Goal: Information Seeking & Learning: Check status

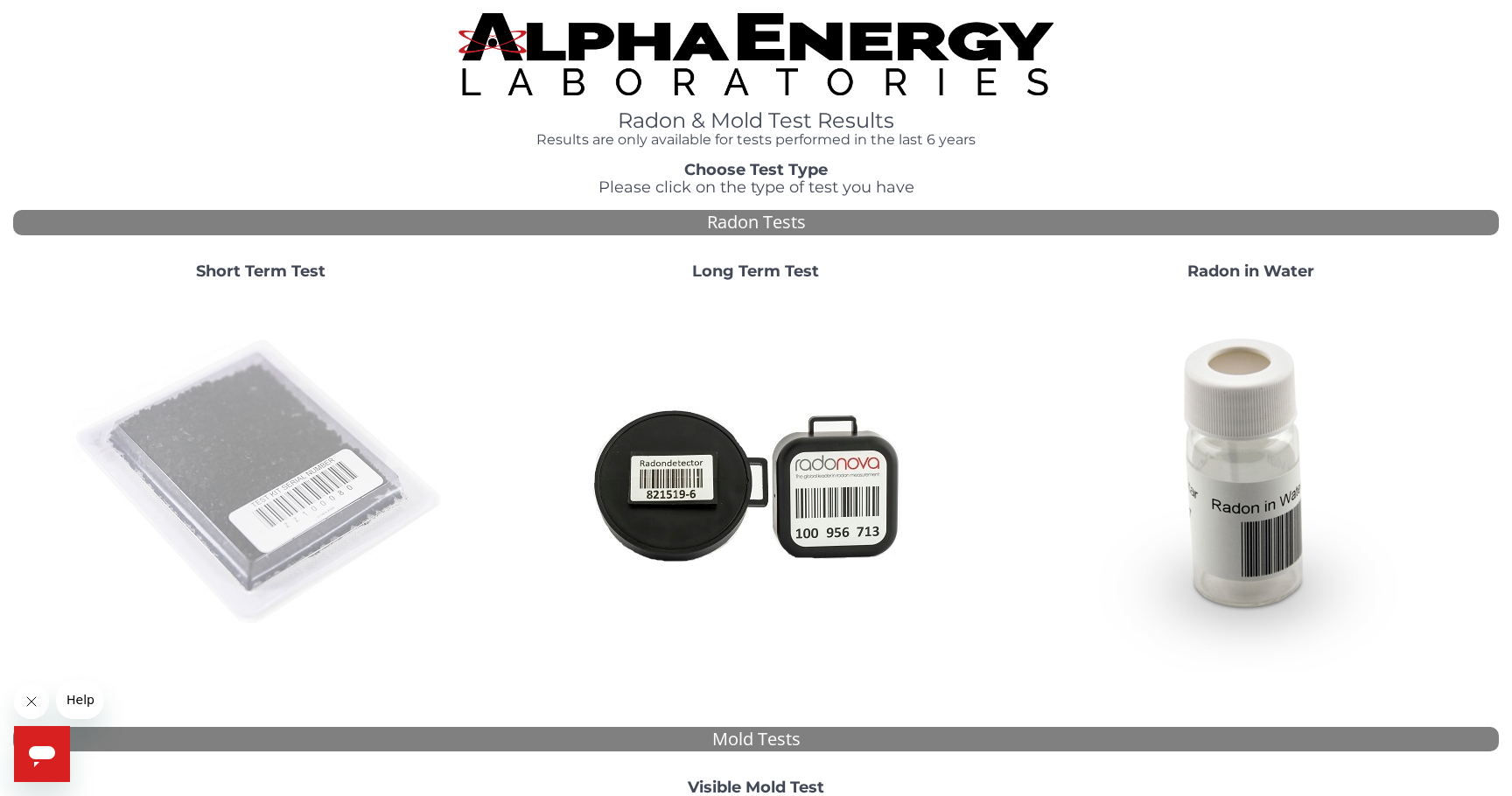
click at [231, 413] on img at bounding box center [260, 483] width 376 height 376
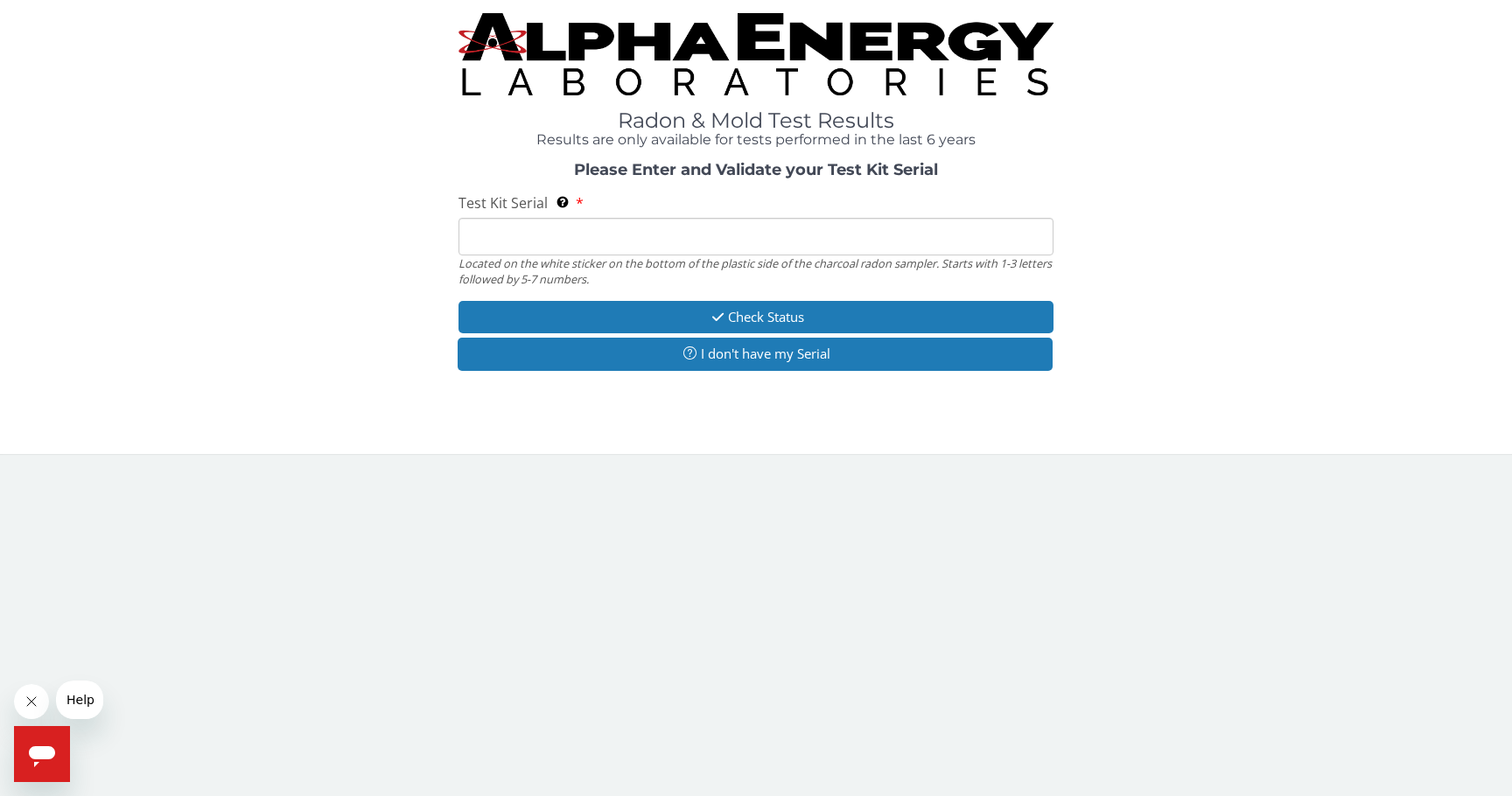
click at [558, 230] on input "Test Kit Serial Located on the white sticker on the bottom of the plastic side …" at bounding box center [756, 236] width 595 height 38
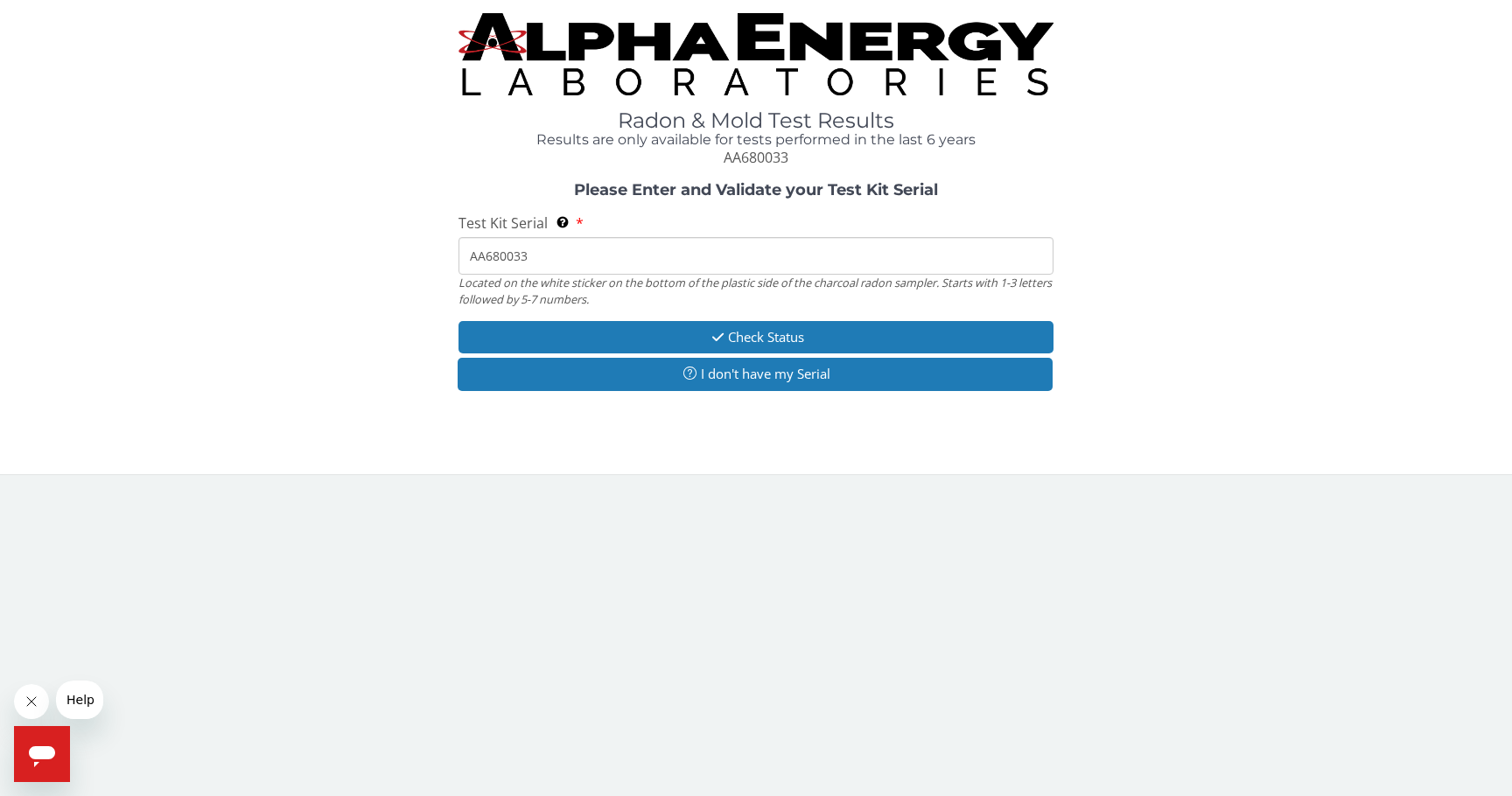
type input "AA680033"
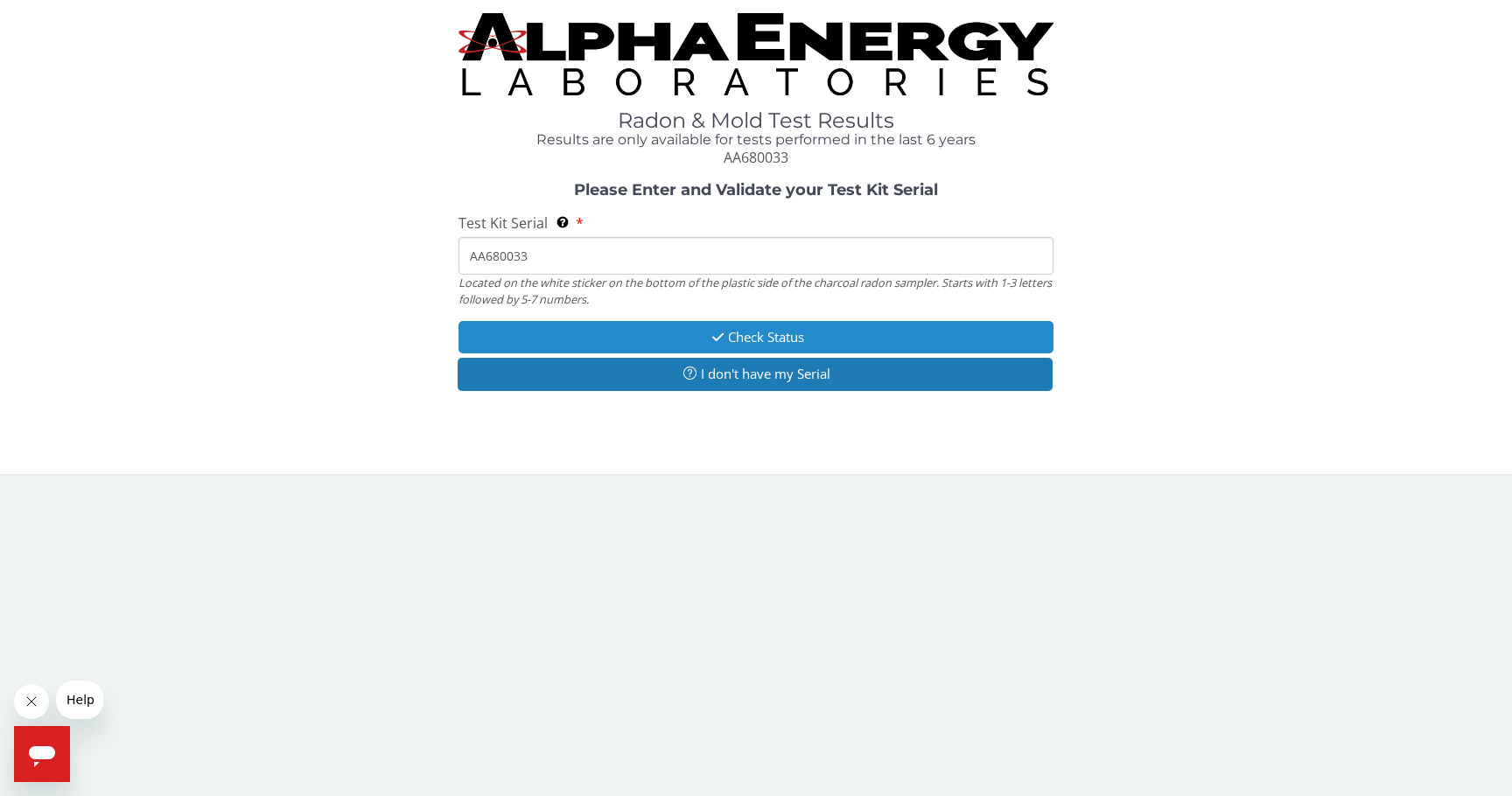
click at [833, 342] on button "Check Status" at bounding box center [756, 337] width 595 height 33
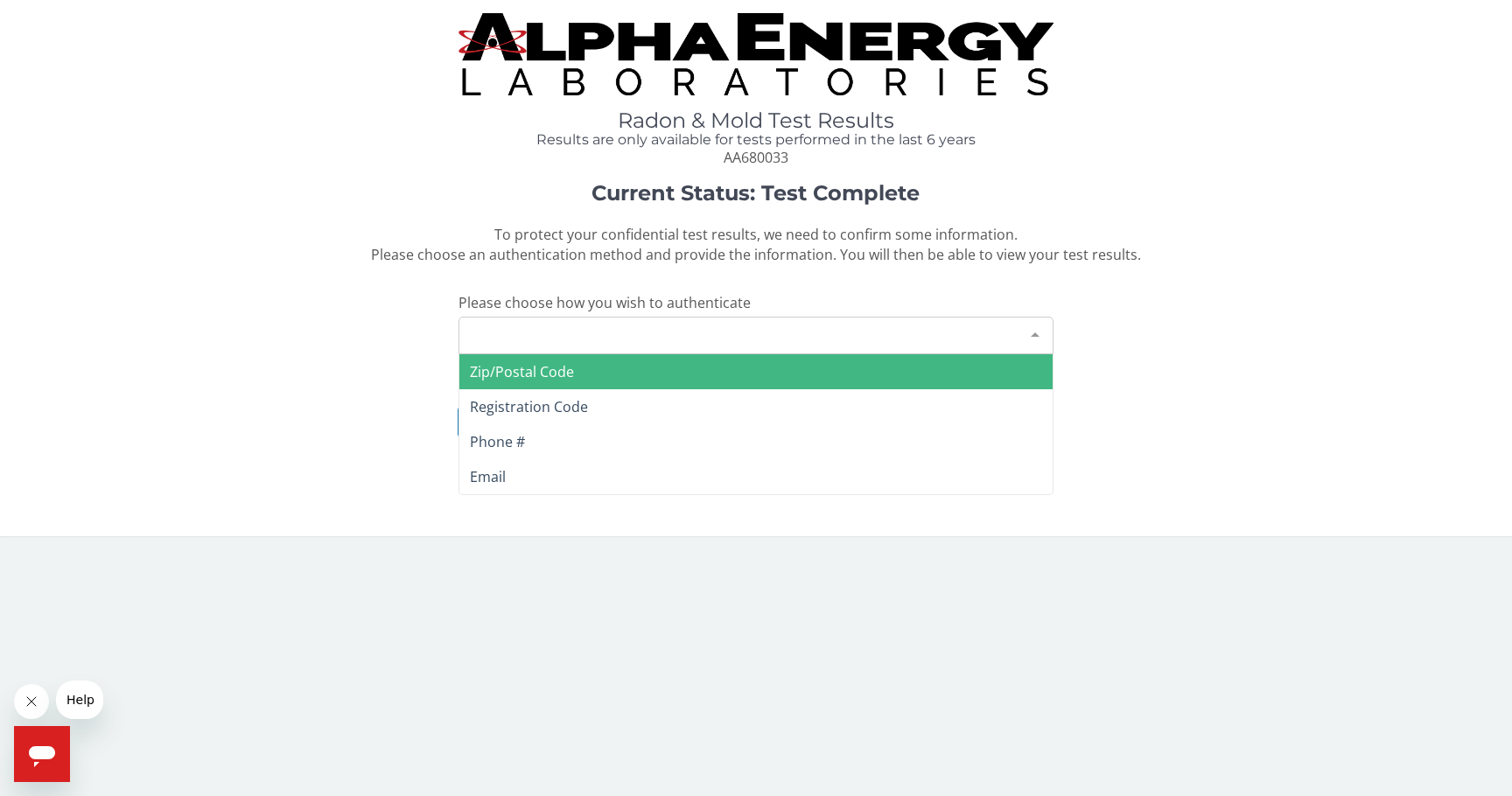
click at [624, 323] on div "Please make a selection" at bounding box center [756, 335] width 595 height 38
click at [583, 376] on span "Zip/Postal Code" at bounding box center [756, 372] width 593 height 35
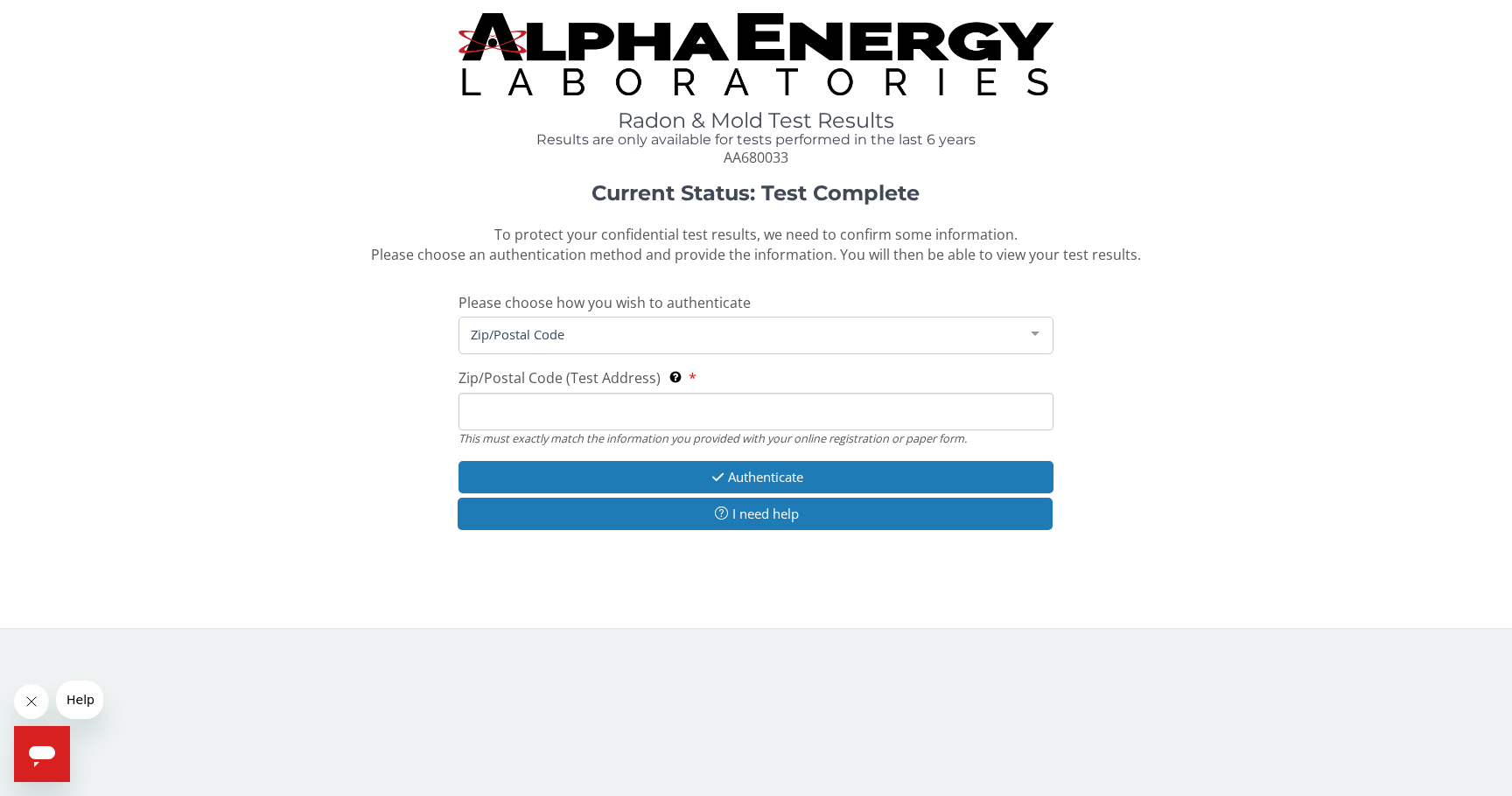
click at [619, 420] on input "Zip/Postal Code (Test Address) This must exactly match the information you prov…" at bounding box center [756, 411] width 595 height 38
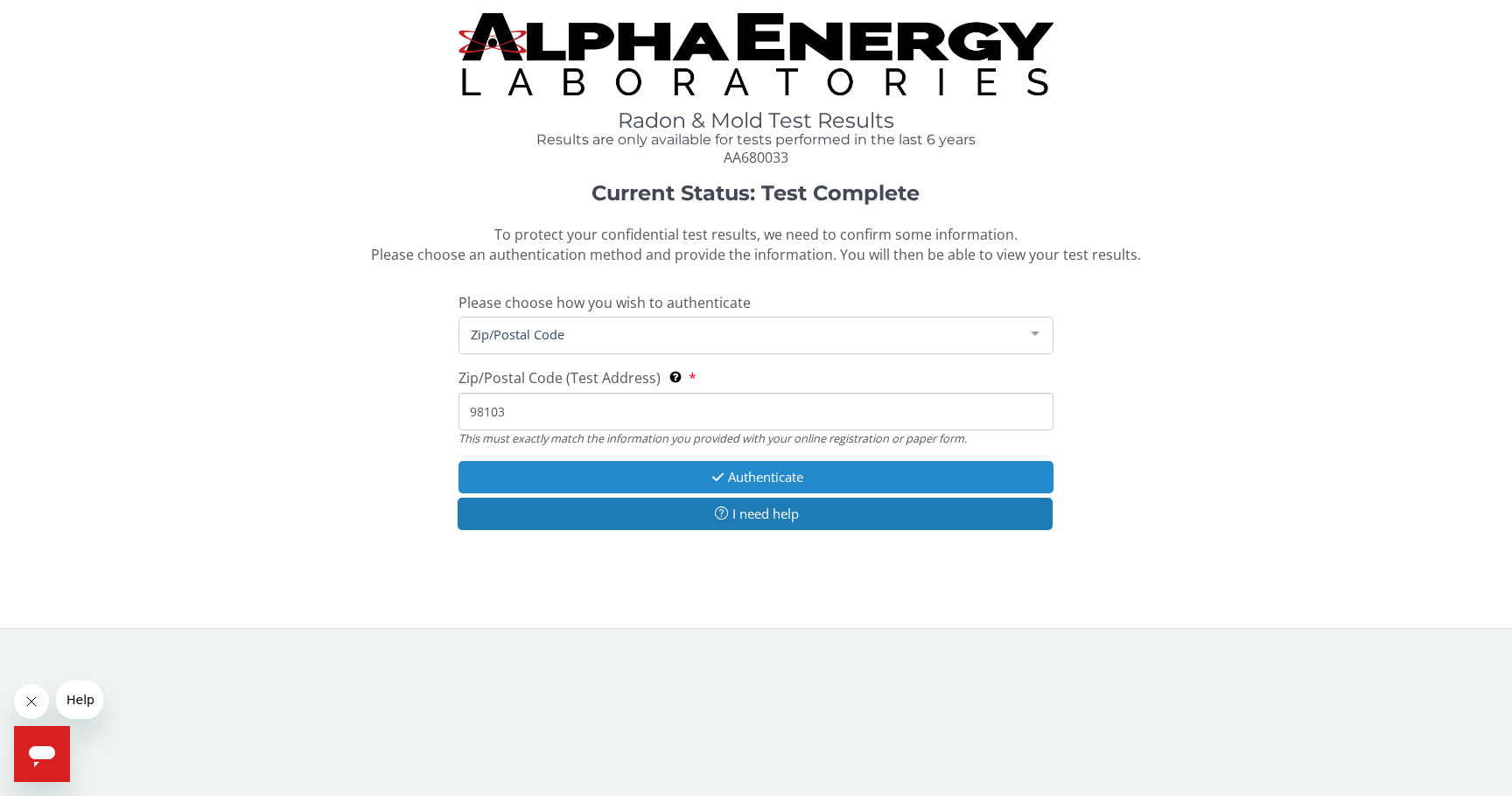
type input "98103"
click at [747, 470] on button "Authenticate" at bounding box center [756, 478] width 595 height 33
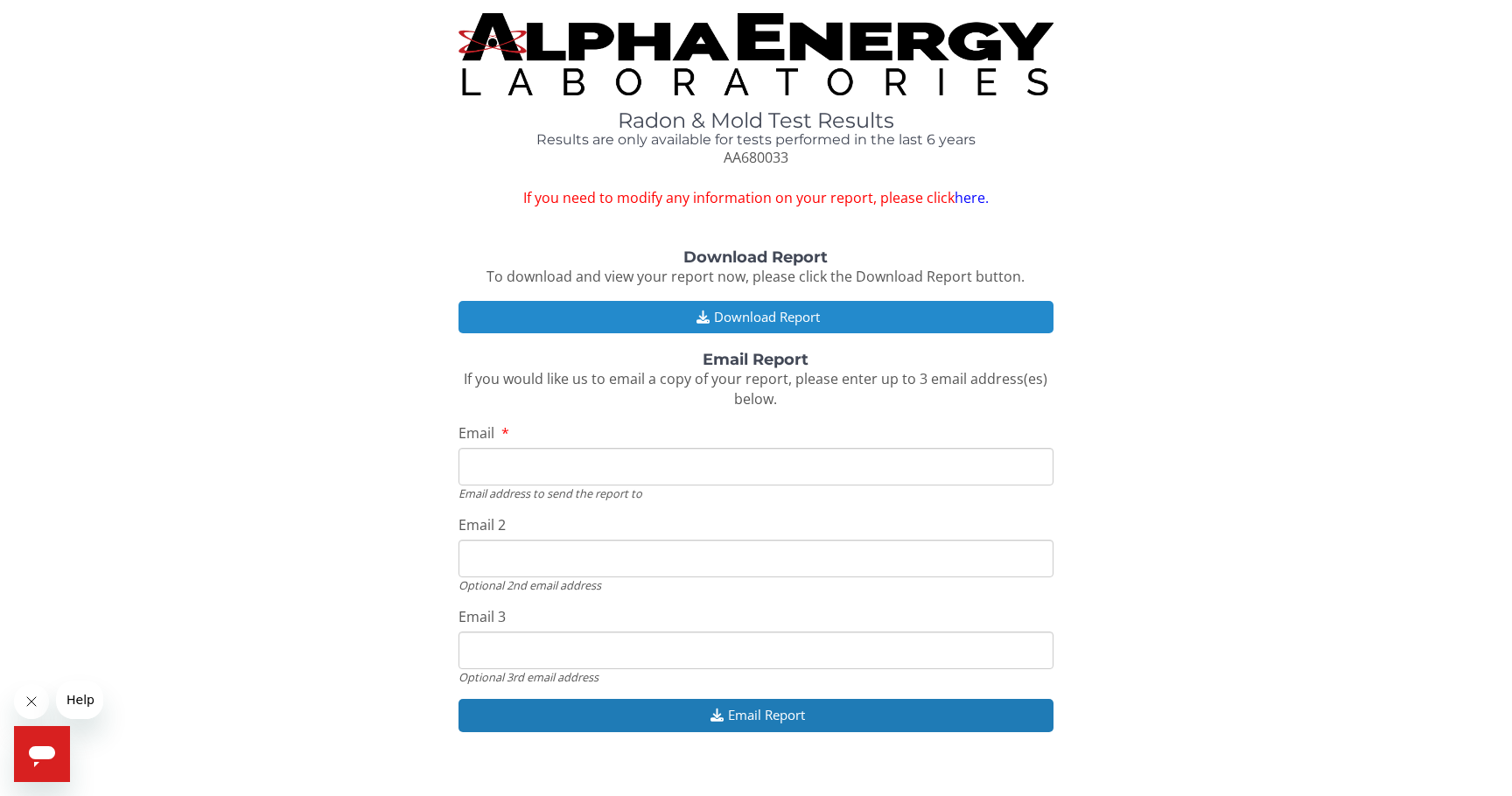
click at [748, 332] on button "Download Report" at bounding box center [756, 317] width 595 height 33
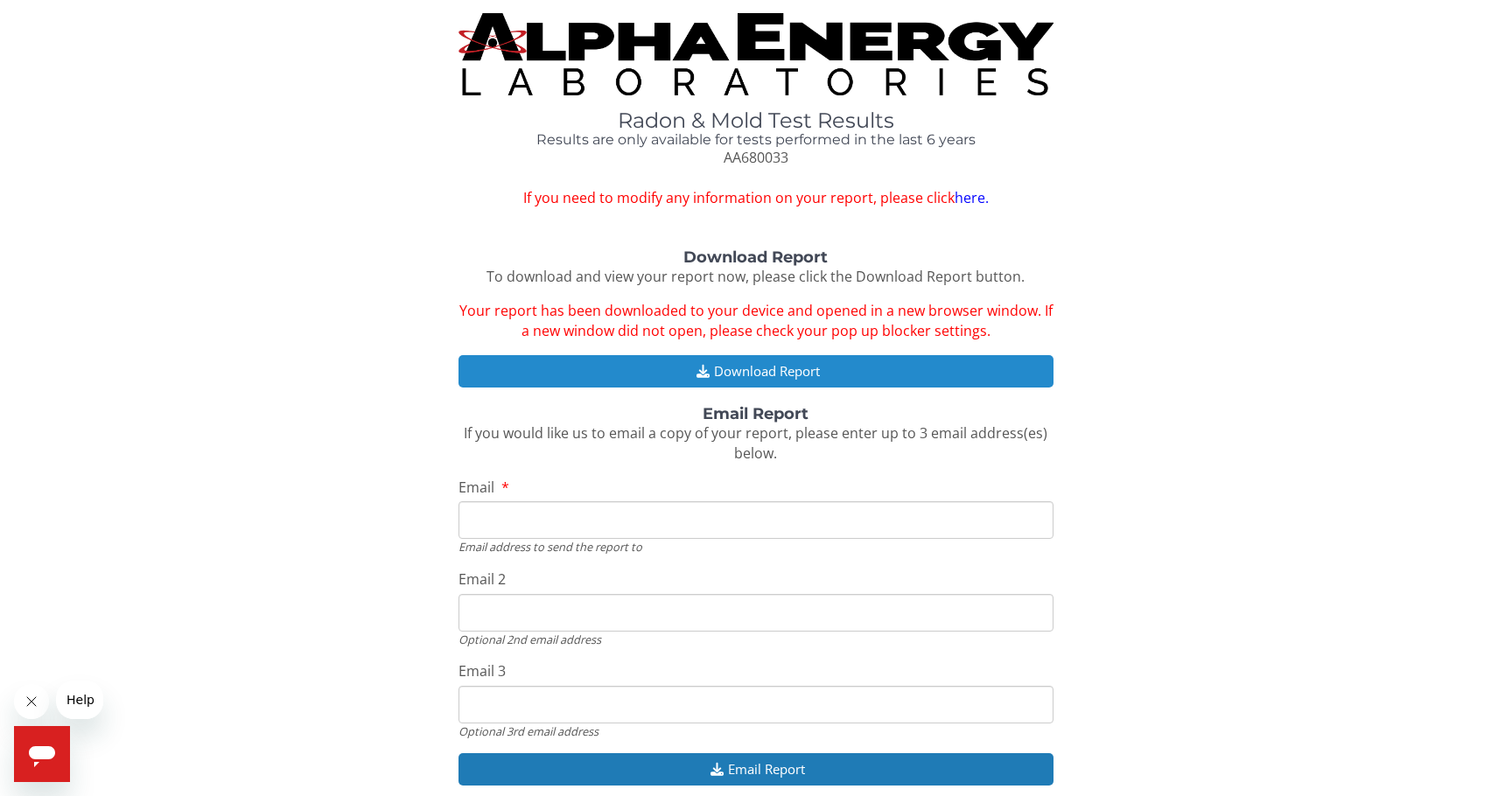
click at [736, 376] on button "Download Report" at bounding box center [756, 372] width 595 height 33
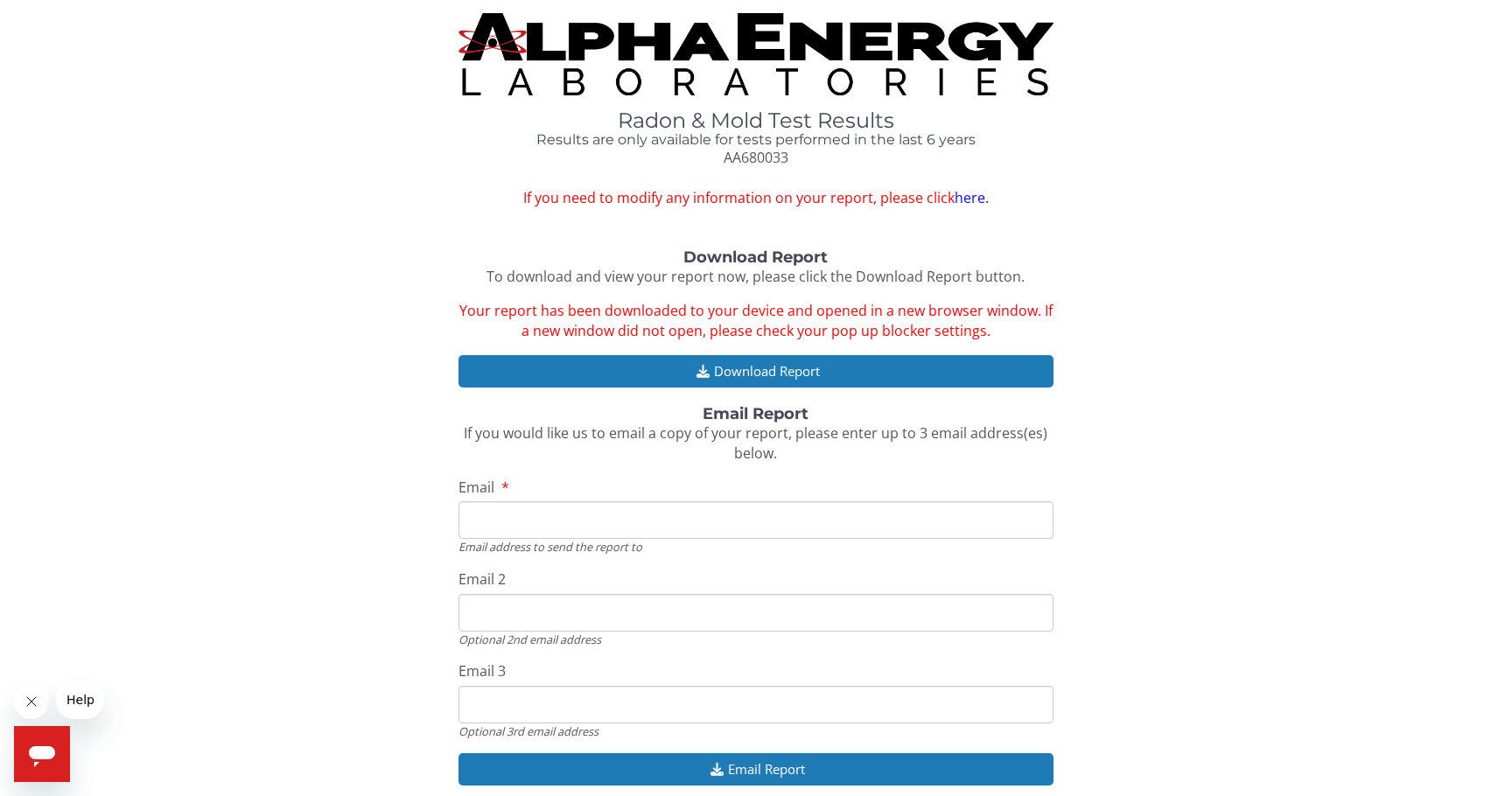
click at [974, 196] on link "here." at bounding box center [971, 198] width 34 height 19
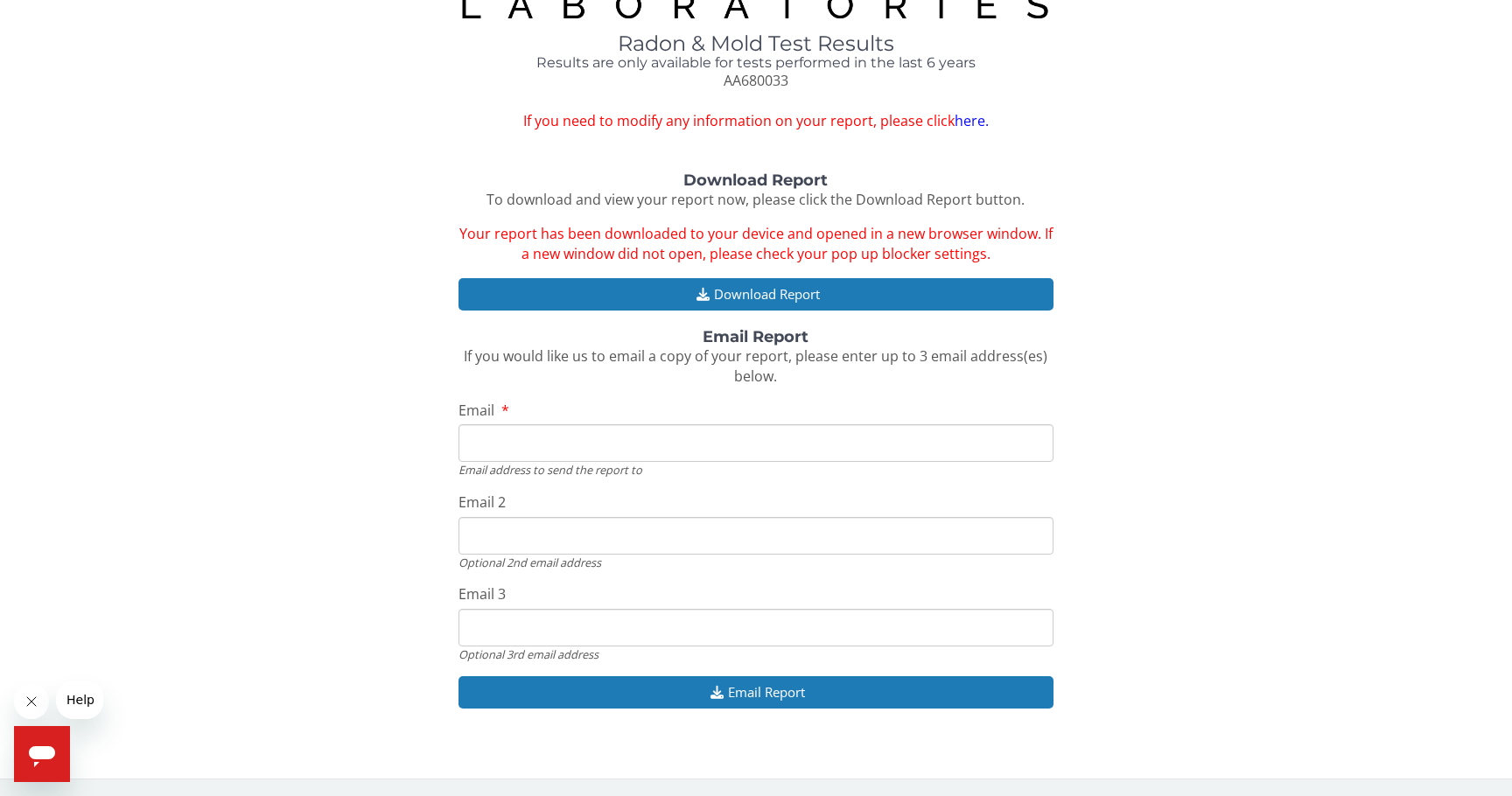
click at [70, 702] on span "Help" at bounding box center [80, 700] width 28 height 14
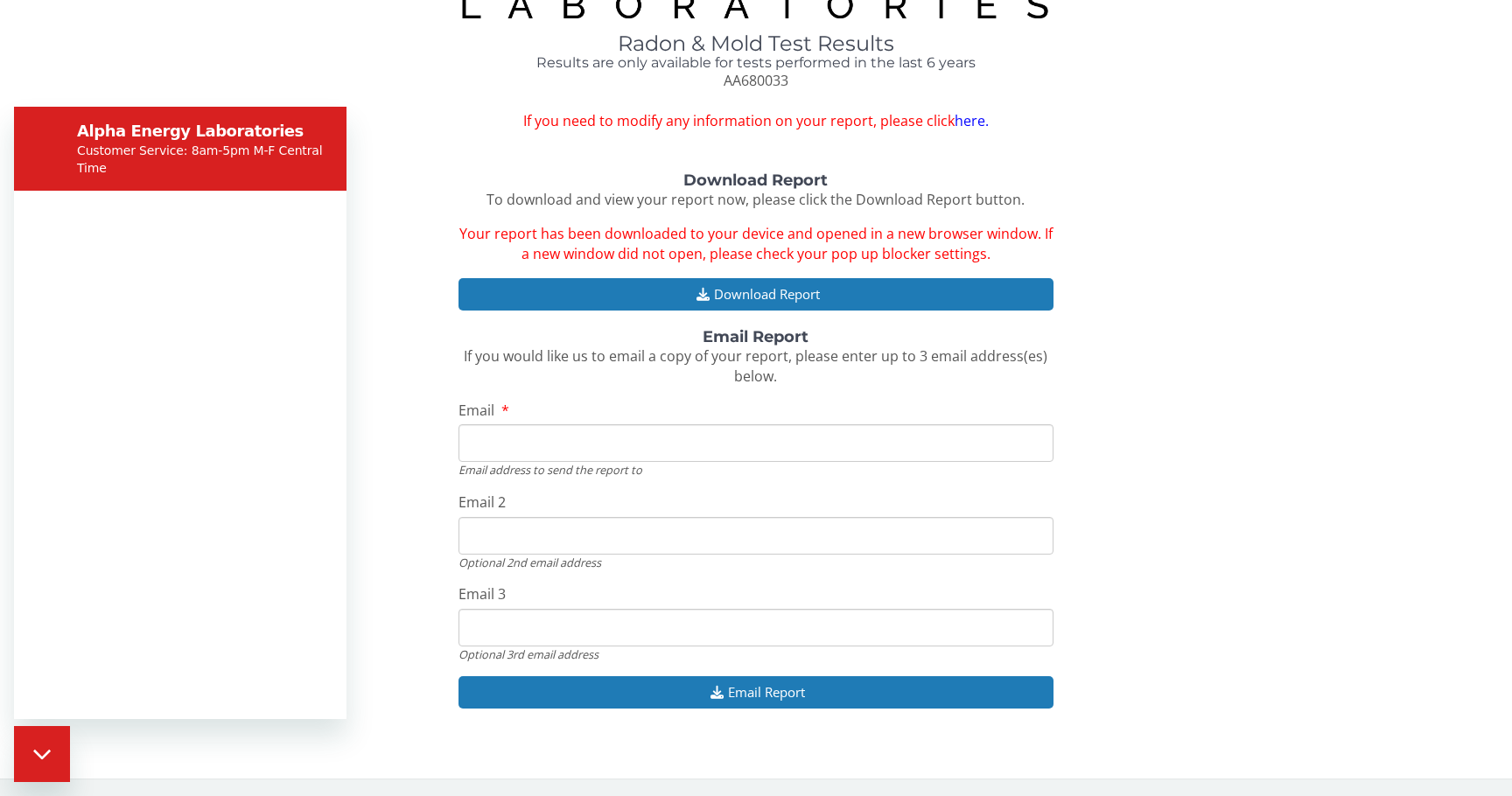
scroll to position [0, 0]
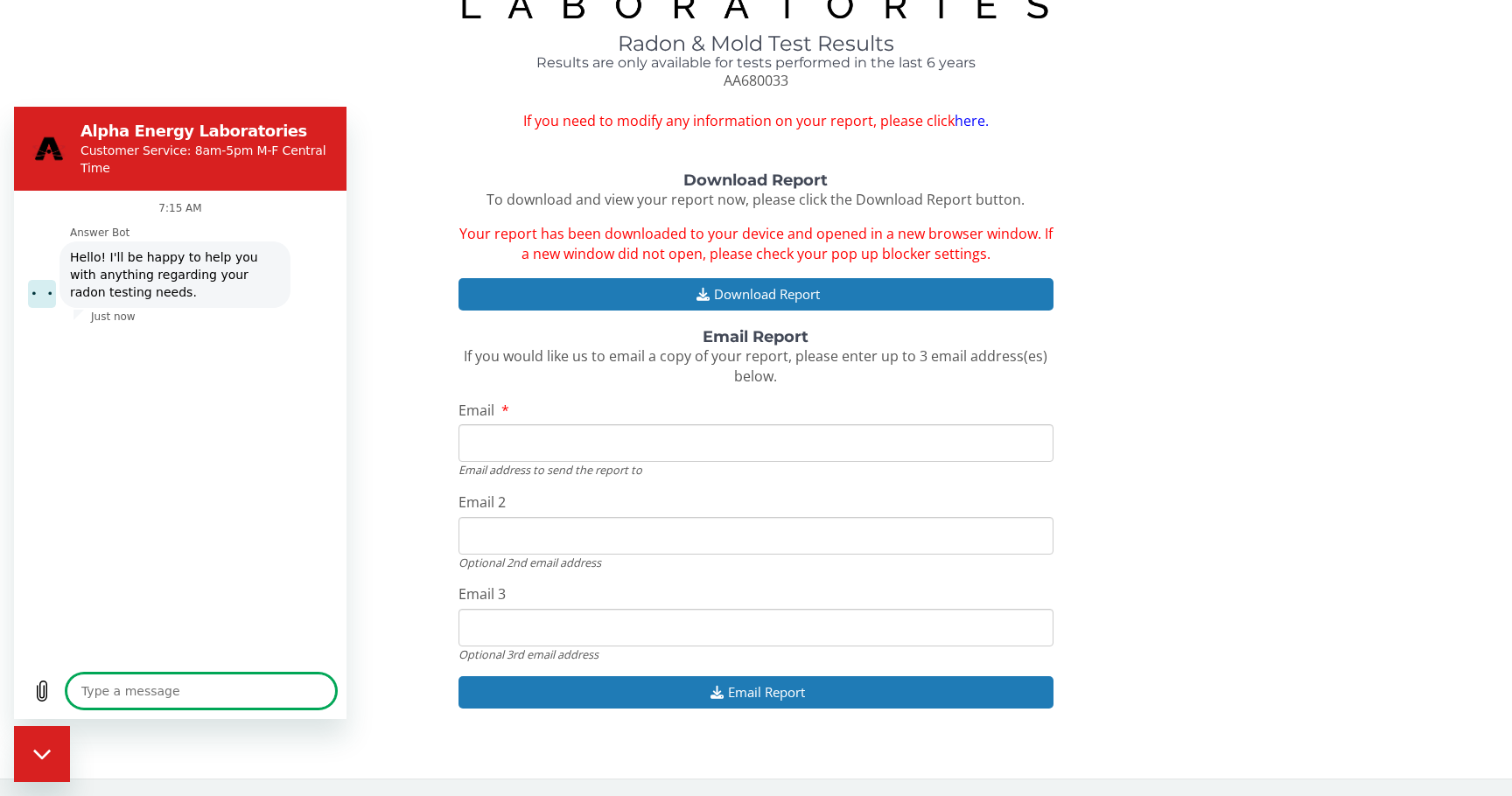
type textarea "x"
type textarea "P"
type textarea "x"
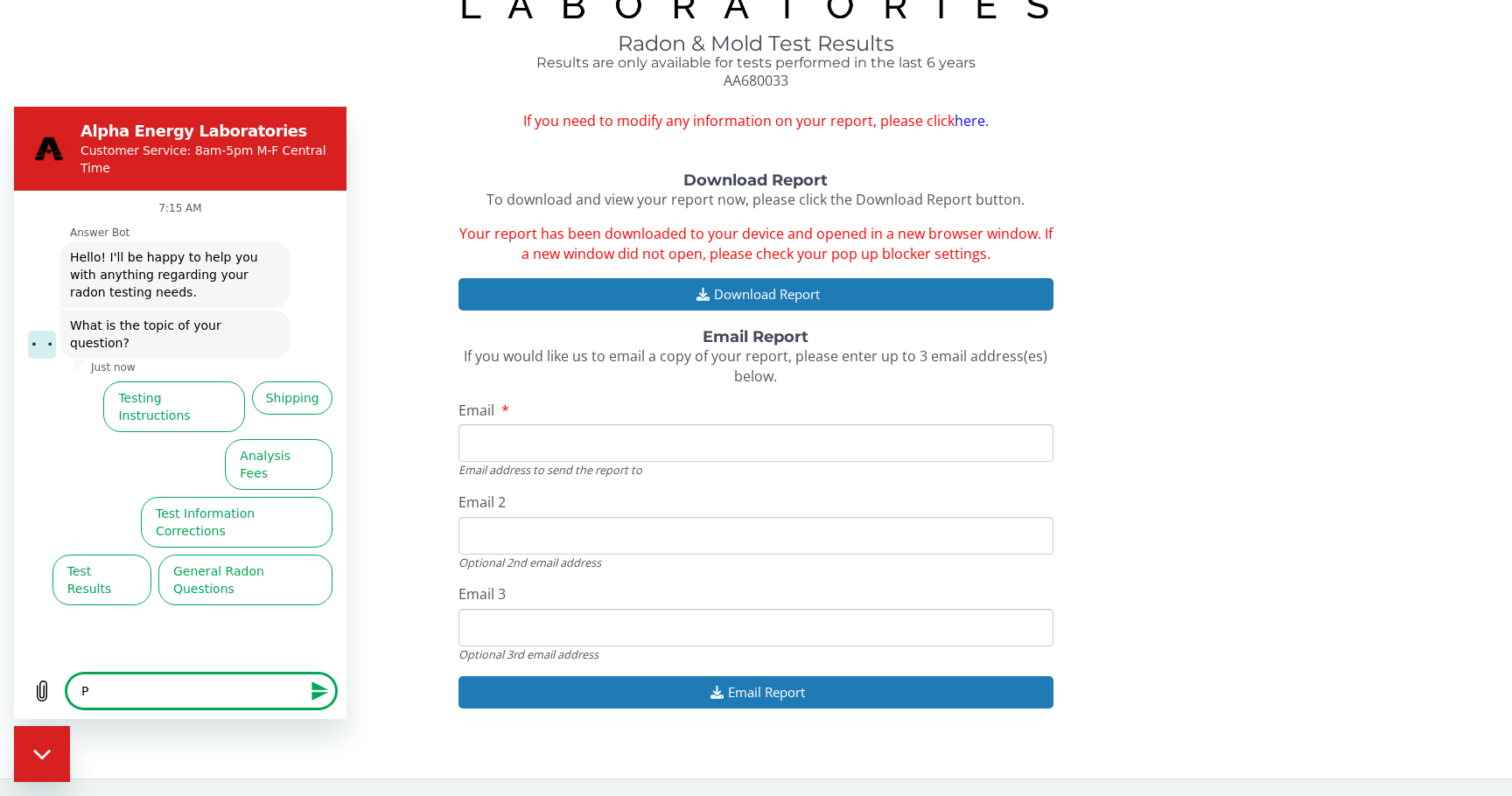
type textarea "PD"
type textarea "x"
type textarea "PDF"
type textarea "x"
type textarea "PDF"
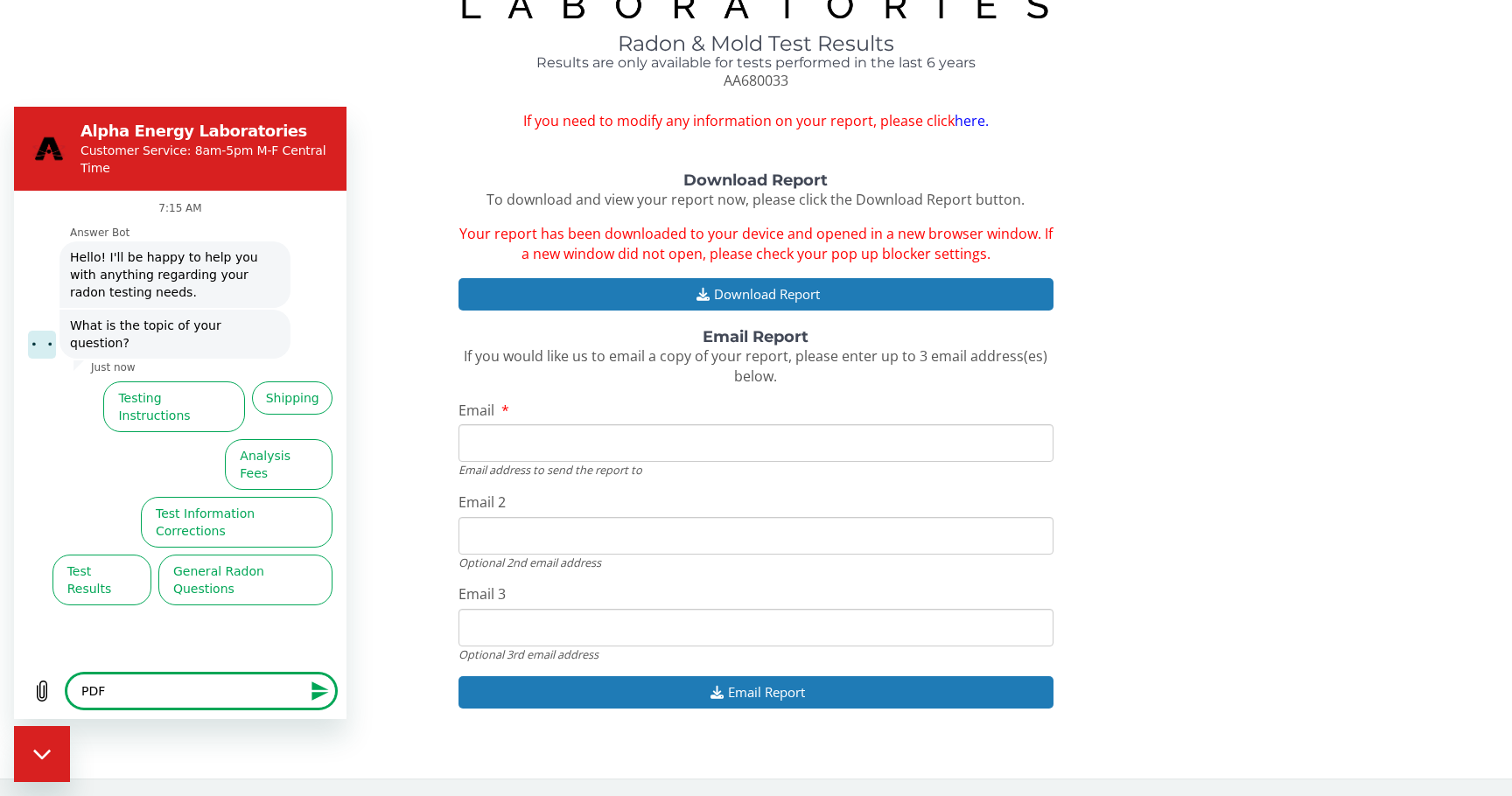
type textarea "x"
type textarea "PDF i"
type textarea "x"
type textarea "PDF is"
type textarea "x"
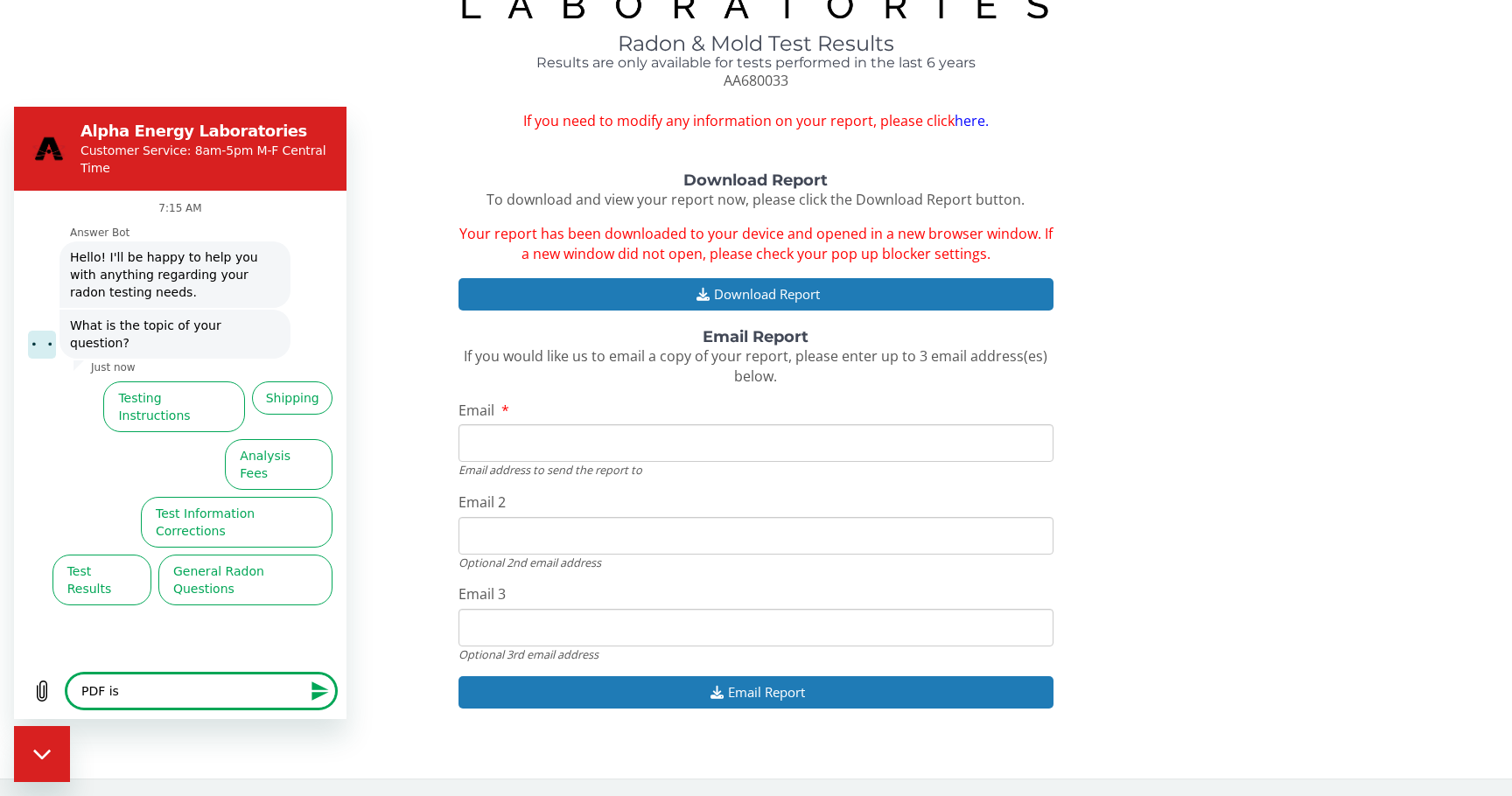
type textarea "PDF is"
type textarea "x"
type textarea "PDF is i"
type textarea "x"
type textarea "PDF is in"
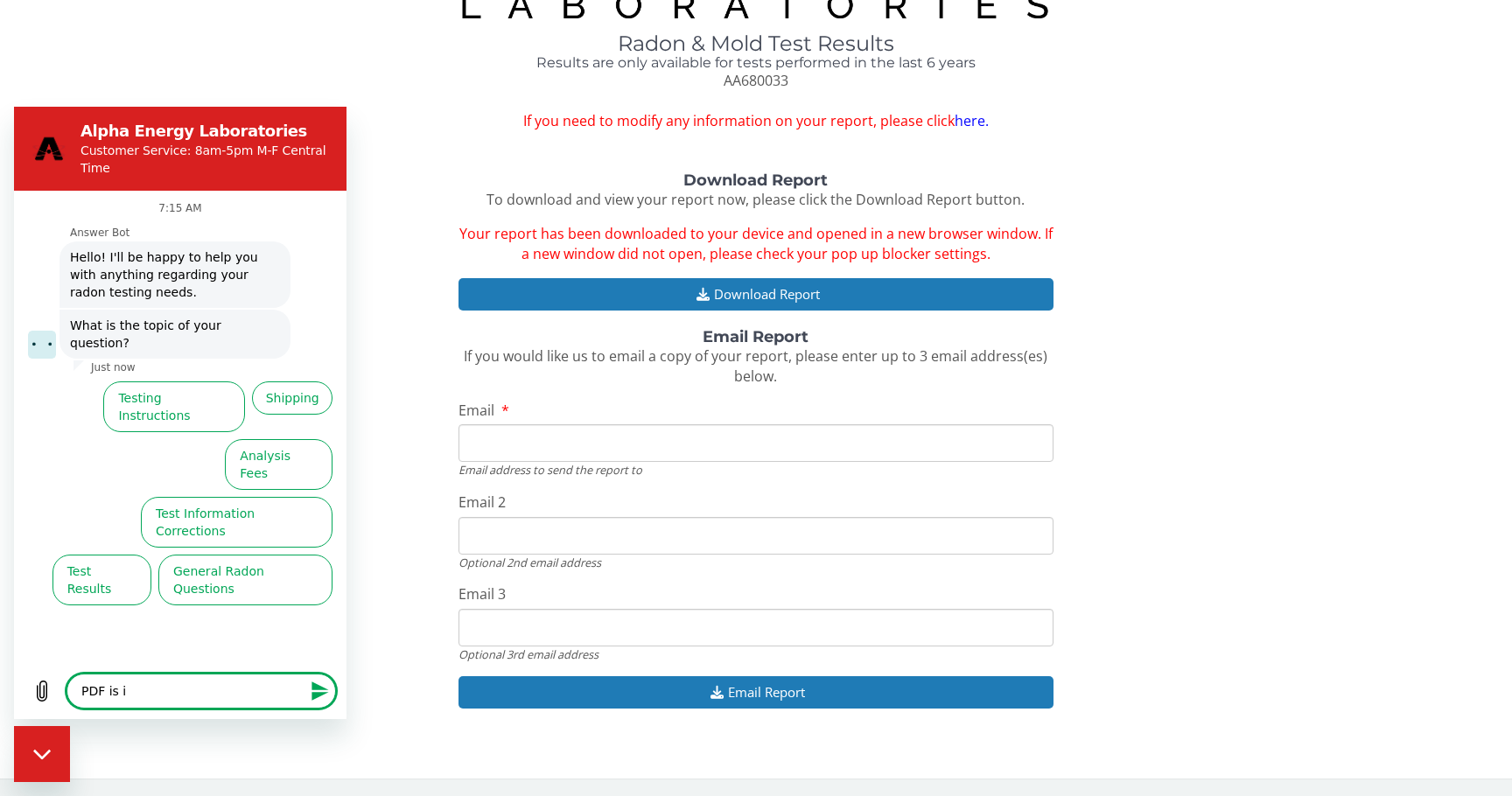
type textarea "x"
type textarea "PDF is inv"
type textarea "x"
type textarea "PDF is inva"
type textarea "x"
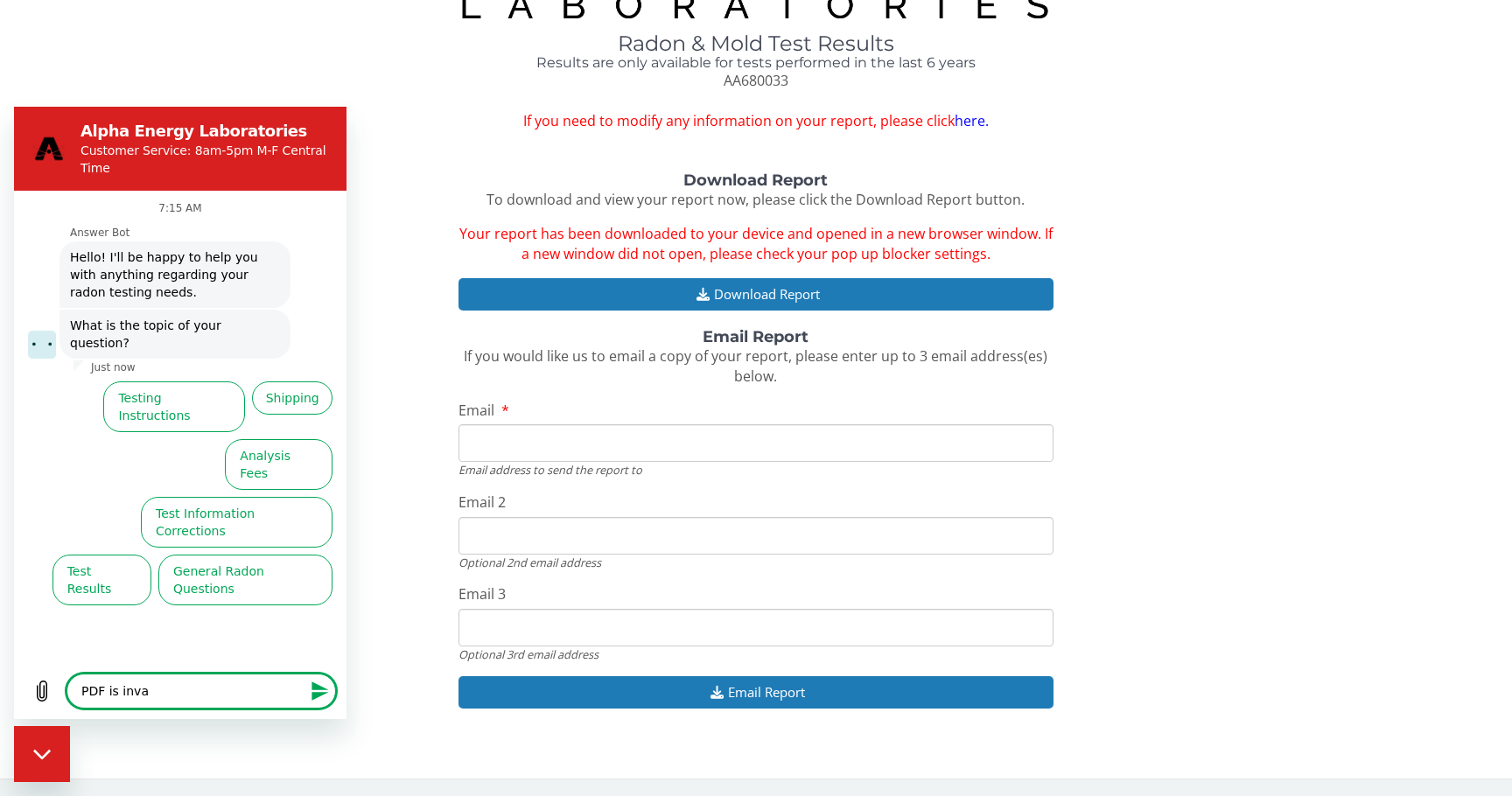
type textarea "PDF is inval"
type textarea "x"
type textarea "PDF is invali"
type textarea "x"
type textarea "PDF is invalid"
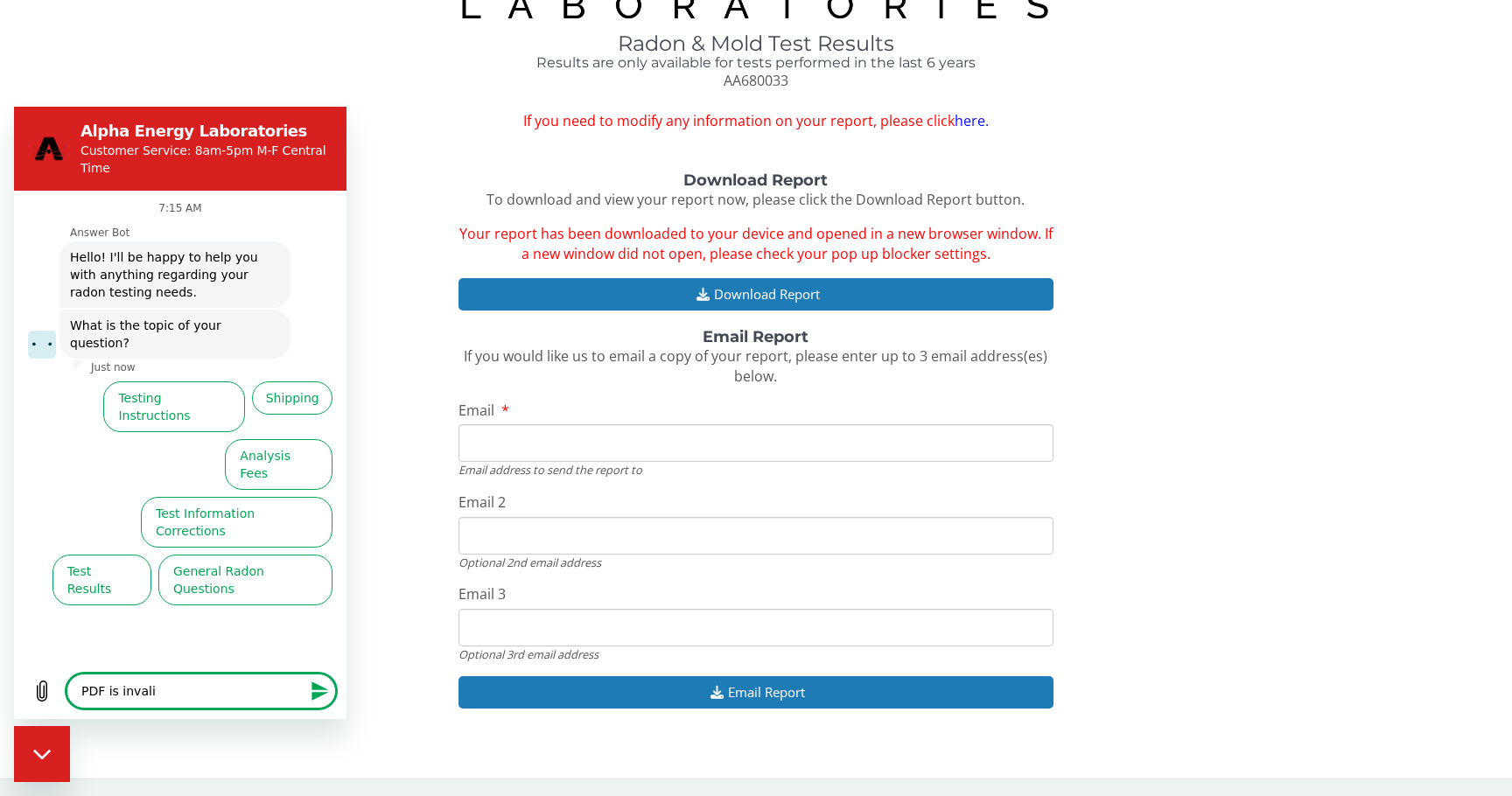
type textarea "x"
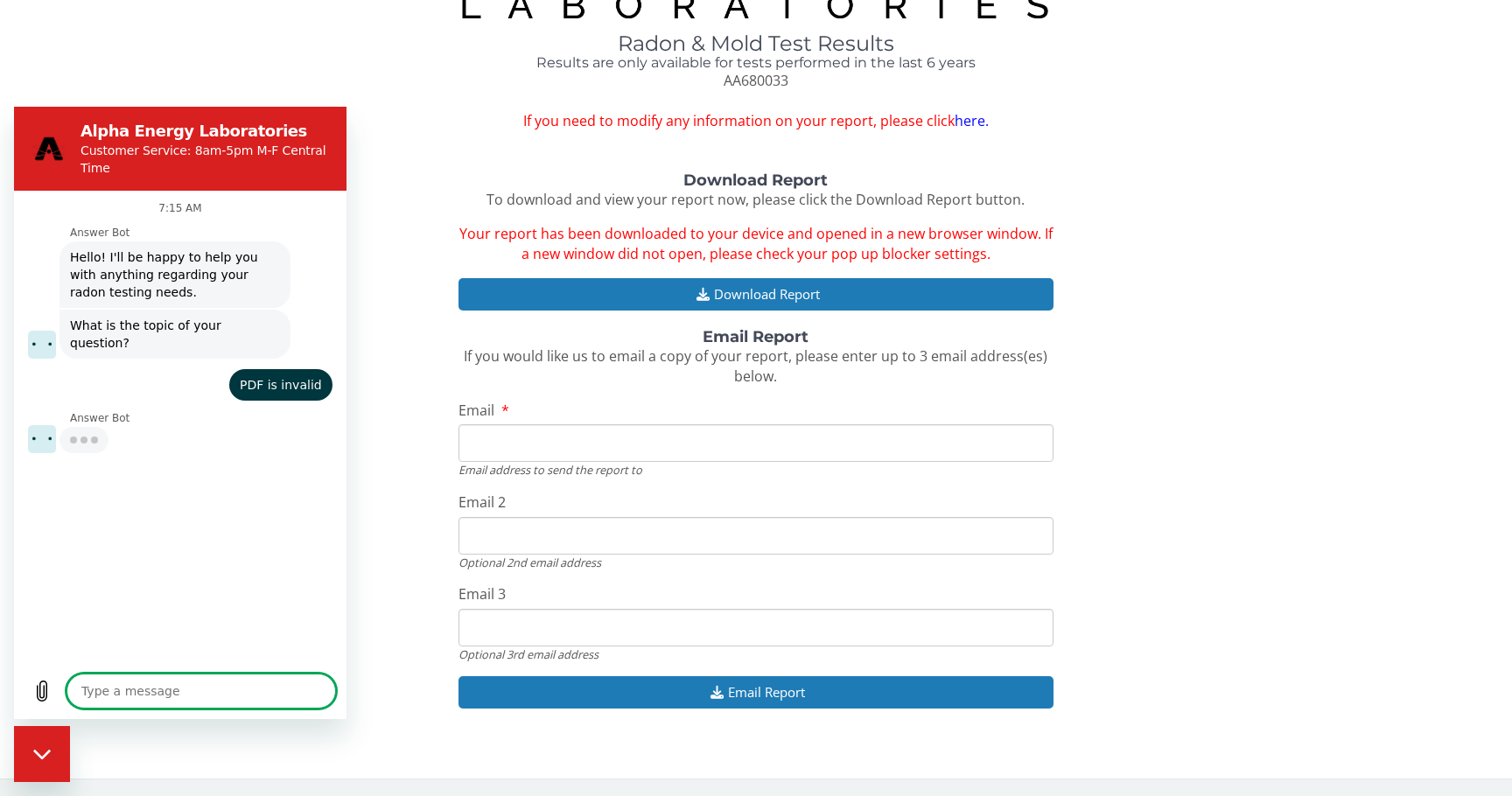
type textarea "x"
click at [145, 691] on textarea at bounding box center [201, 691] width 270 height 35
type textarea "T"
type textarea "x"
type textarea "Th"
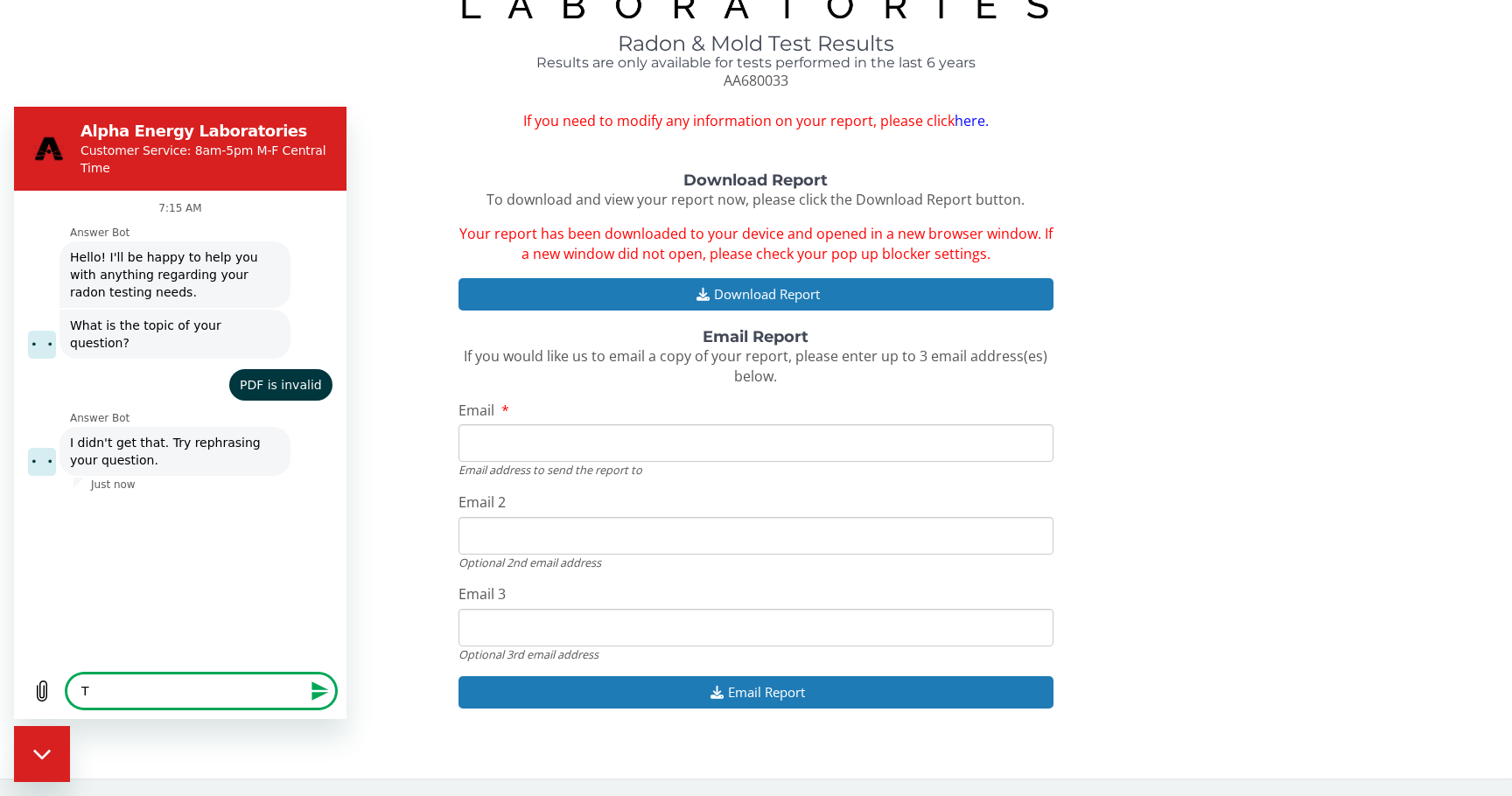
type textarea "x"
type textarea "The"
type textarea "x"
type textarea "The"
type textarea "x"
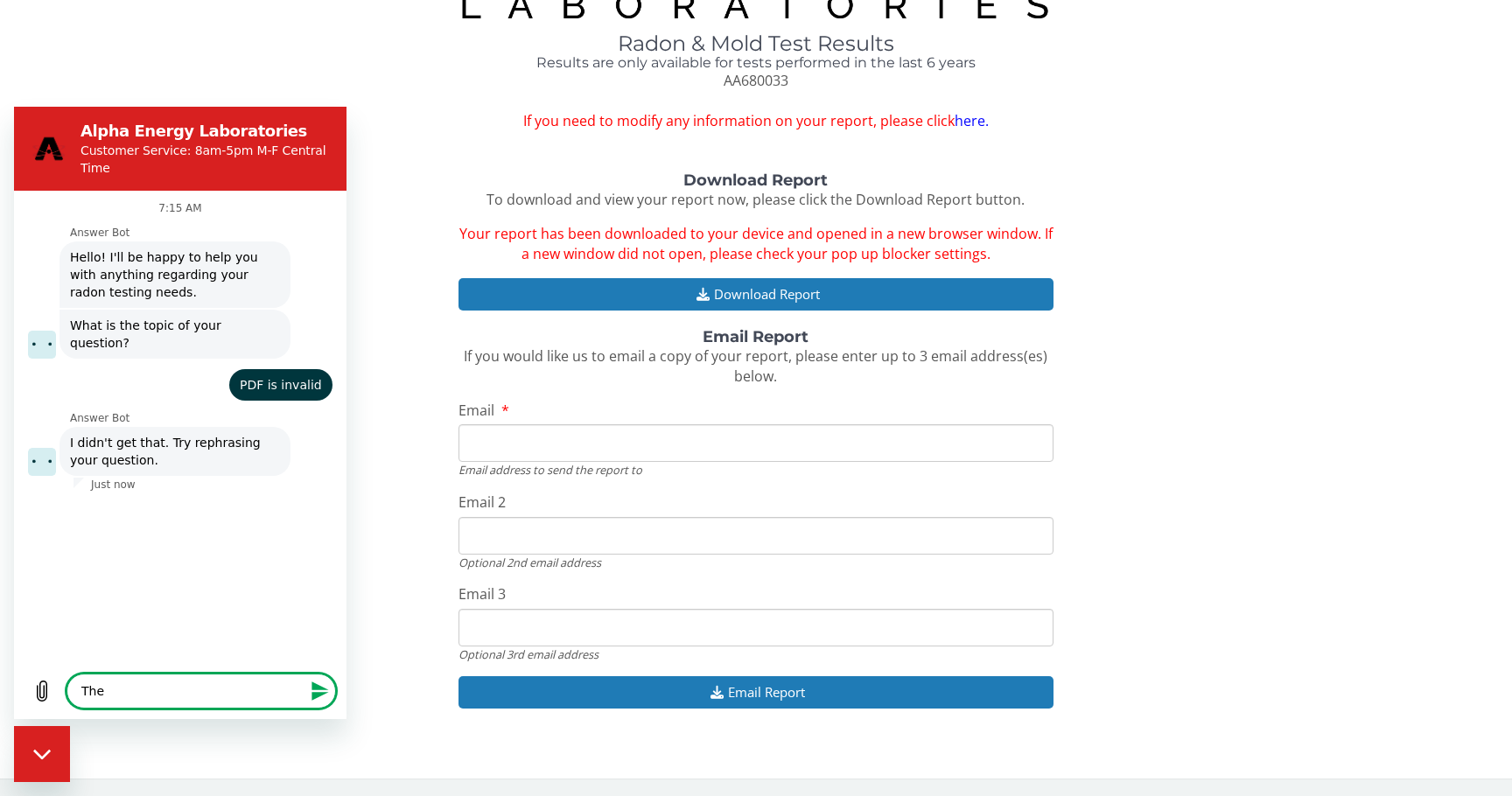
type textarea "The P"
type textarea "x"
type textarea "The PD"
type textarea "x"
type textarea "The PDF"
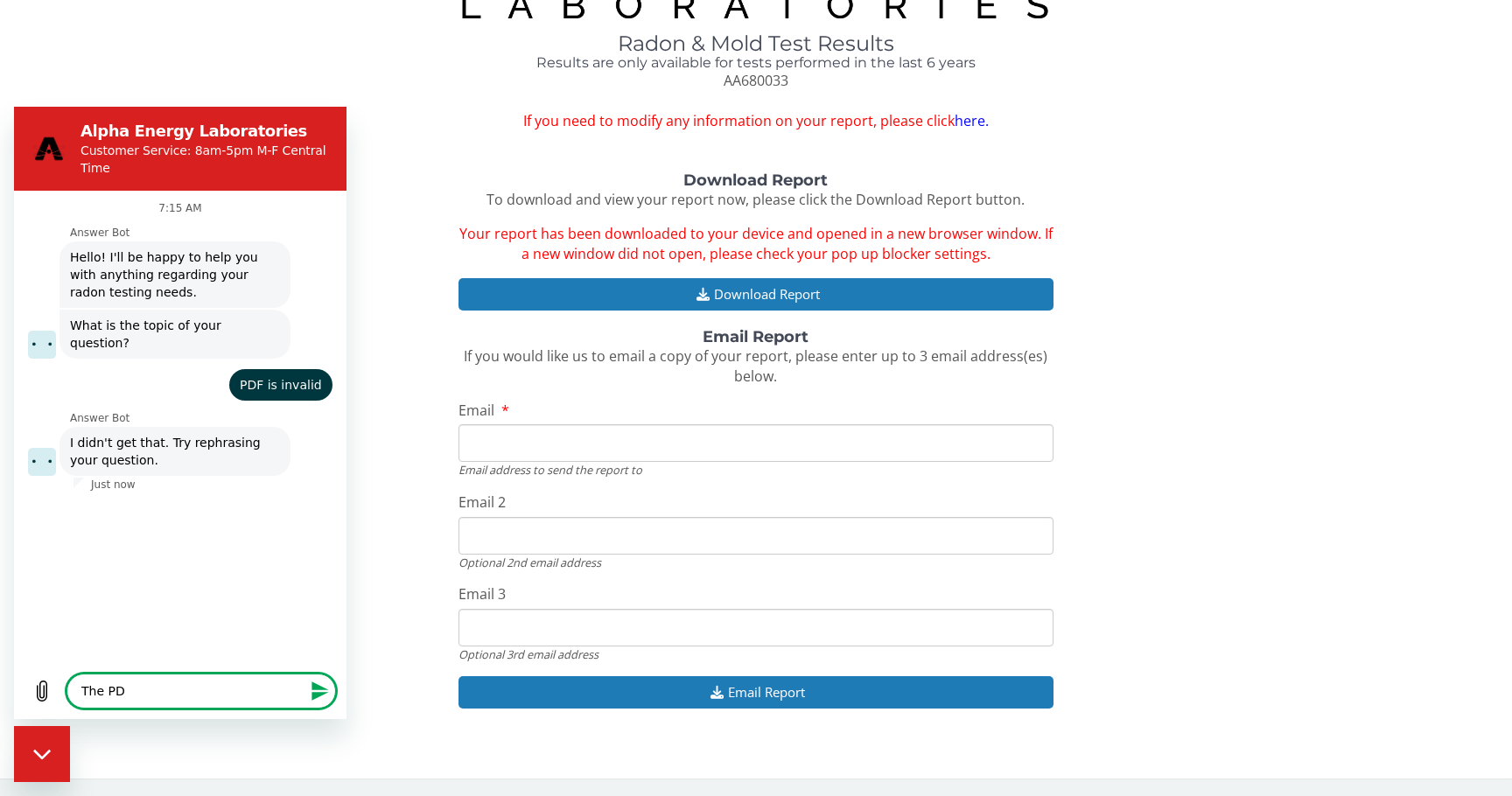
type textarea "x"
type textarea "The PDF"
type textarea "x"
type textarea "The PDF r"
type textarea "x"
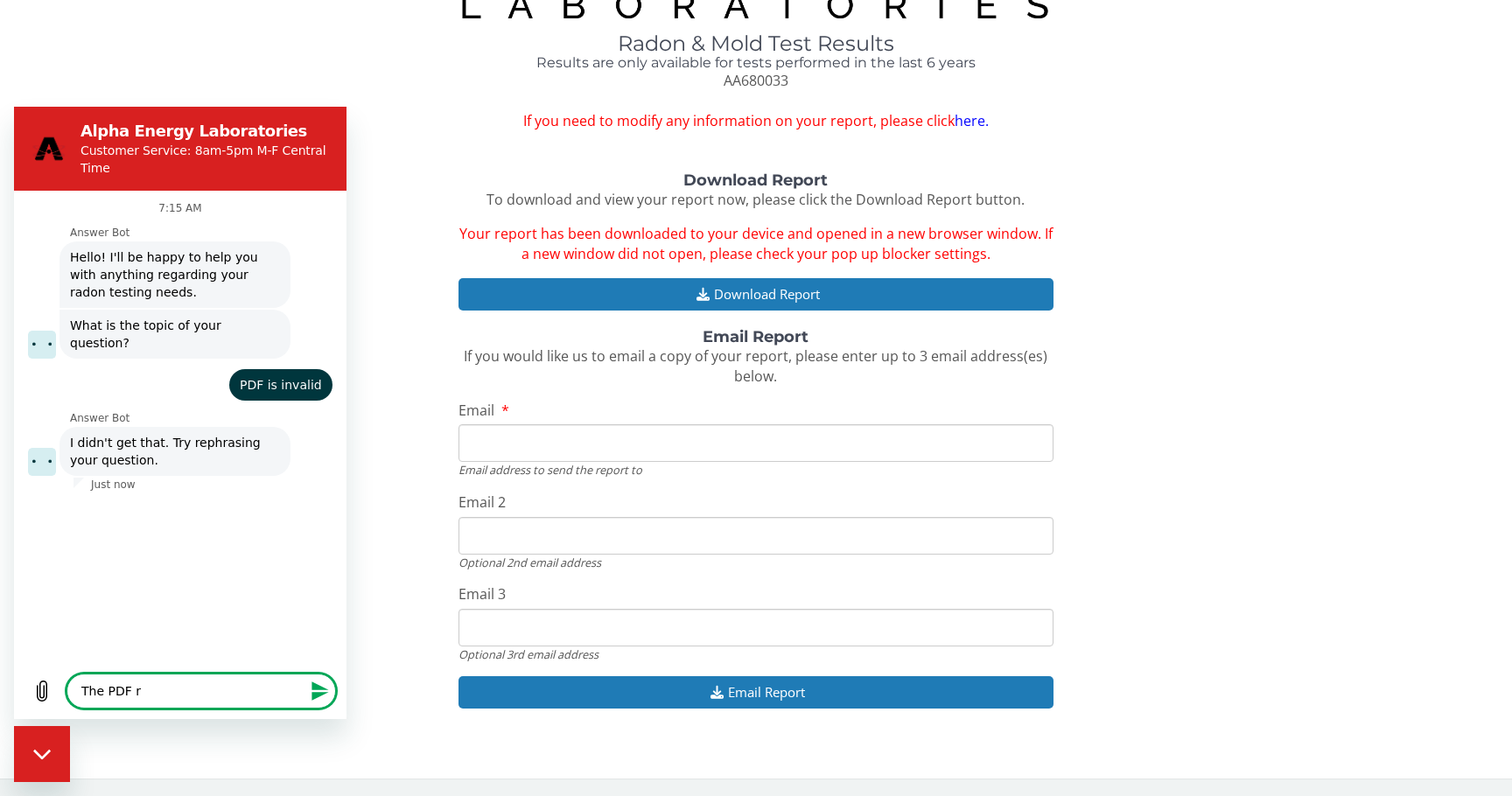
type textarea "The PDF re"
type textarea "x"
type textarea "The PDF rep"
type textarea "x"
type textarea "The PDF repo"
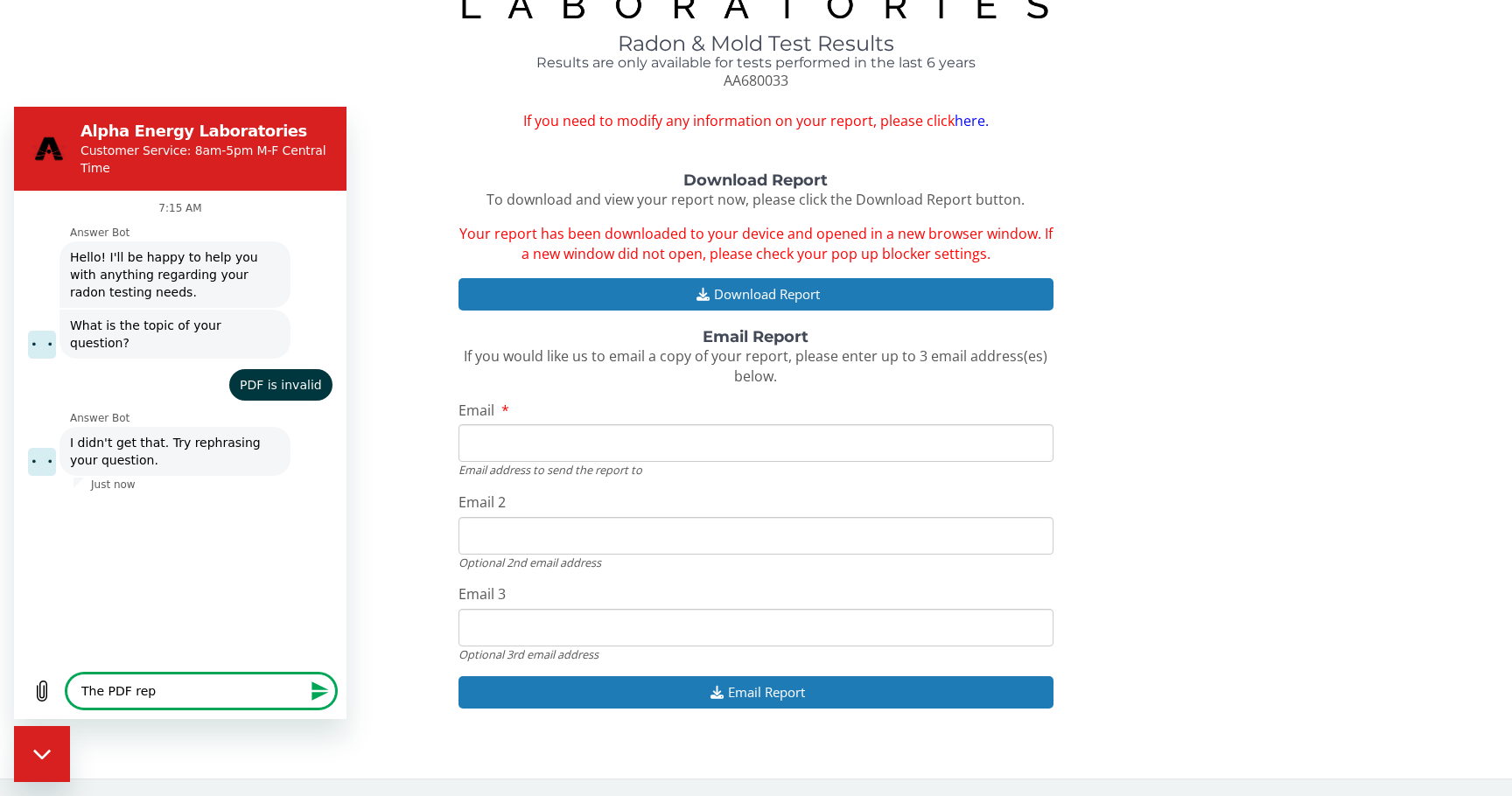
type textarea "x"
type textarea "The PDF repor"
type textarea "x"
type textarea "The PDF report"
type textarea "x"
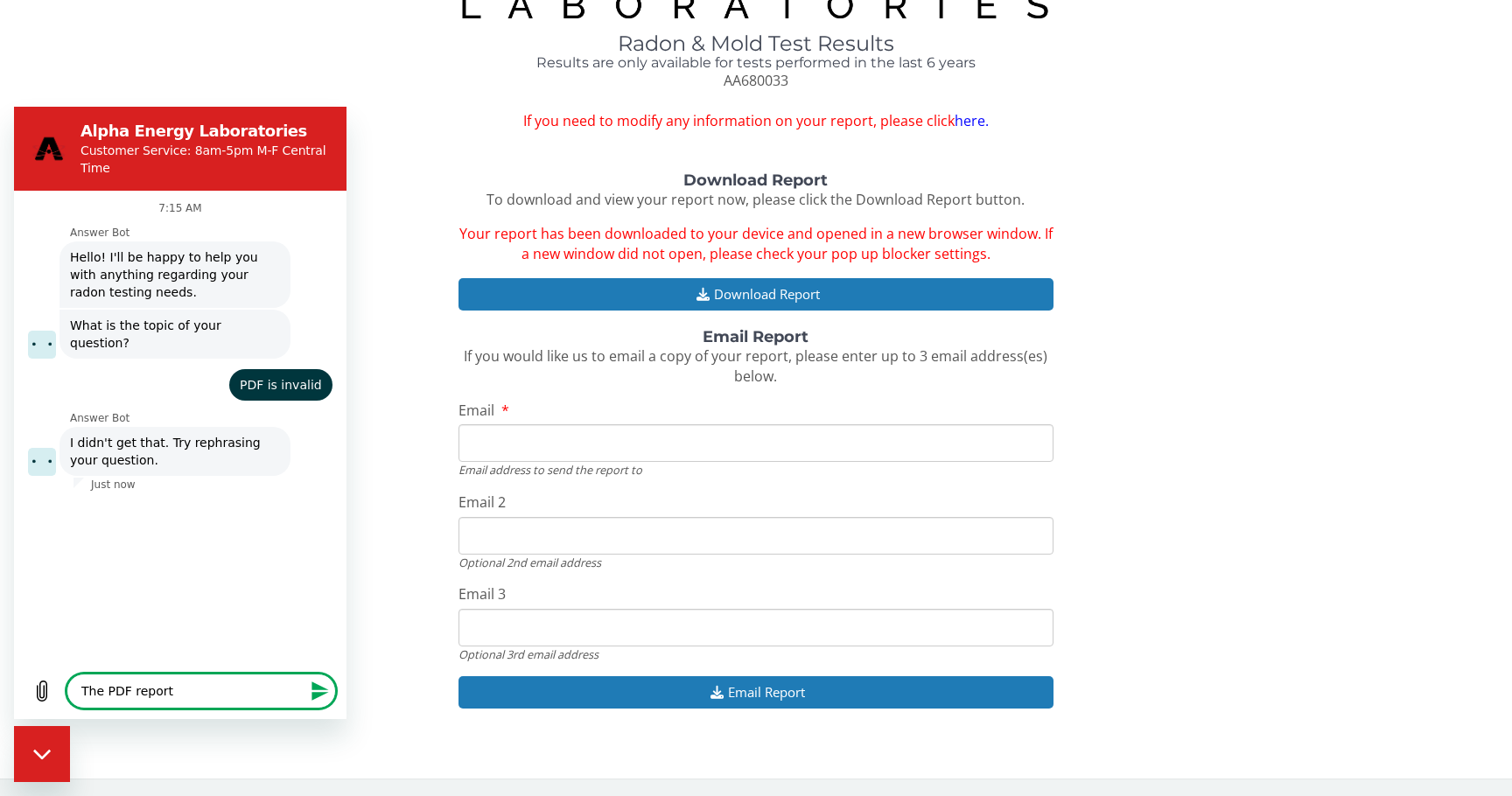
type textarea "The PDF report"
type textarea "x"
type textarea "The PDF report y"
type textarea "x"
type textarea "The PDF report yo"
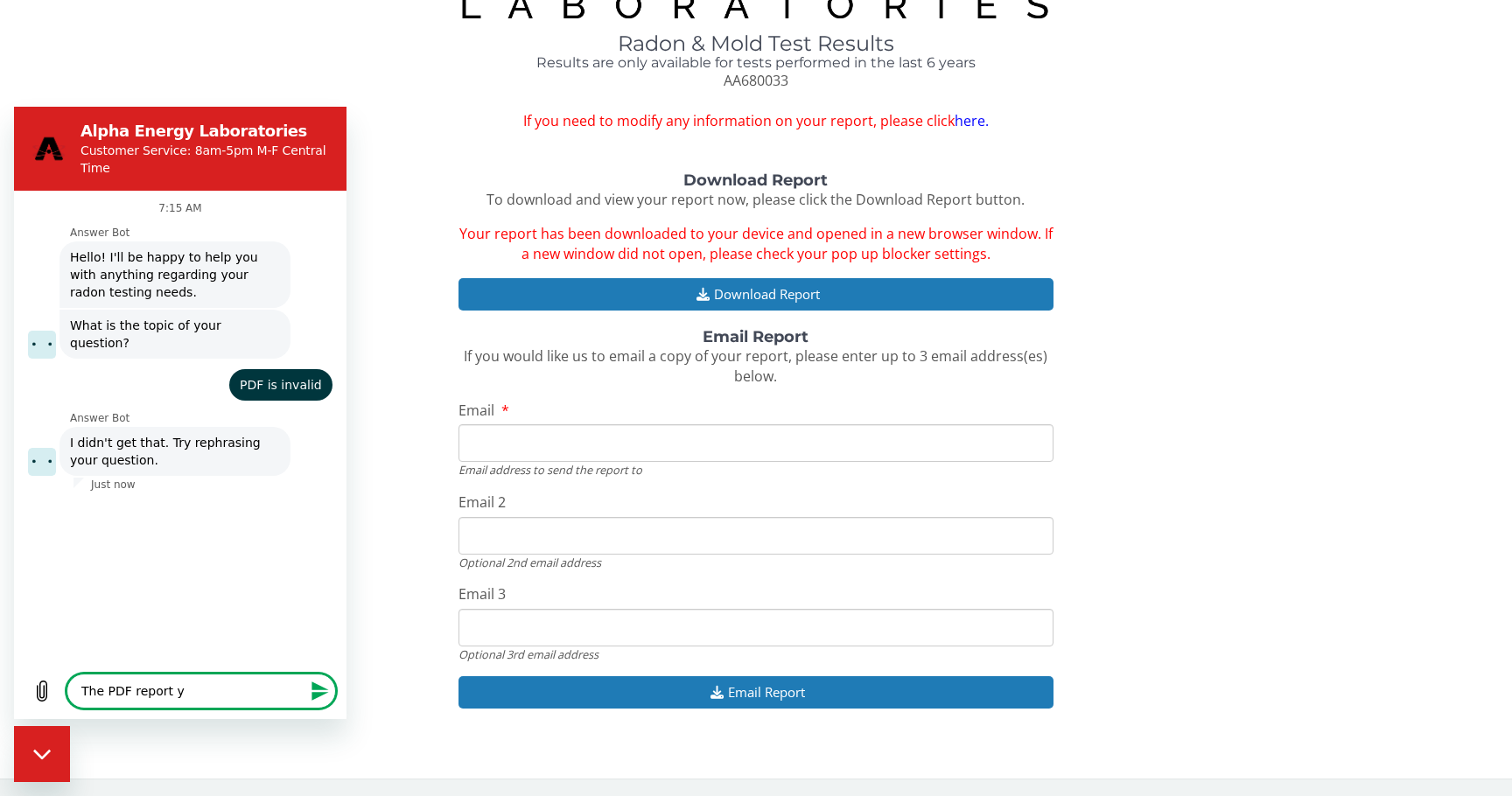
type textarea "x"
type textarea "The PDF report you"
type textarea "x"
type textarea "The PDF report you"
type textarea "x"
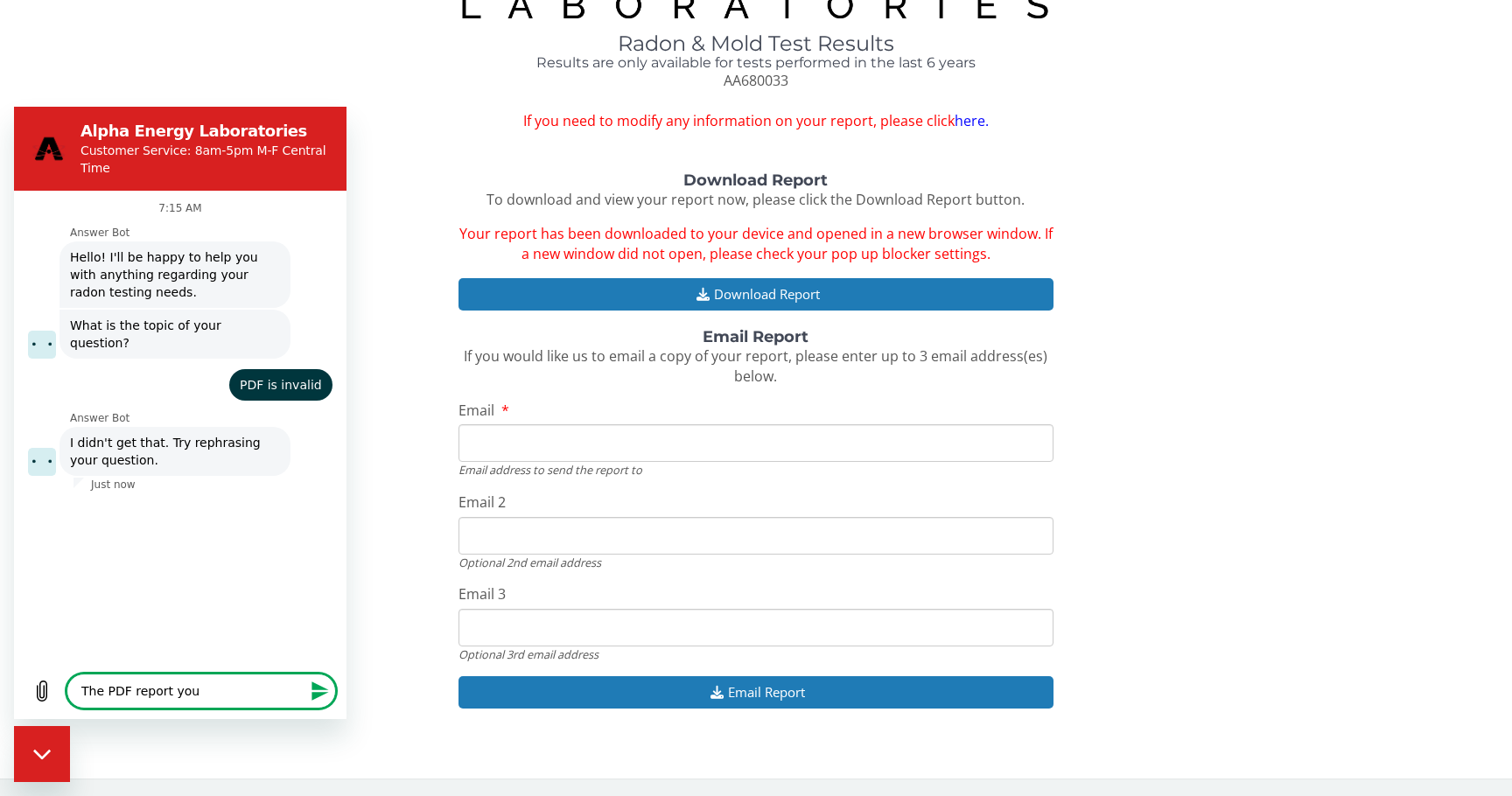
type textarea "The PDF report you s"
type textarea "x"
type textarea "The PDF report you se"
type textarea "x"
type textarea "The PDF report you [PERSON_NAME]"
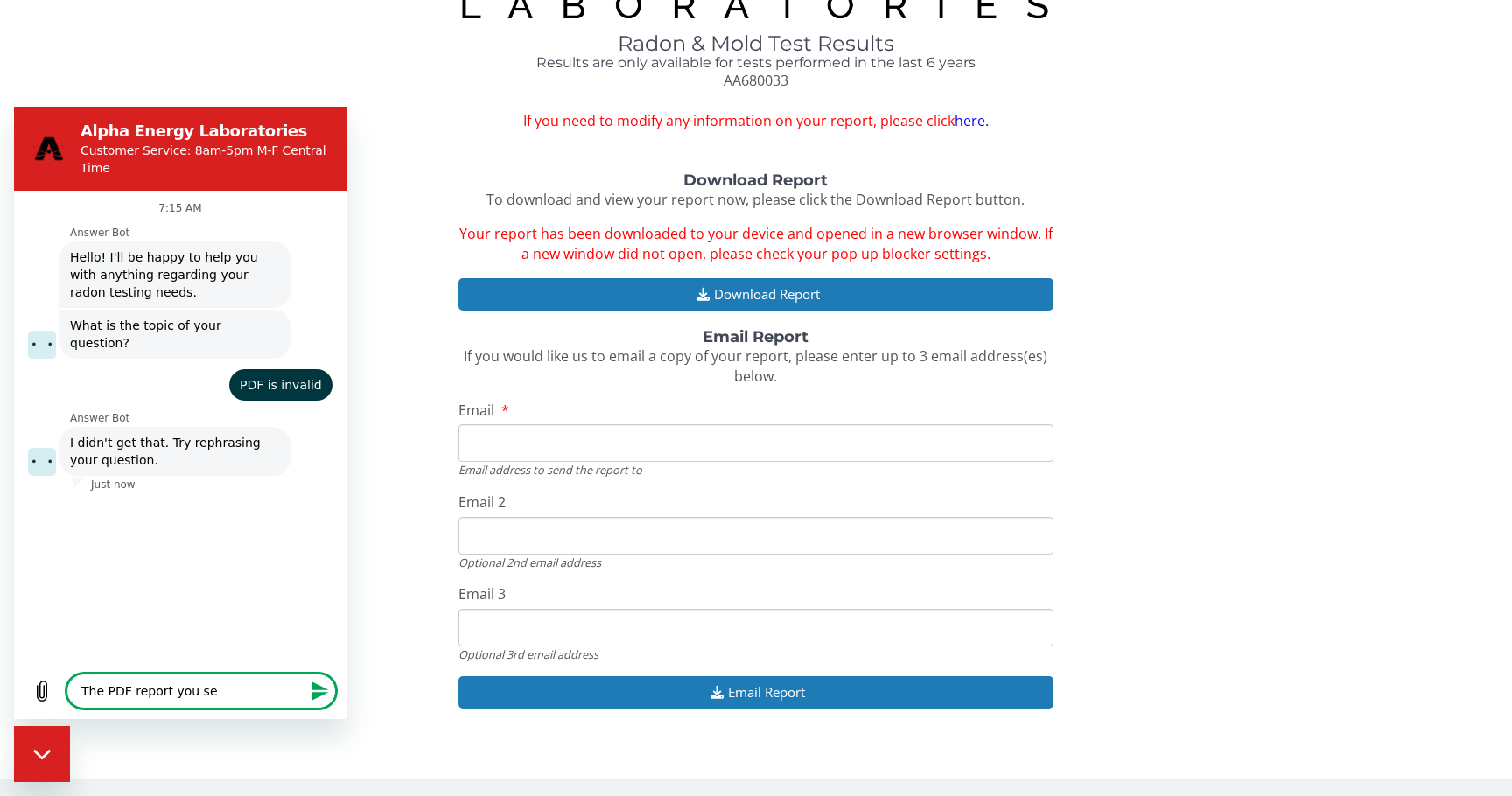
type textarea "x"
type textarea "The PDF report you sent"
type textarea "x"
type textarea "The PDF report you sent"
type textarea "x"
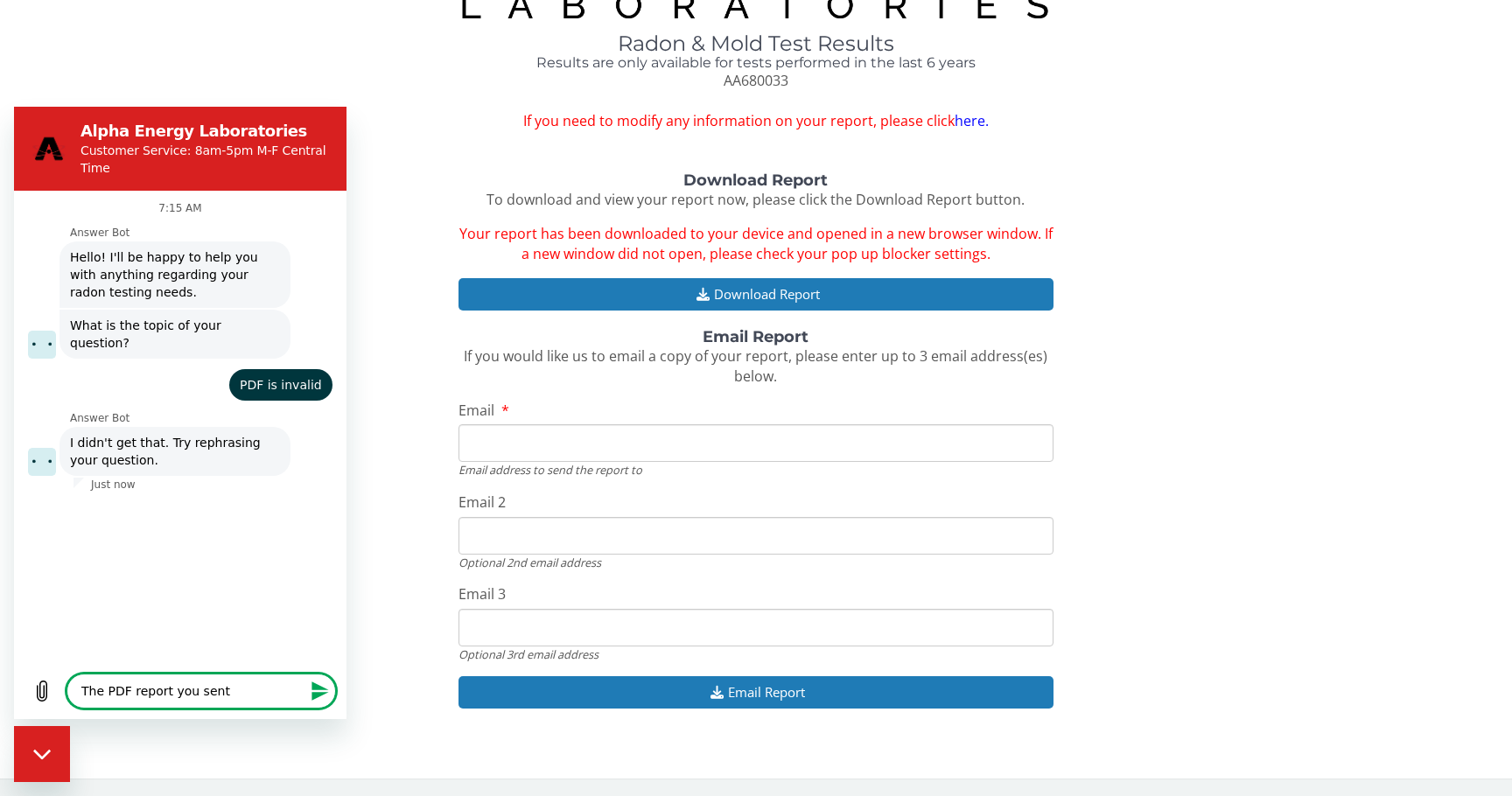
type textarea "The PDF report you sent i"
type textarea "x"
type textarea "The PDF report you sent is"
type textarea "x"
type textarea "The PDF report you sent is"
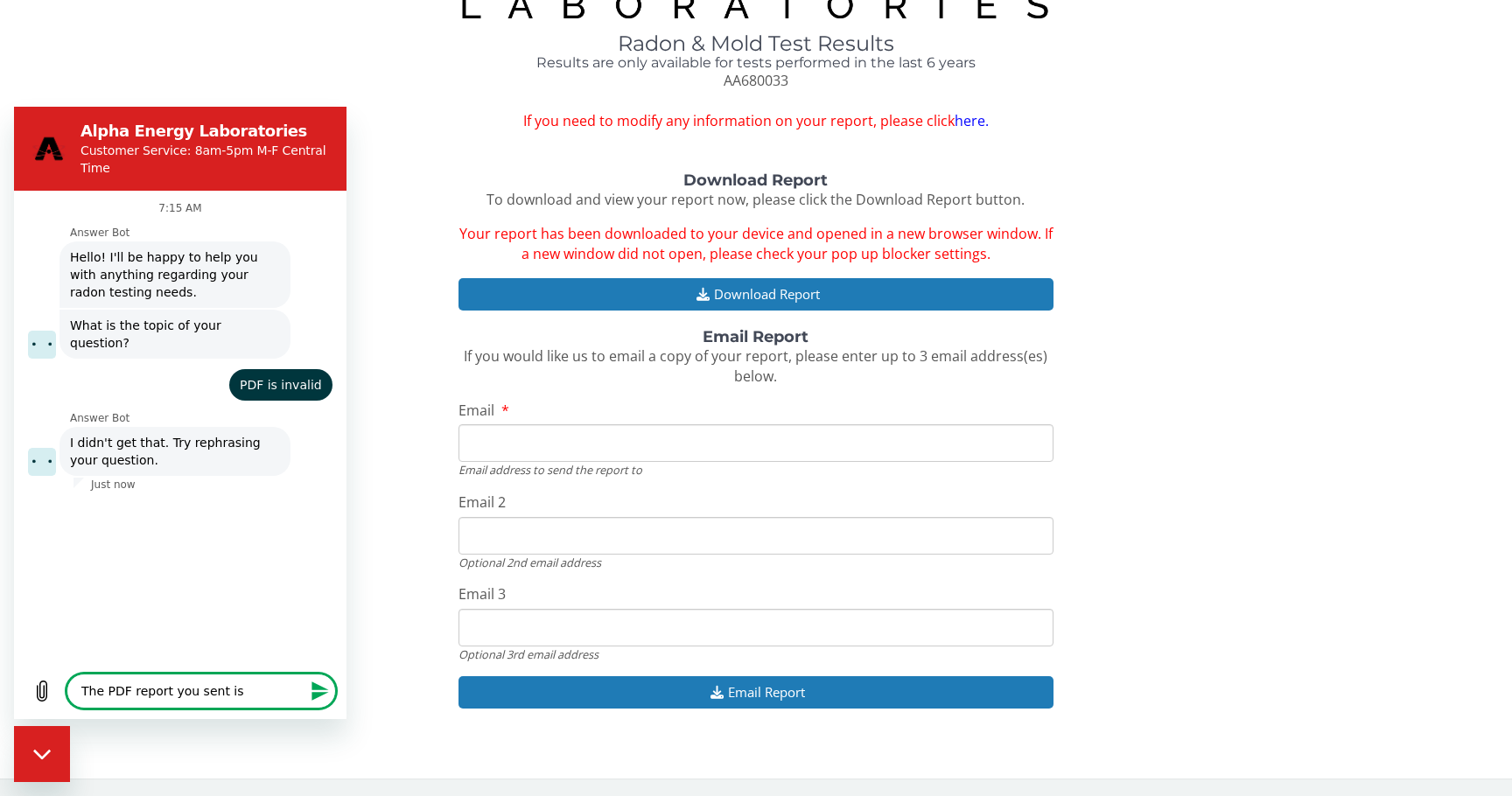
type textarea "x"
type textarea "The PDF report you sent is i"
type textarea "x"
type textarea "The PDF report you sent is in"
type textarea "x"
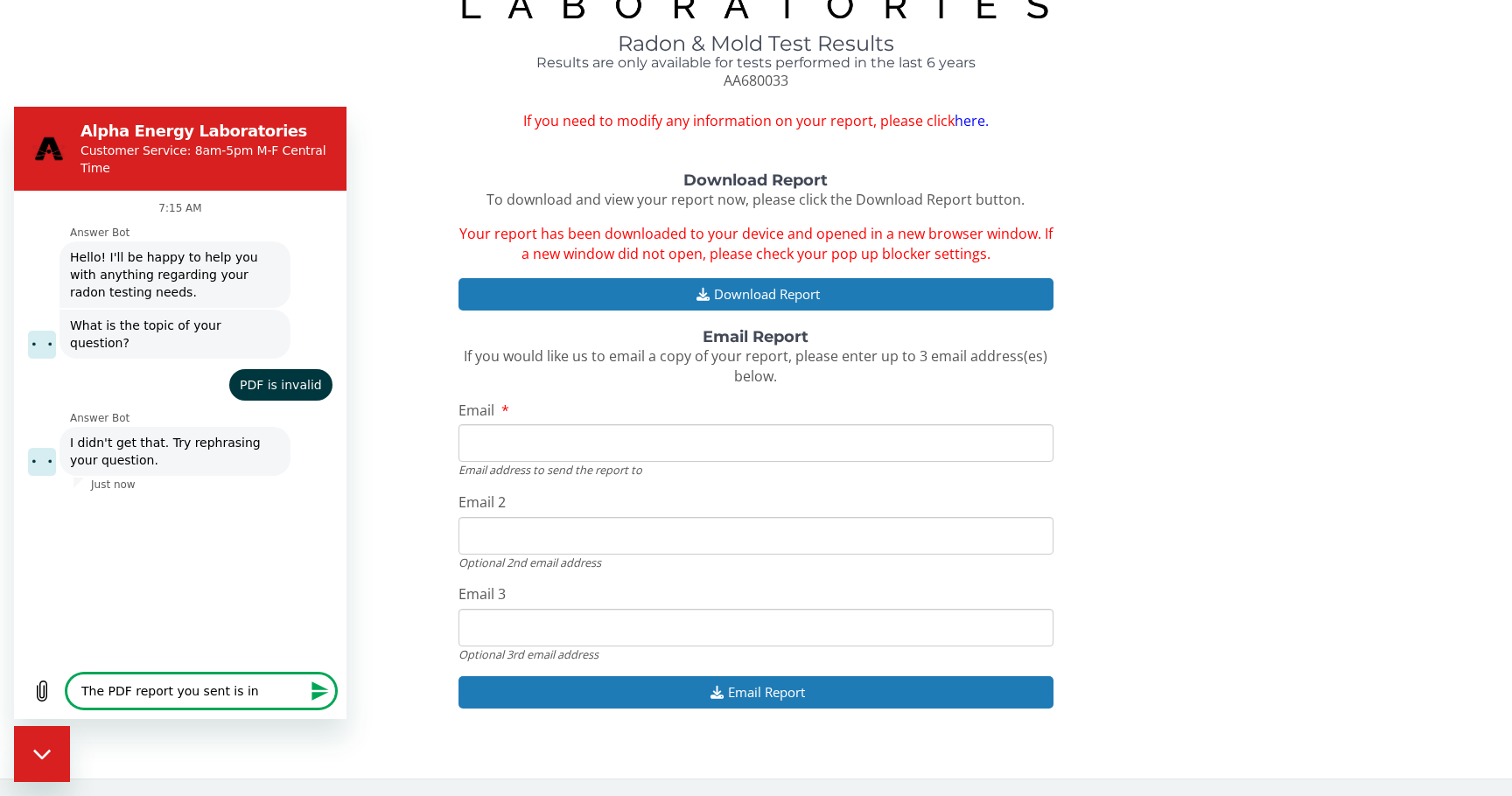
type textarea "The PDF report you sent is inv"
type textarea "x"
type textarea "The PDF report you sent is inva"
type textarea "x"
type textarea "The PDF report you sent is inval"
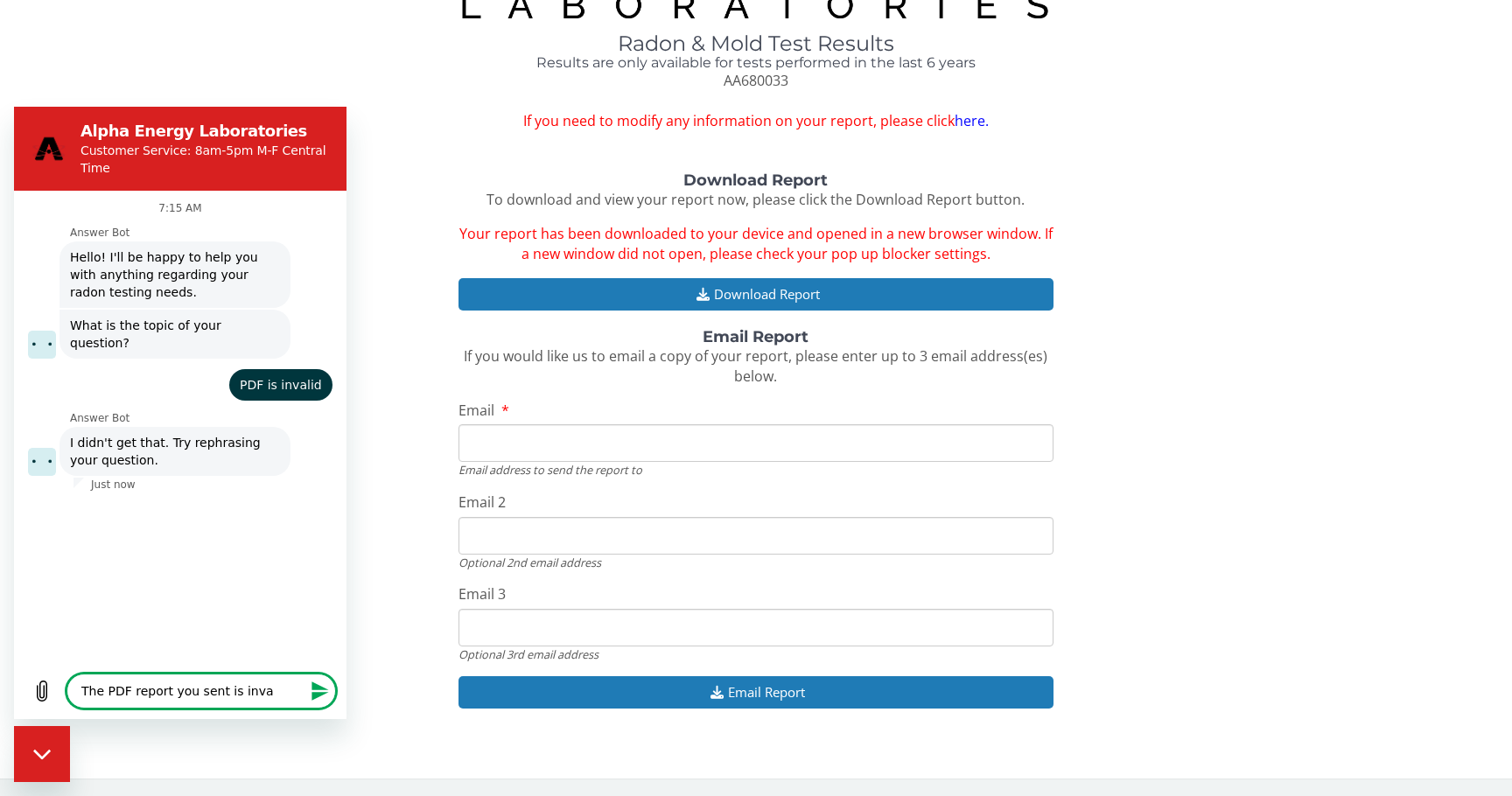
type textarea "x"
type textarea "The PDF report you sent is invali"
type textarea "x"
type textarea "The PDF report you sent is invalid"
type textarea "x"
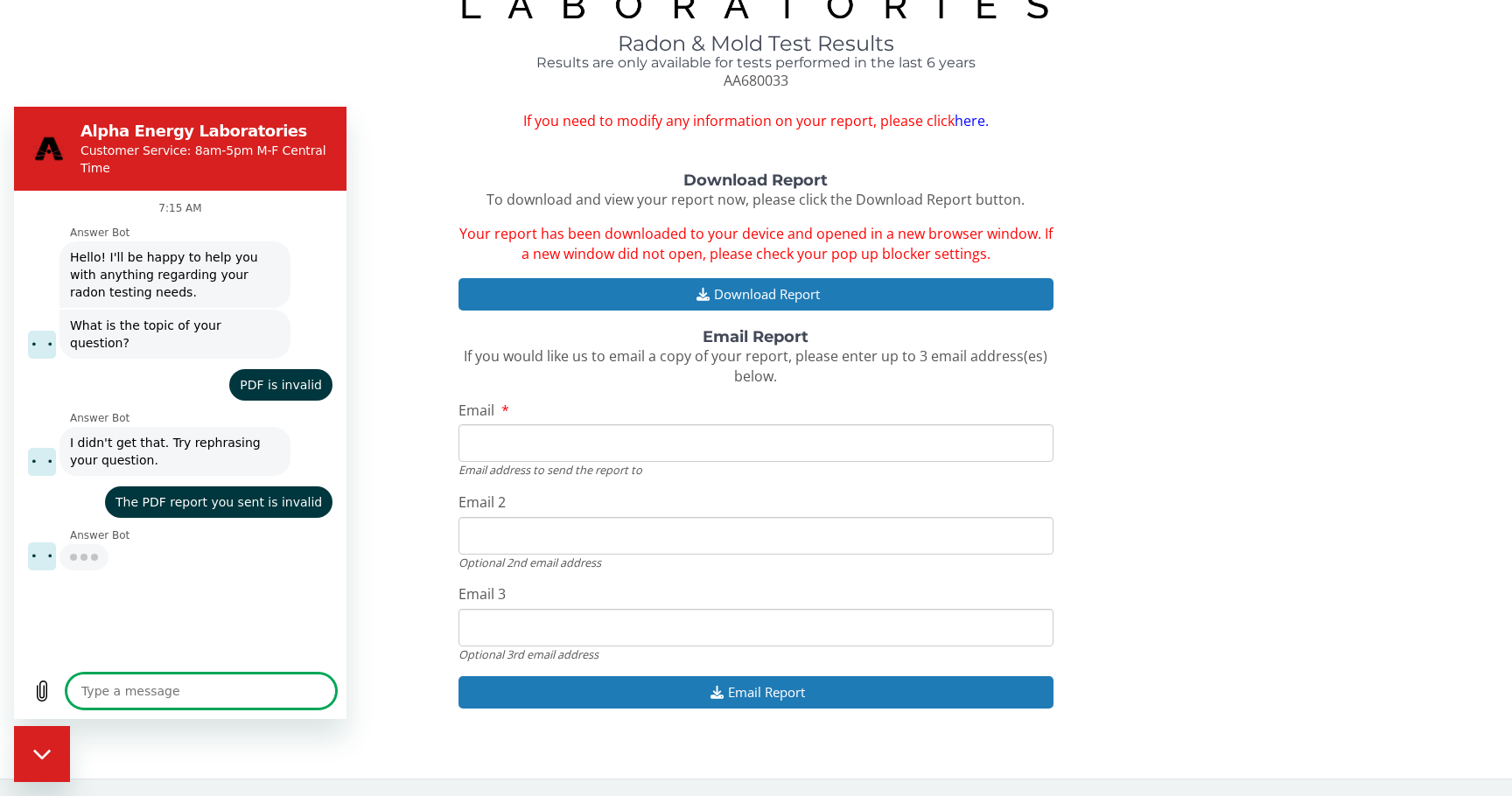
type textarea "x"
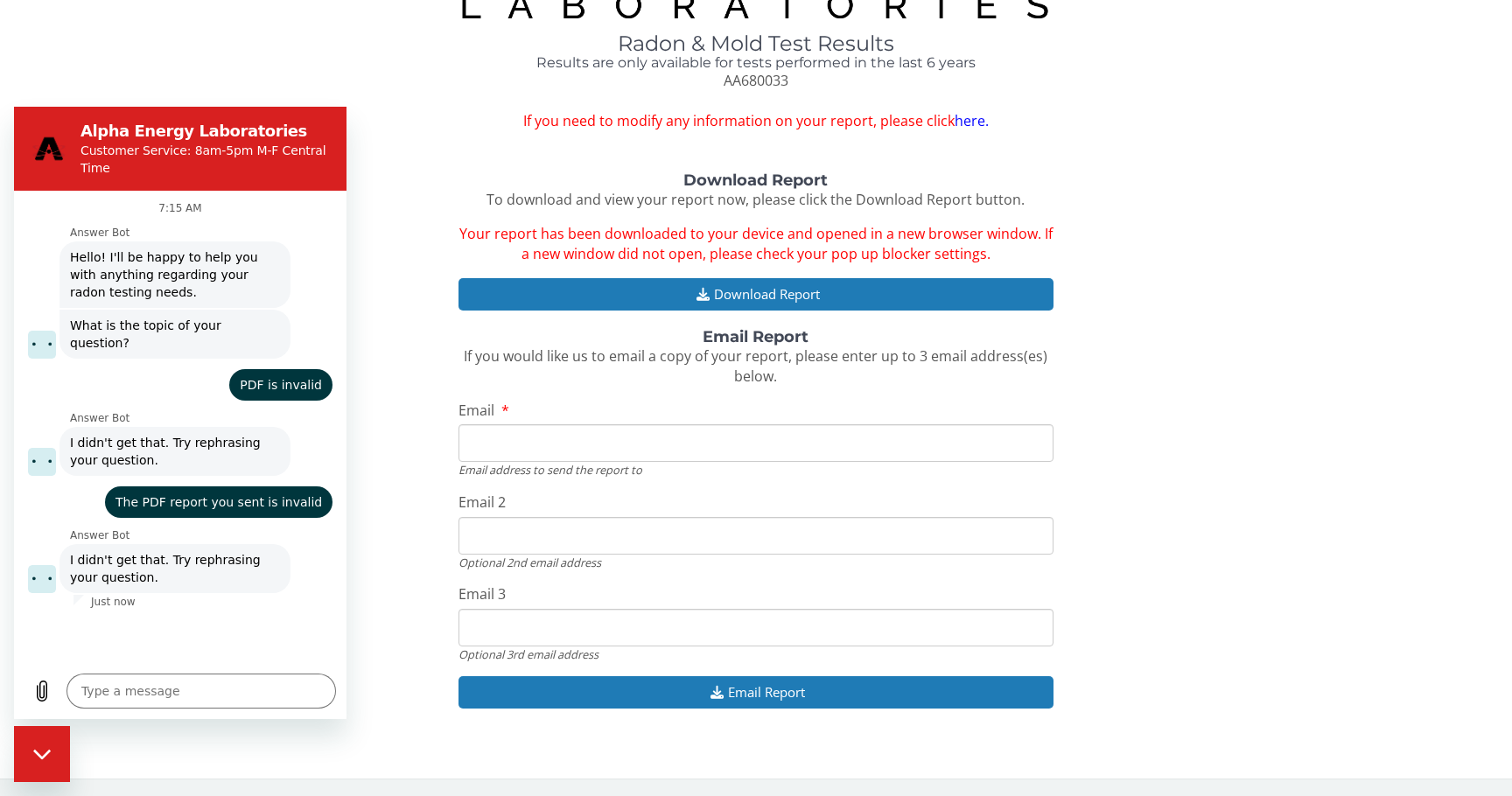
click at [282, 489] on span "The PDF report you sent is invalid" at bounding box center [219, 502] width 221 height 32
copy span "The PDF report you sent is invalid"
click at [172, 705] on textarea at bounding box center [201, 691] width 270 height 35
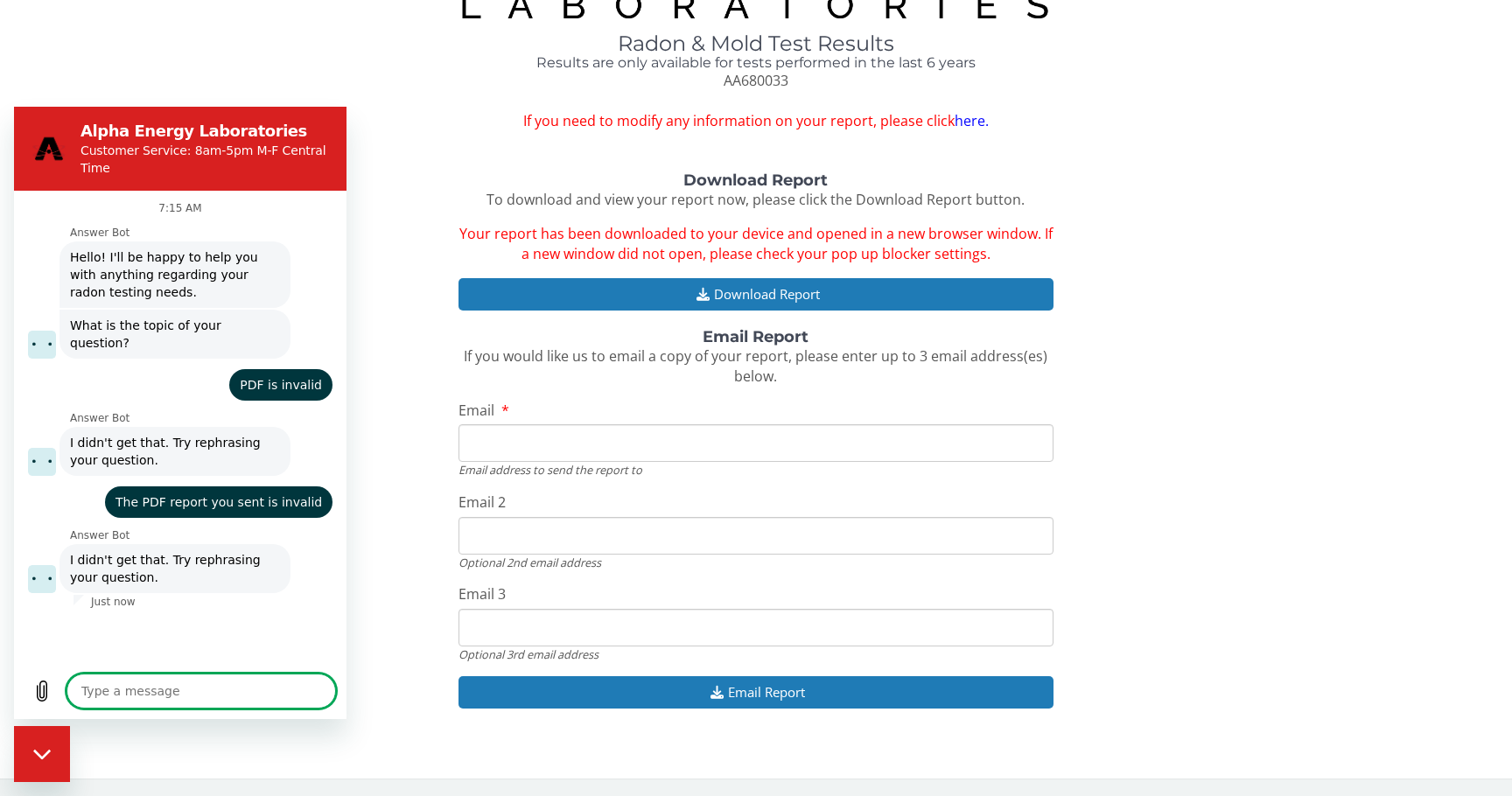
paste textarea "The PDF report you sent is invalid"
type textarea "The PDF report you sent is invalid"
type textarea "x"
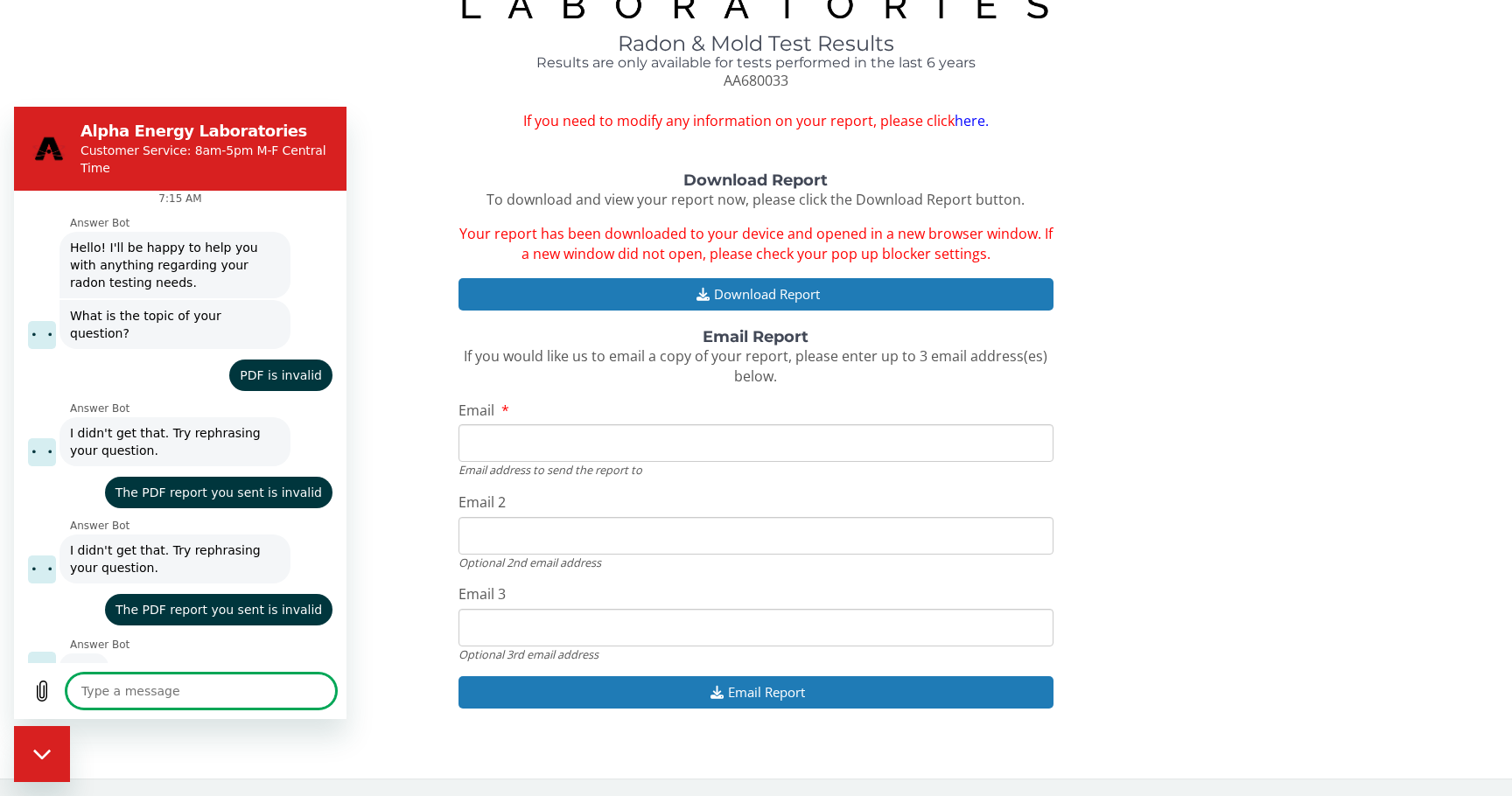
scroll to position [8, 0]
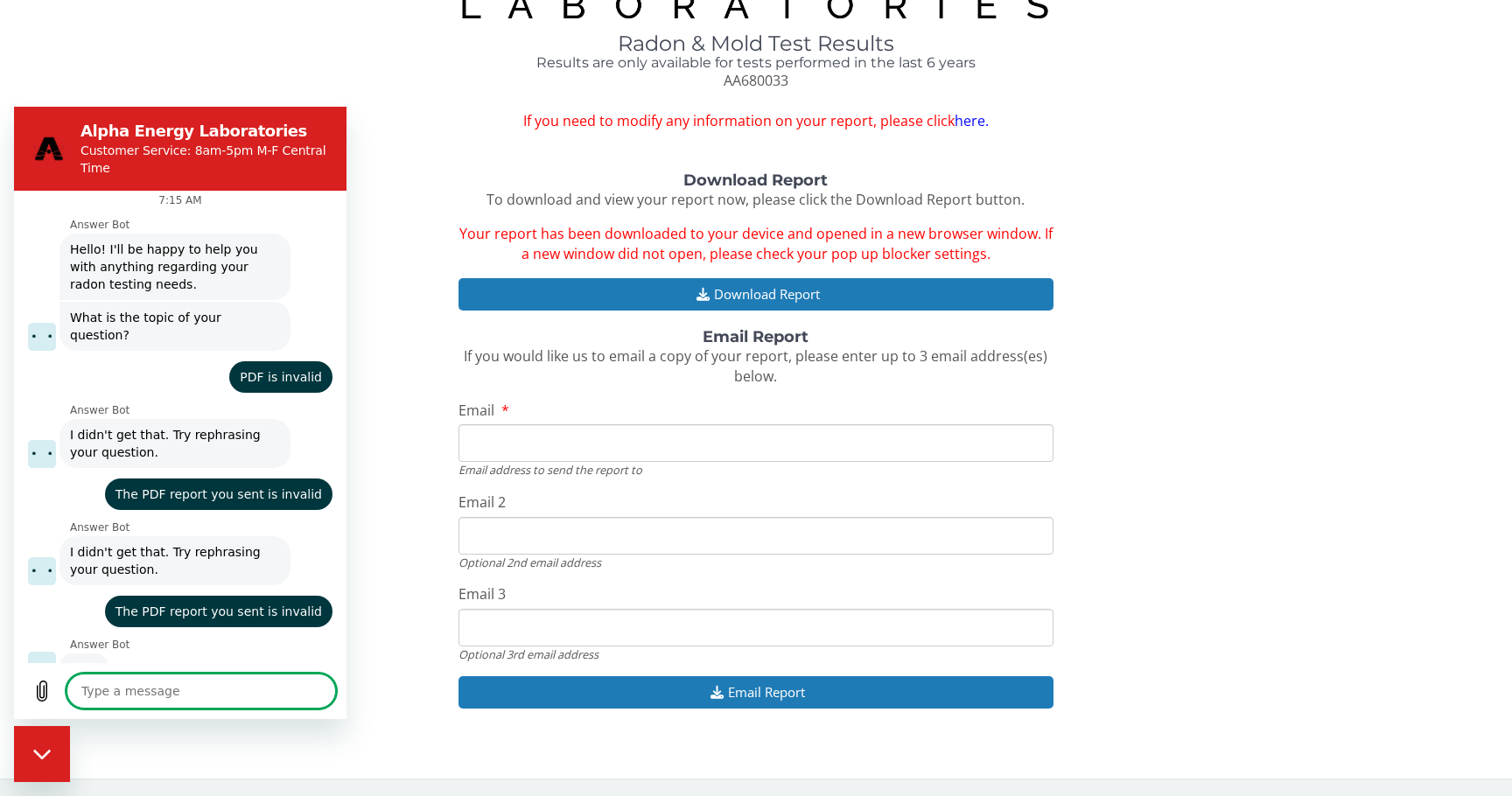
type textarea "x"
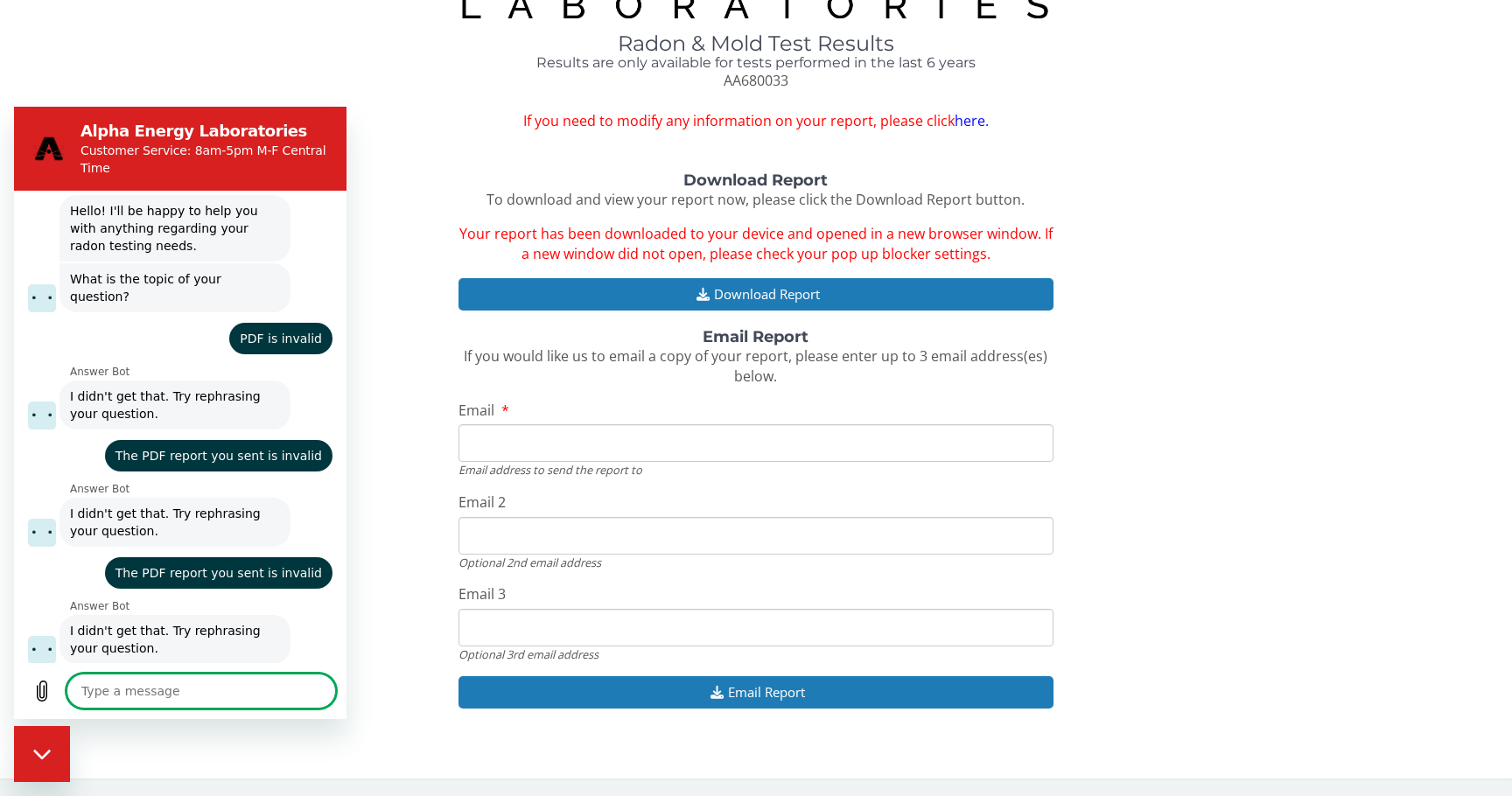
scroll to position [50, 0]
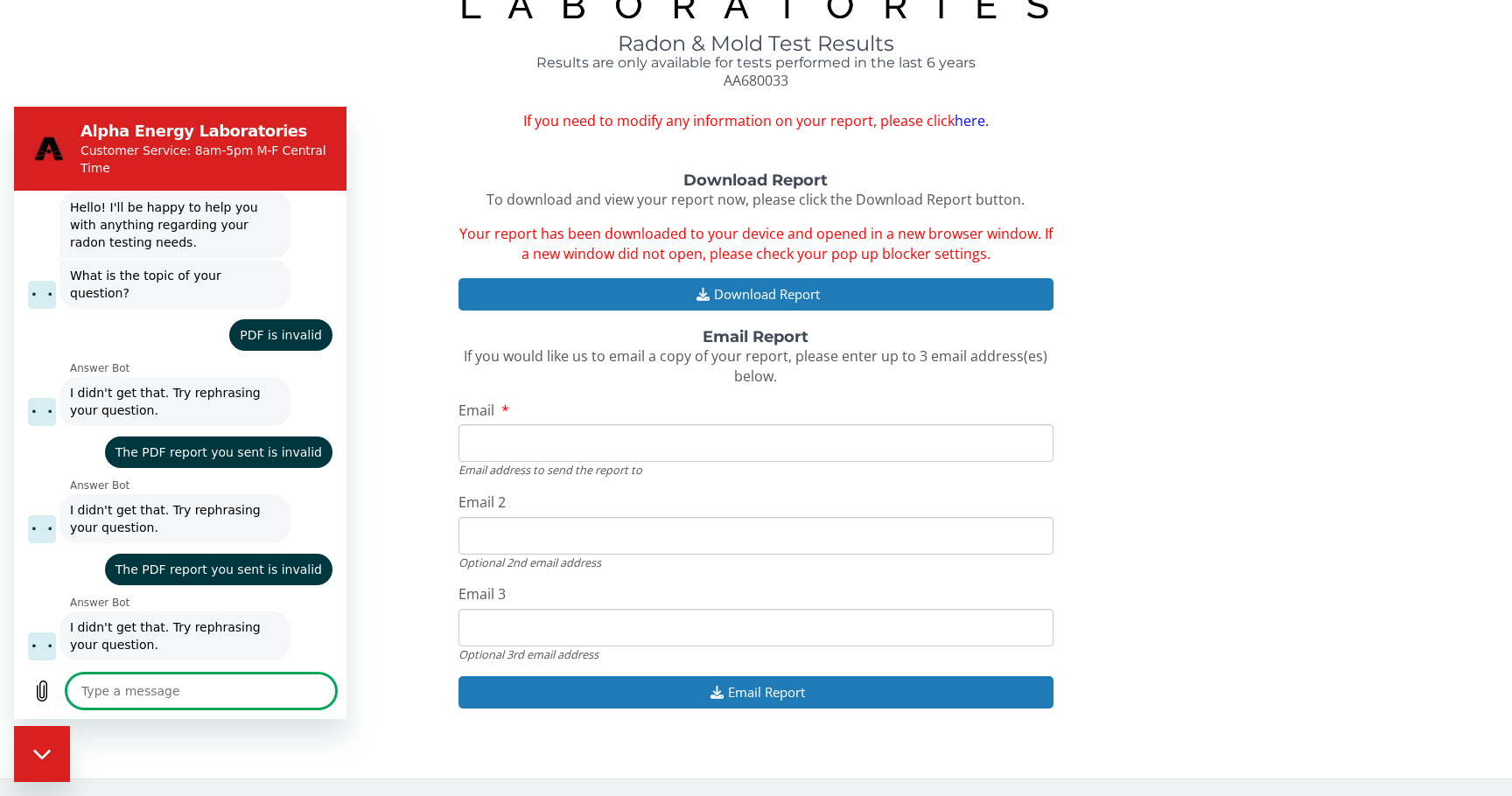
type textarea "C"
type textarea "x"
type textarea "Ca"
type textarea "x"
type textarea "Can"
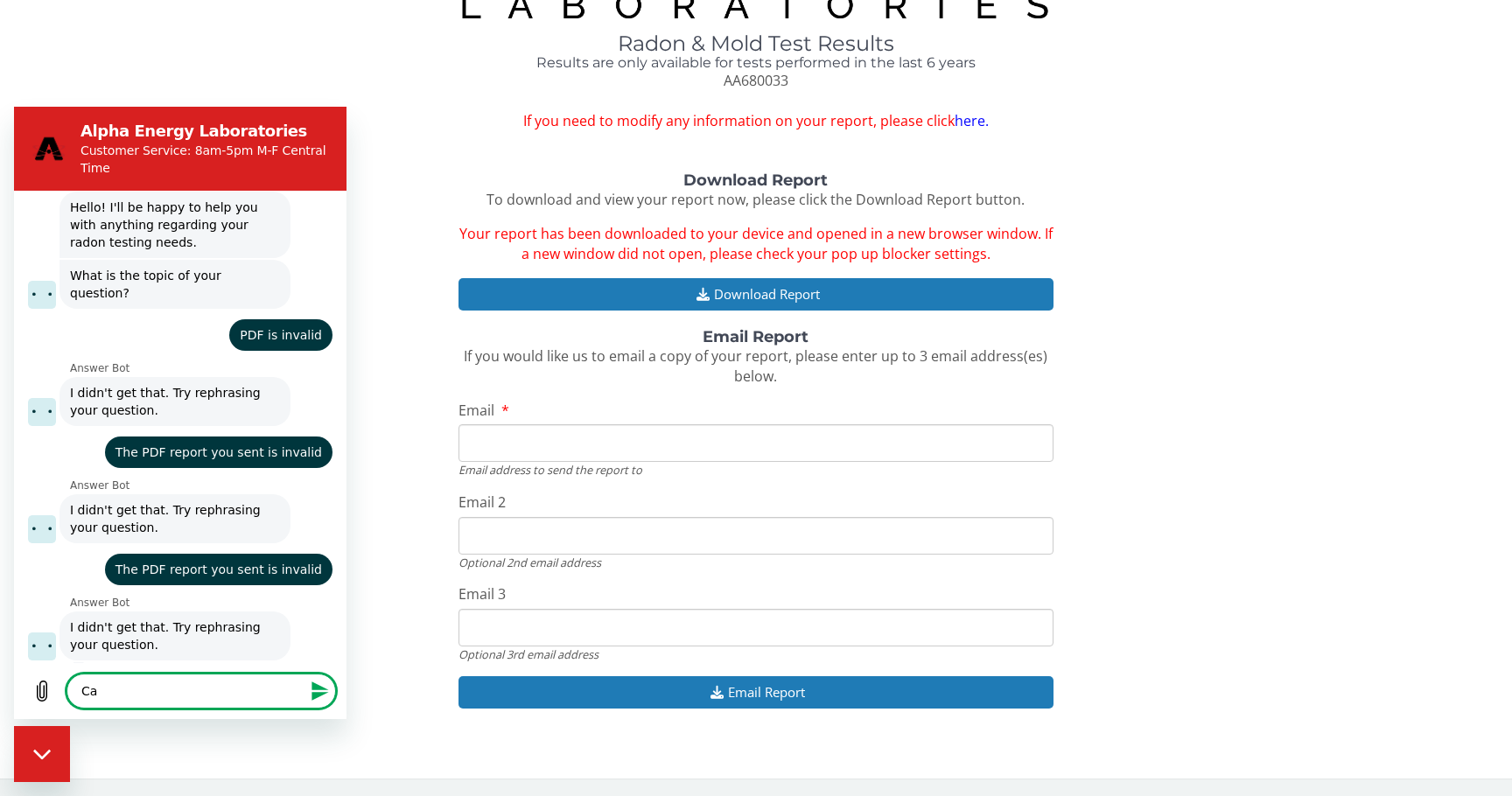
type textarea "x"
type textarea "Can"
type textarea "x"
type textarea "Can I"
type textarea "x"
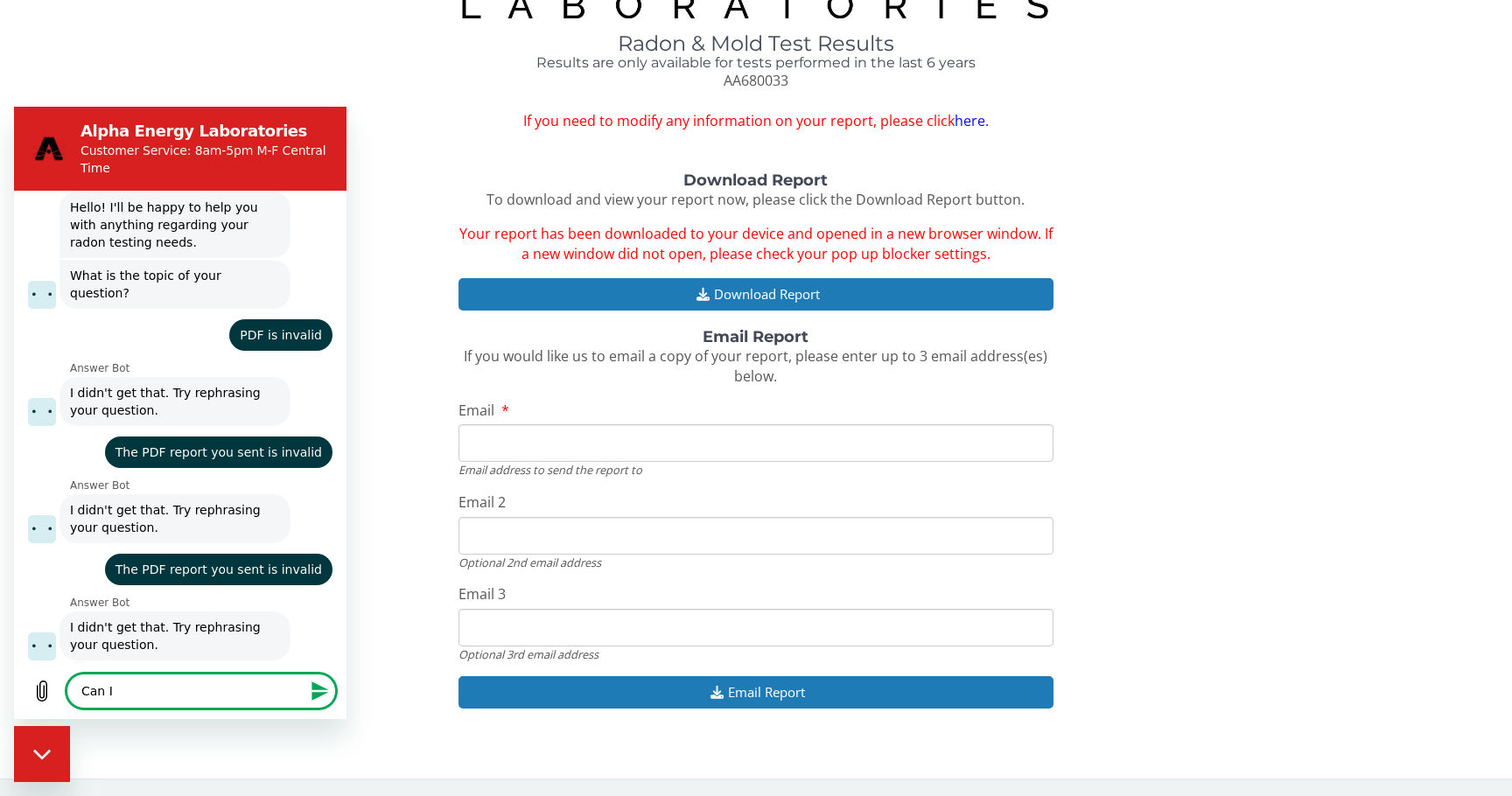
type textarea "Can I"
type textarea "x"
type textarea "Can I t"
type textarea "x"
type textarea "Can I ta"
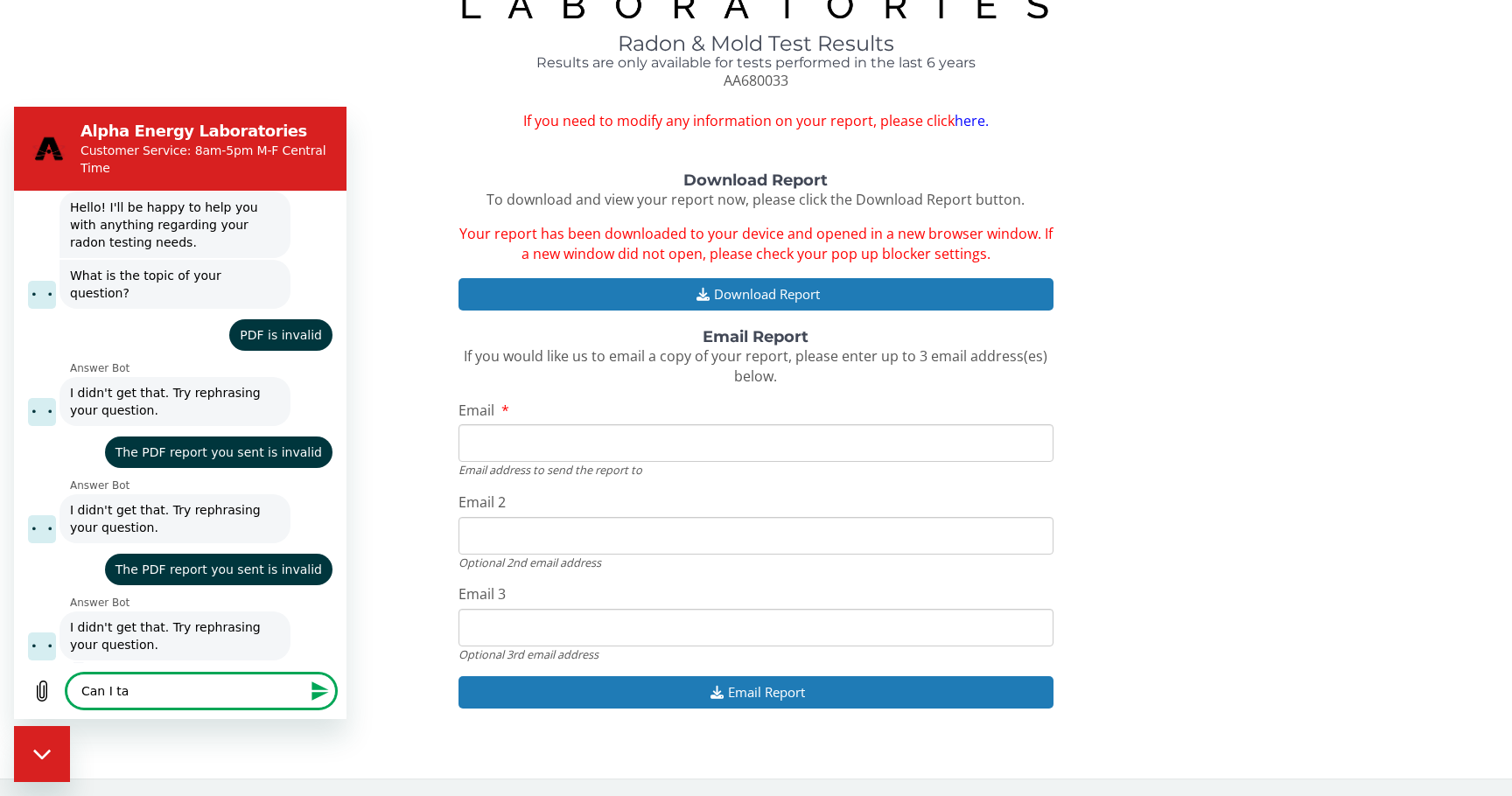
type textarea "x"
type textarea "Can I tal"
type textarea "x"
type textarea "Can I talk"
type textarea "x"
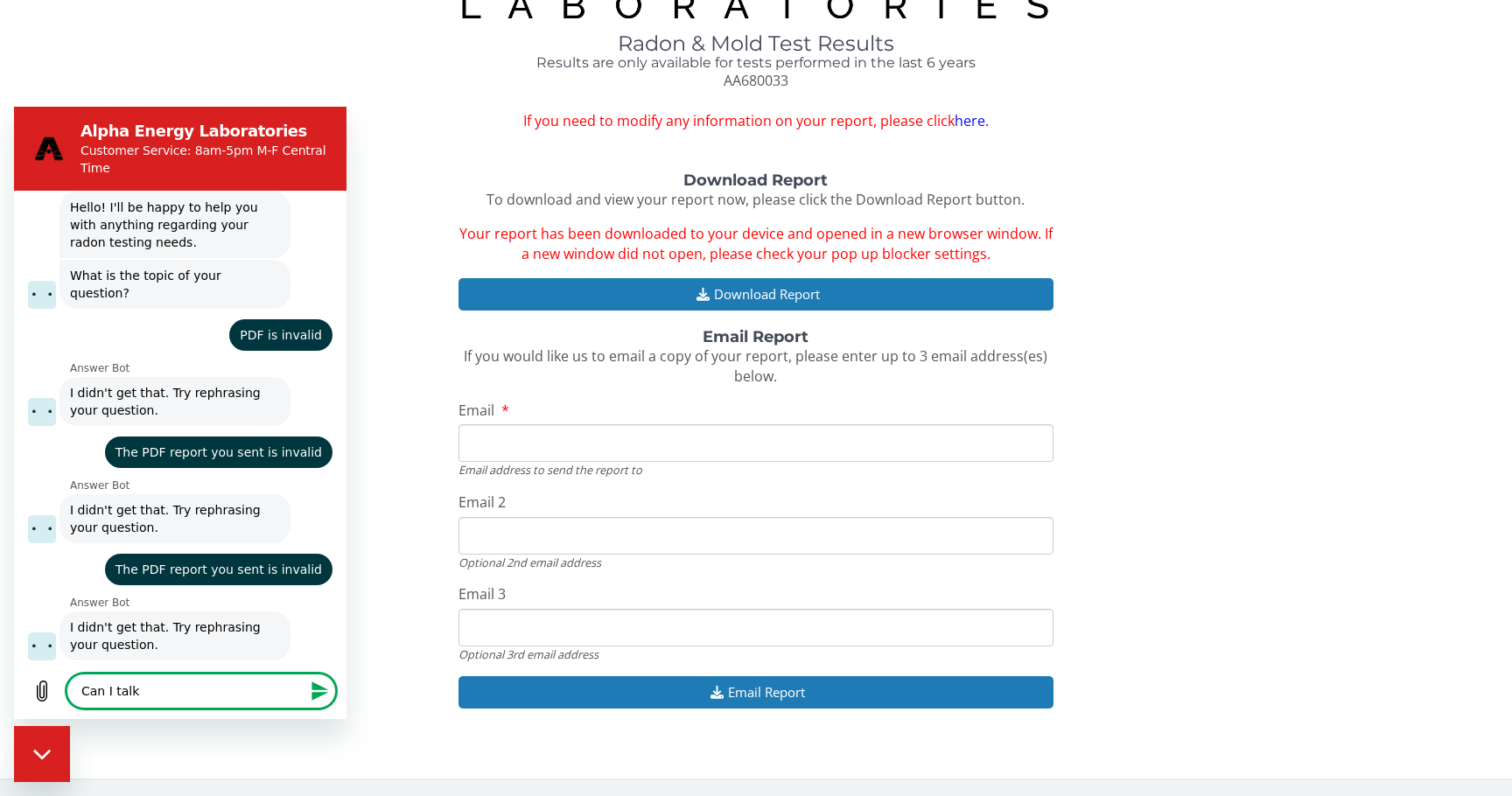
type textarea "Can I talk"
type textarea "x"
type textarea "Can I talk t"
type textarea "x"
type textarea "Can I talk to"
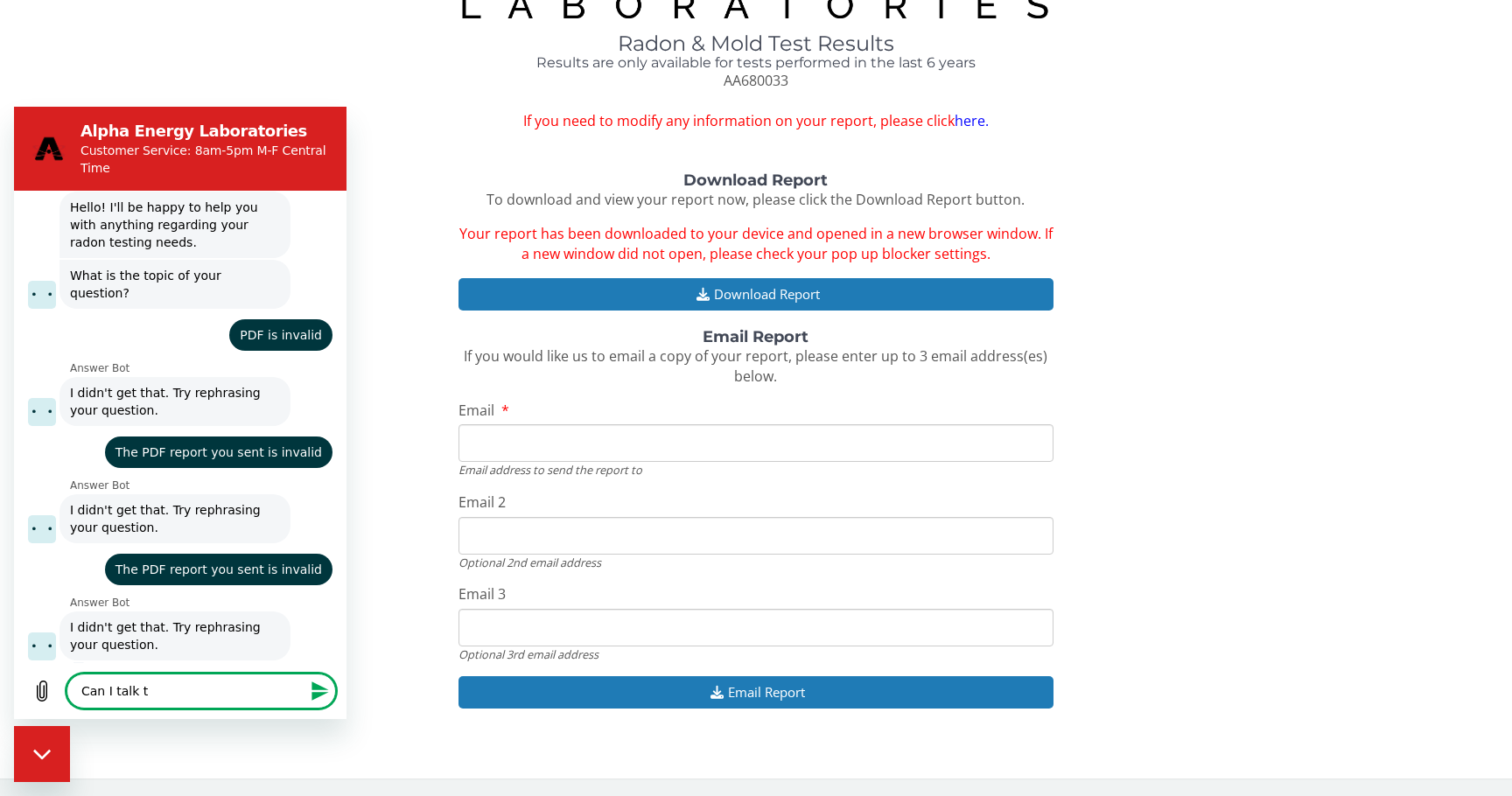
type textarea "x"
type textarea "Can I talk to"
type textarea "x"
type textarea "Can I talk to a"
type textarea "x"
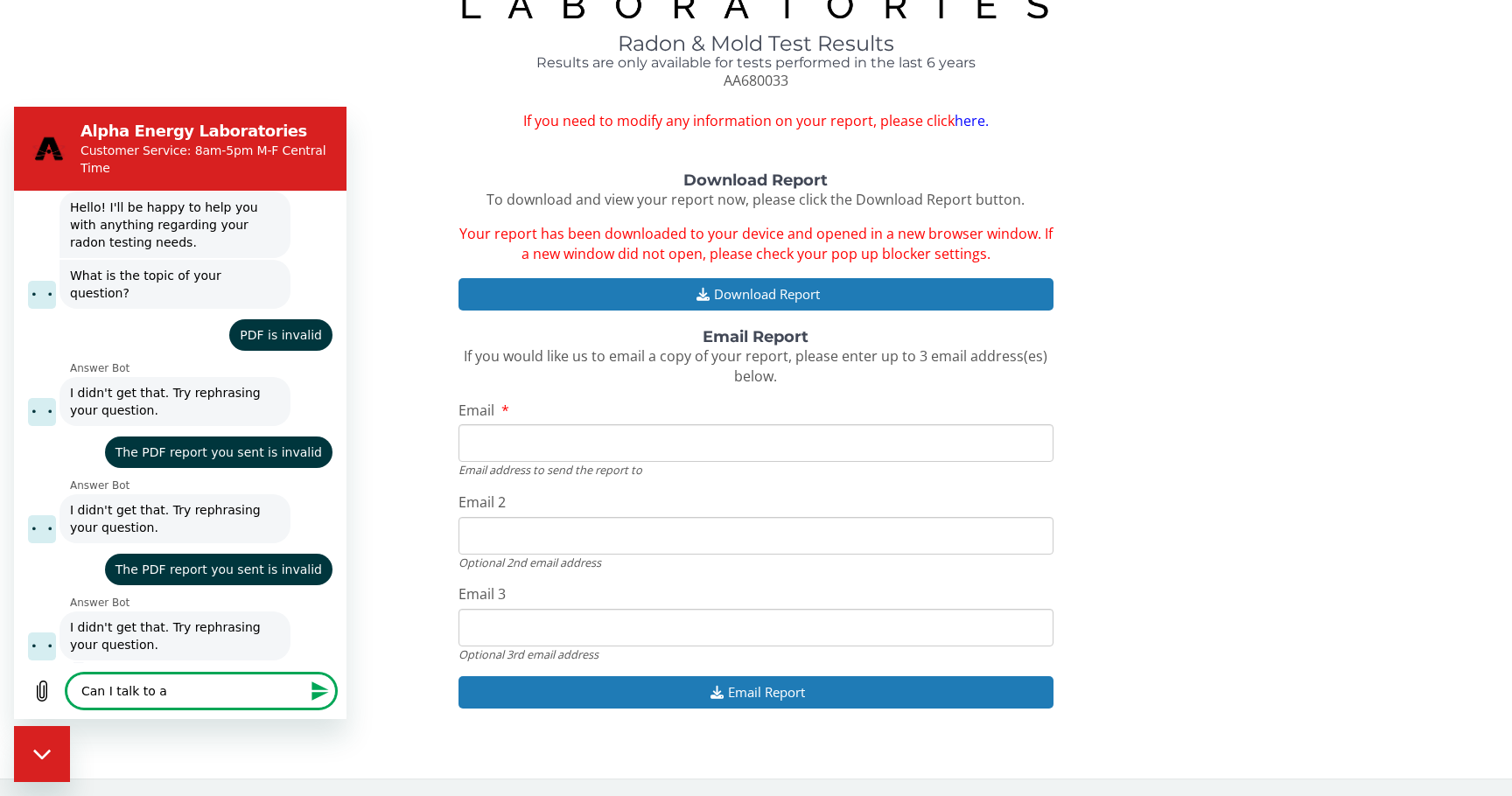
type textarea "Can I talk to a"
type textarea "x"
type textarea "Can I talk to a h"
type textarea "x"
type textarea "Can I talk to a hu"
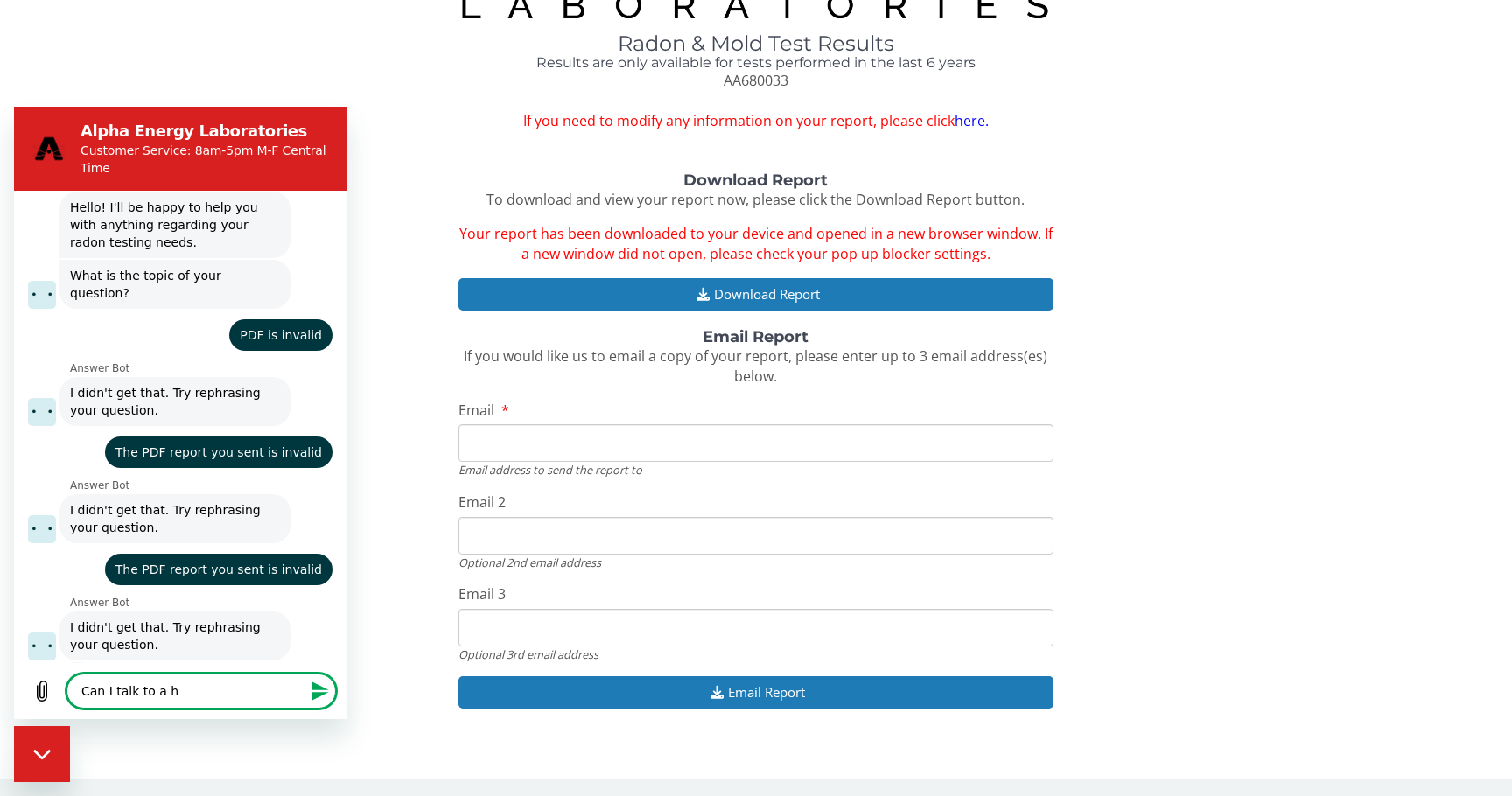
type textarea "x"
type textarea "Can I talk to a hum"
type textarea "x"
type textarea "Can I talk to a huma"
type textarea "x"
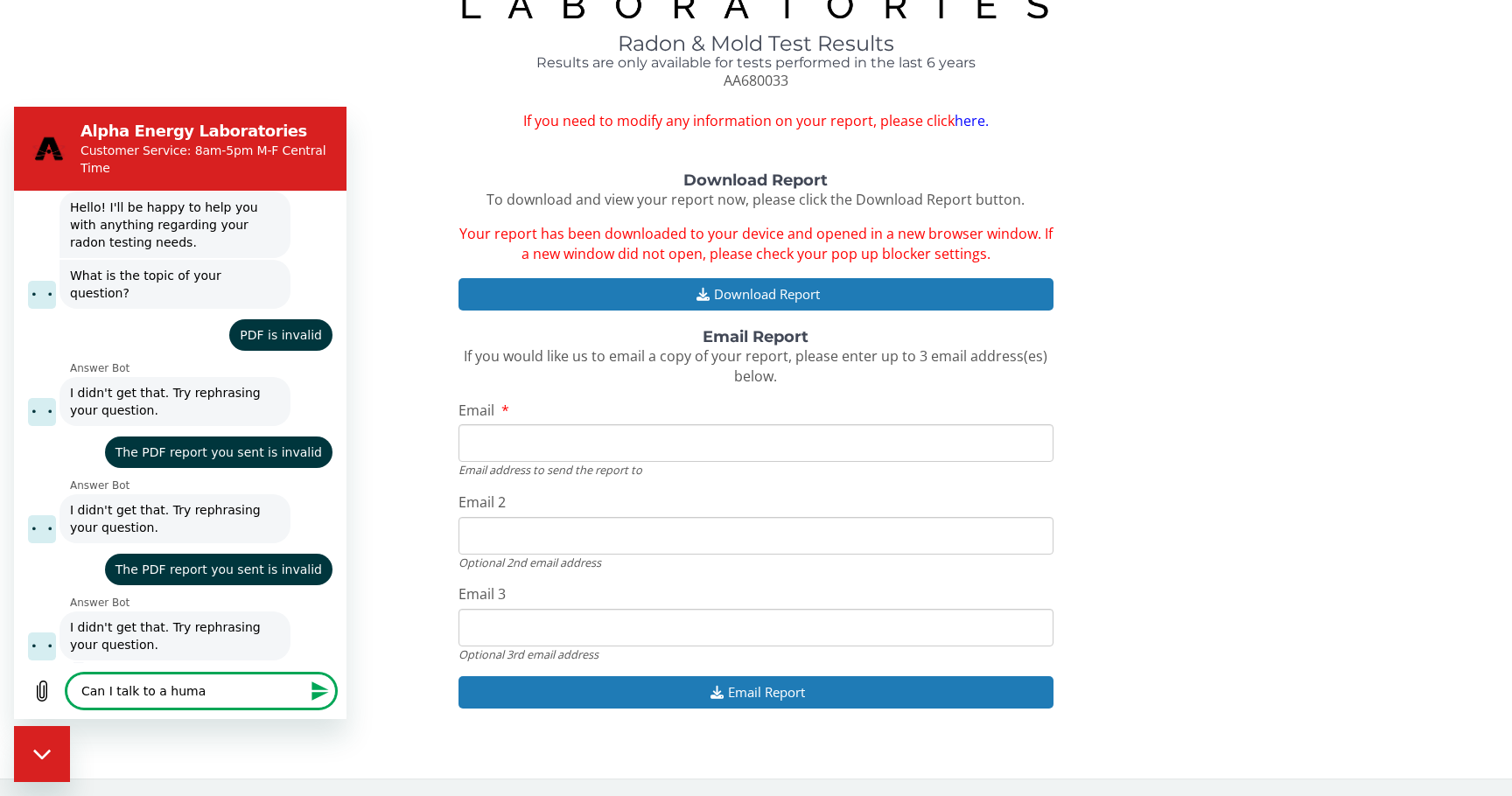
type textarea "Can I talk to a human"
type textarea "x"
type textarea "Can I talk to a human?"
type textarea "x"
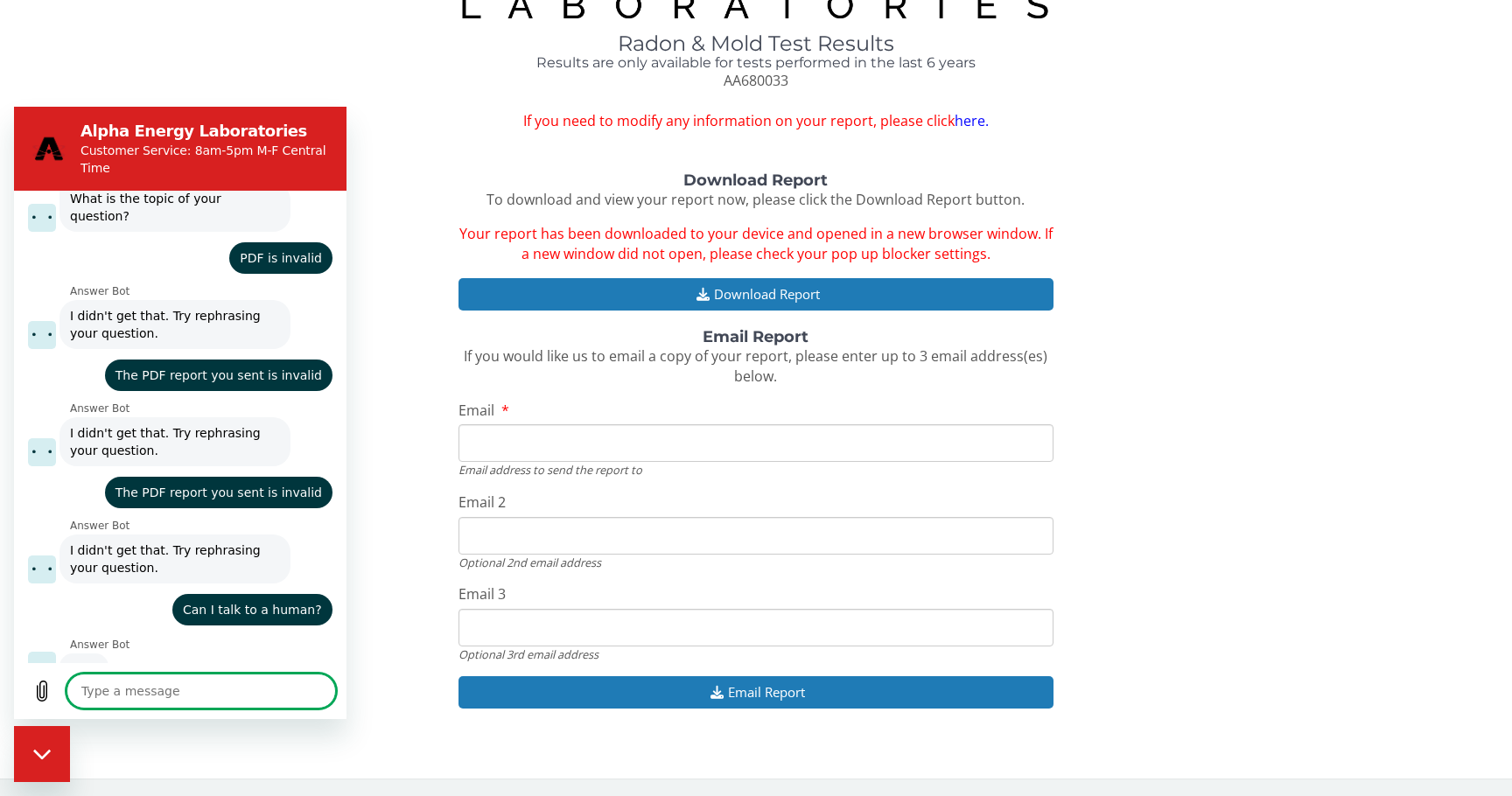
scroll to position [125, 0]
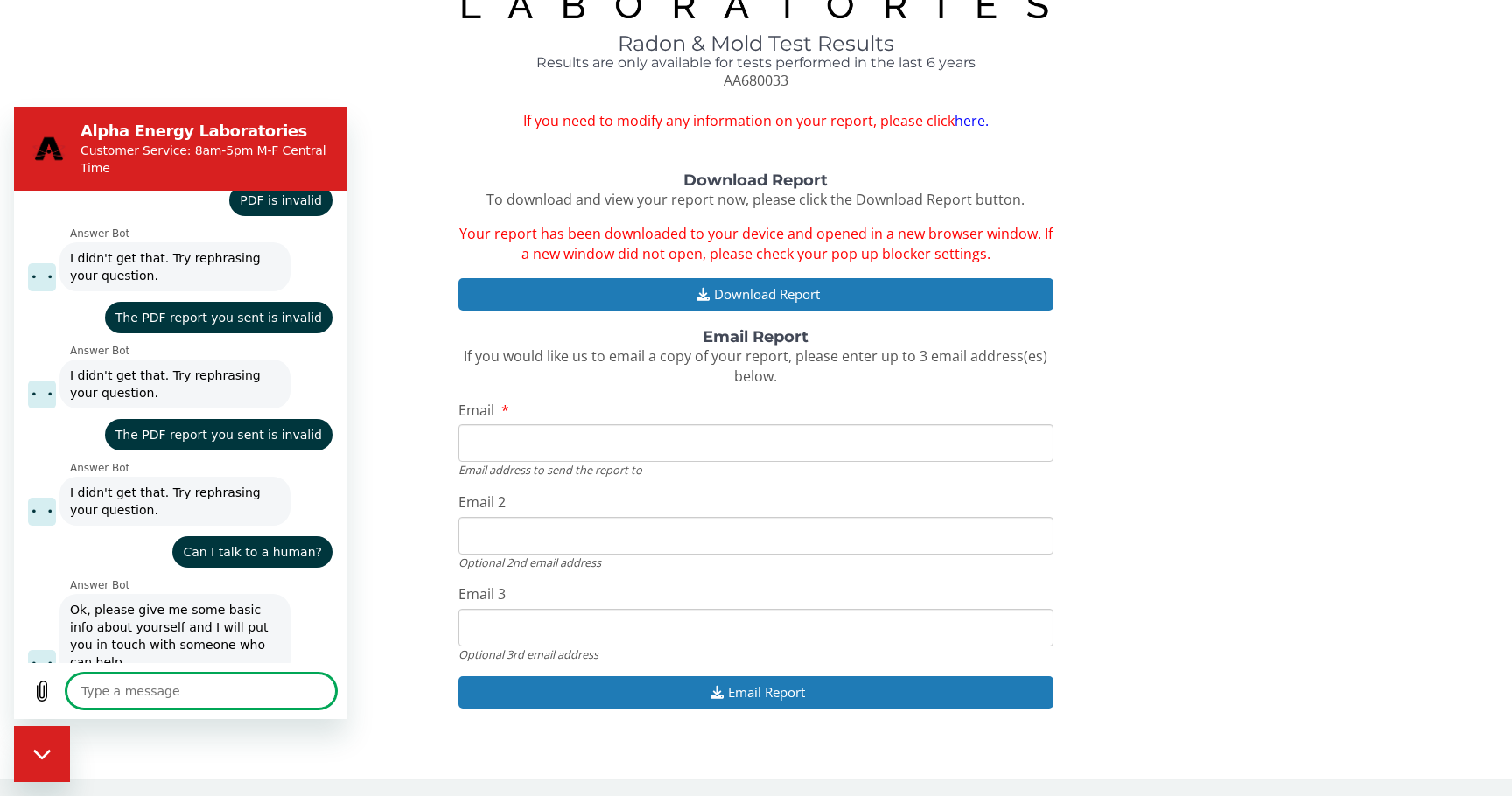
type textarea "x"
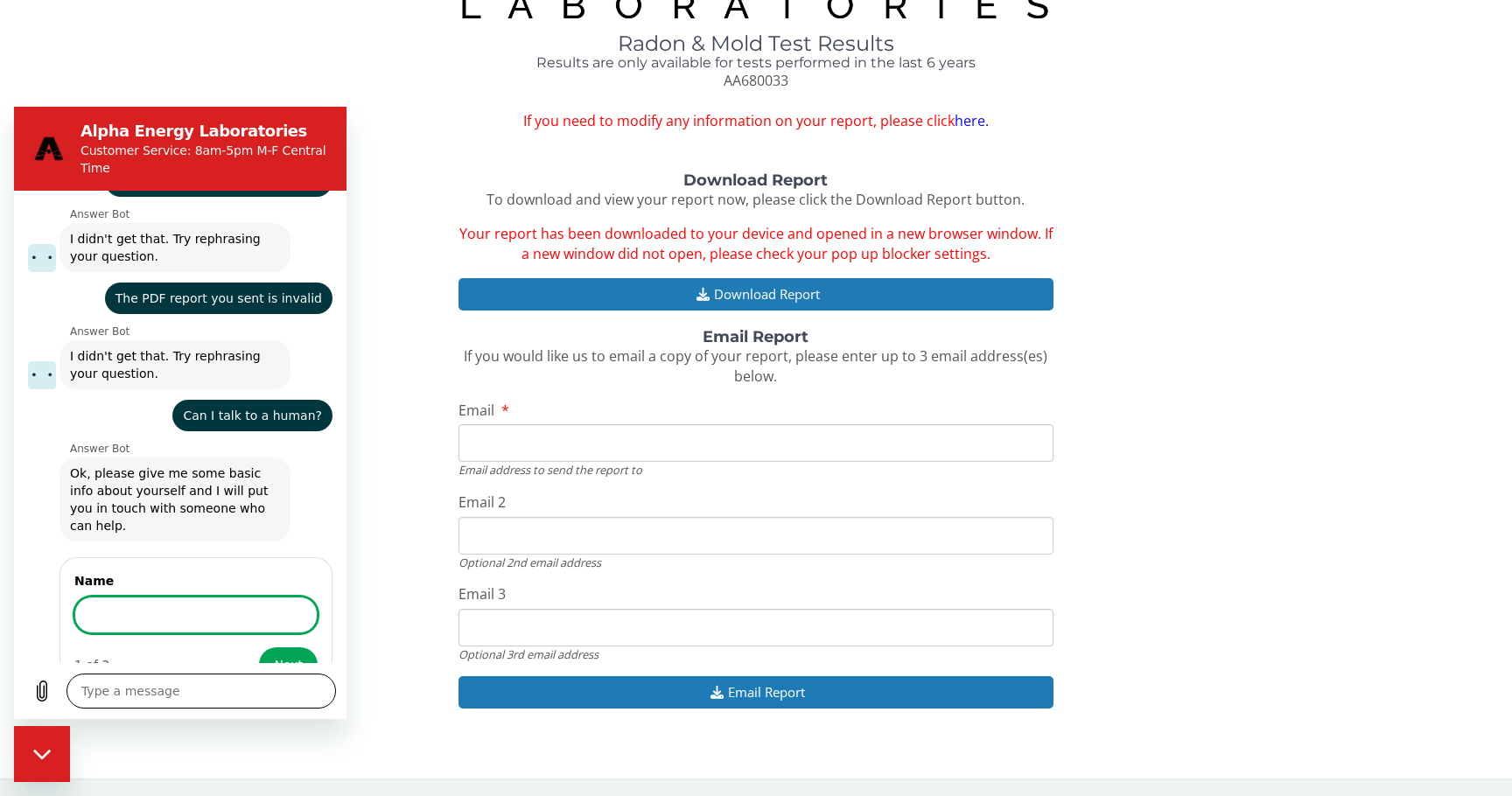
scroll to position [319, 0]
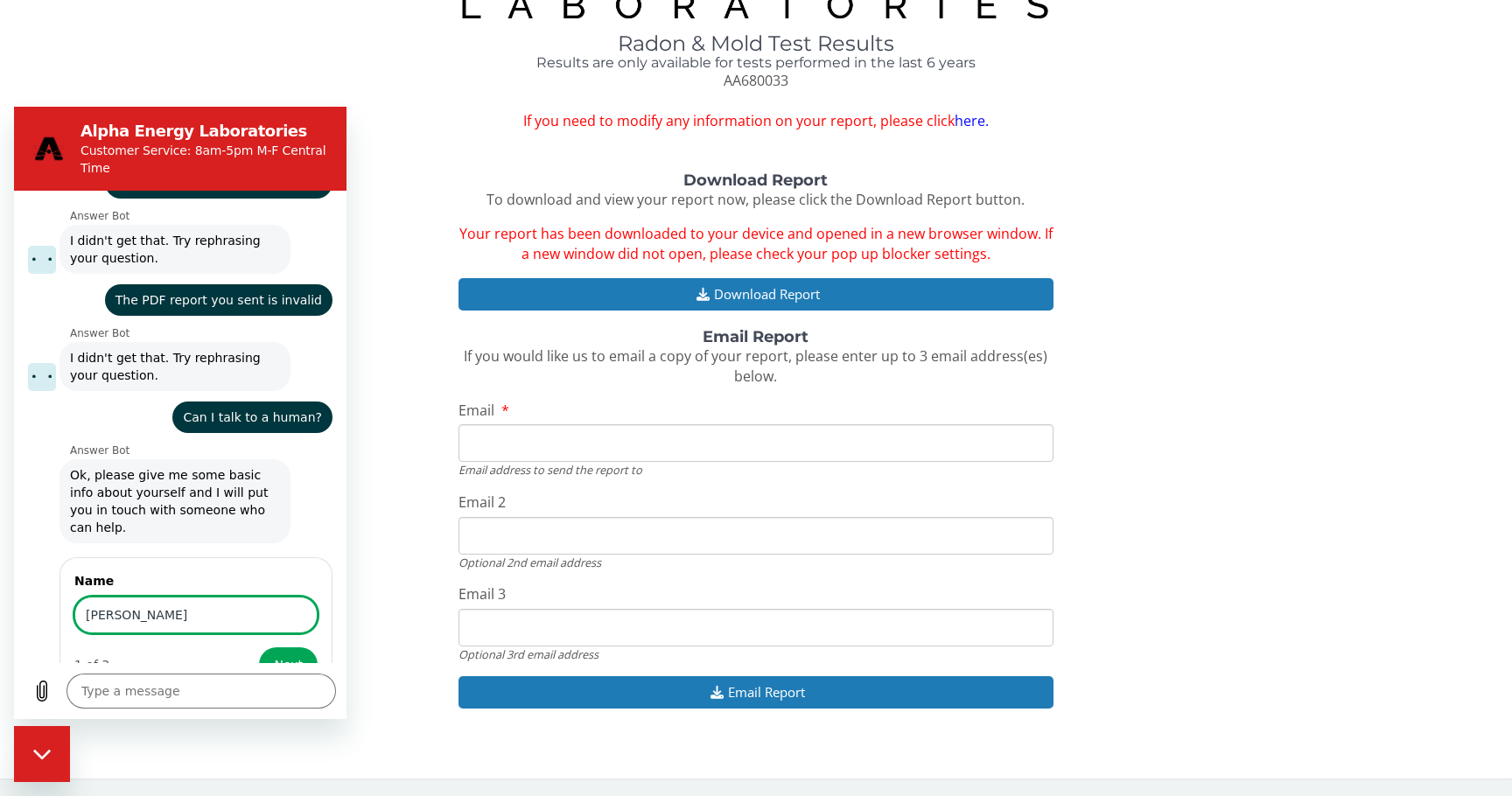
type input "[PERSON_NAME]"
click at [259, 648] on button "Next" at bounding box center [288, 665] width 59 height 35
type textarea "x"
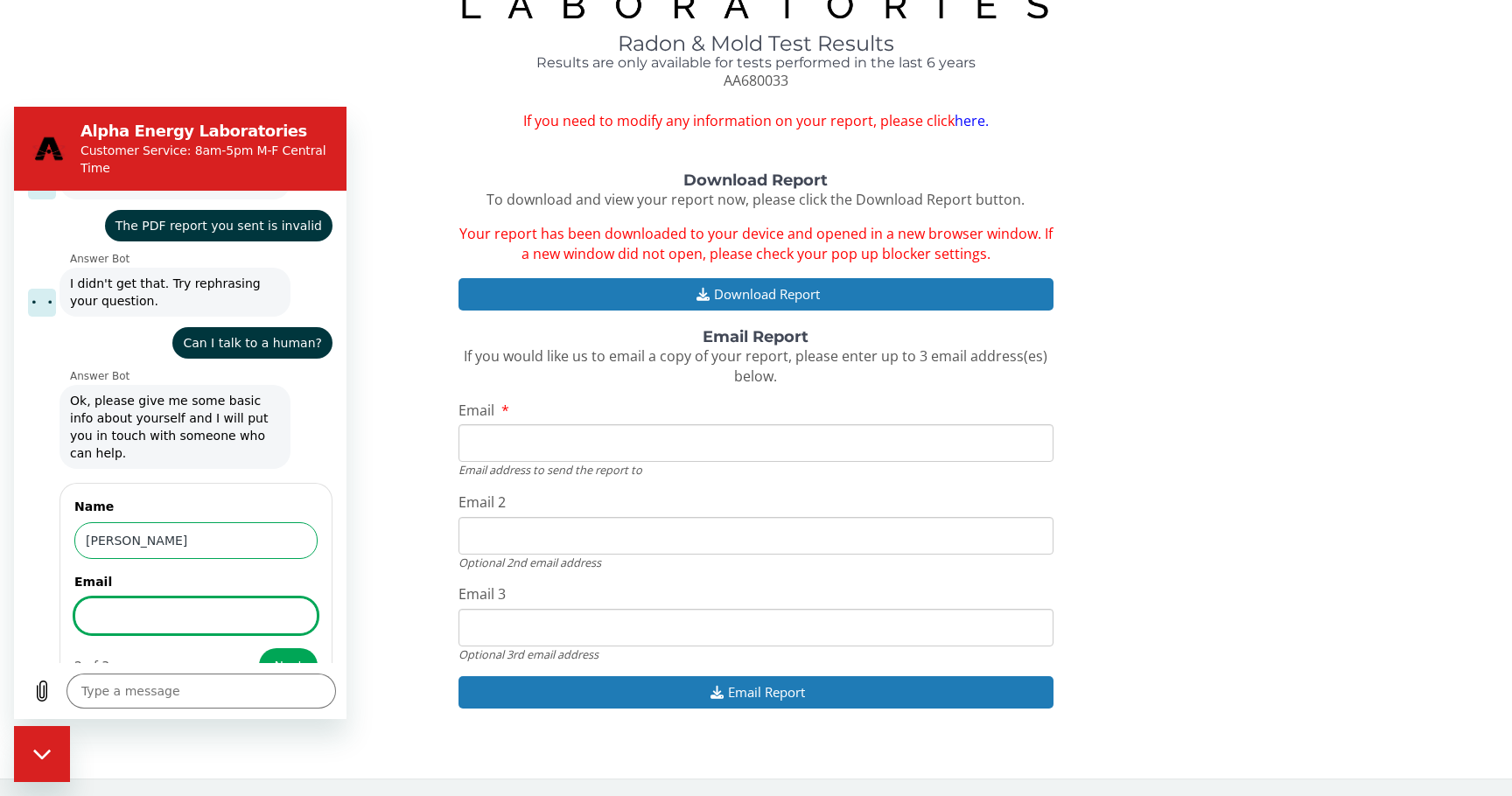
scroll to position [395, 0]
type input "[EMAIL_ADDRESS][DOMAIN_NAME]"
click at [259, 648] on button "Next" at bounding box center [288, 665] width 59 height 35
type textarea "x"
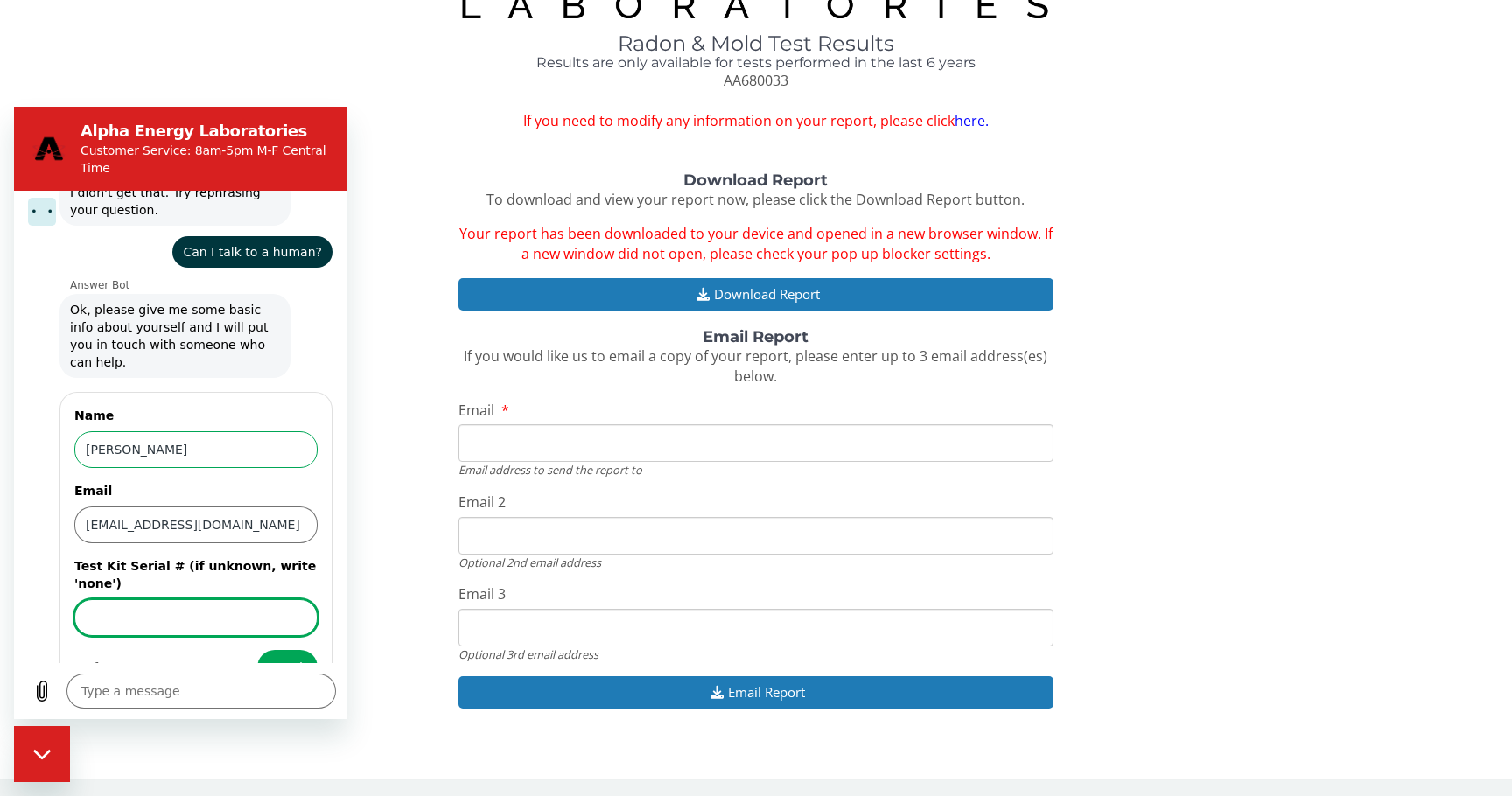
scroll to position [488, 0]
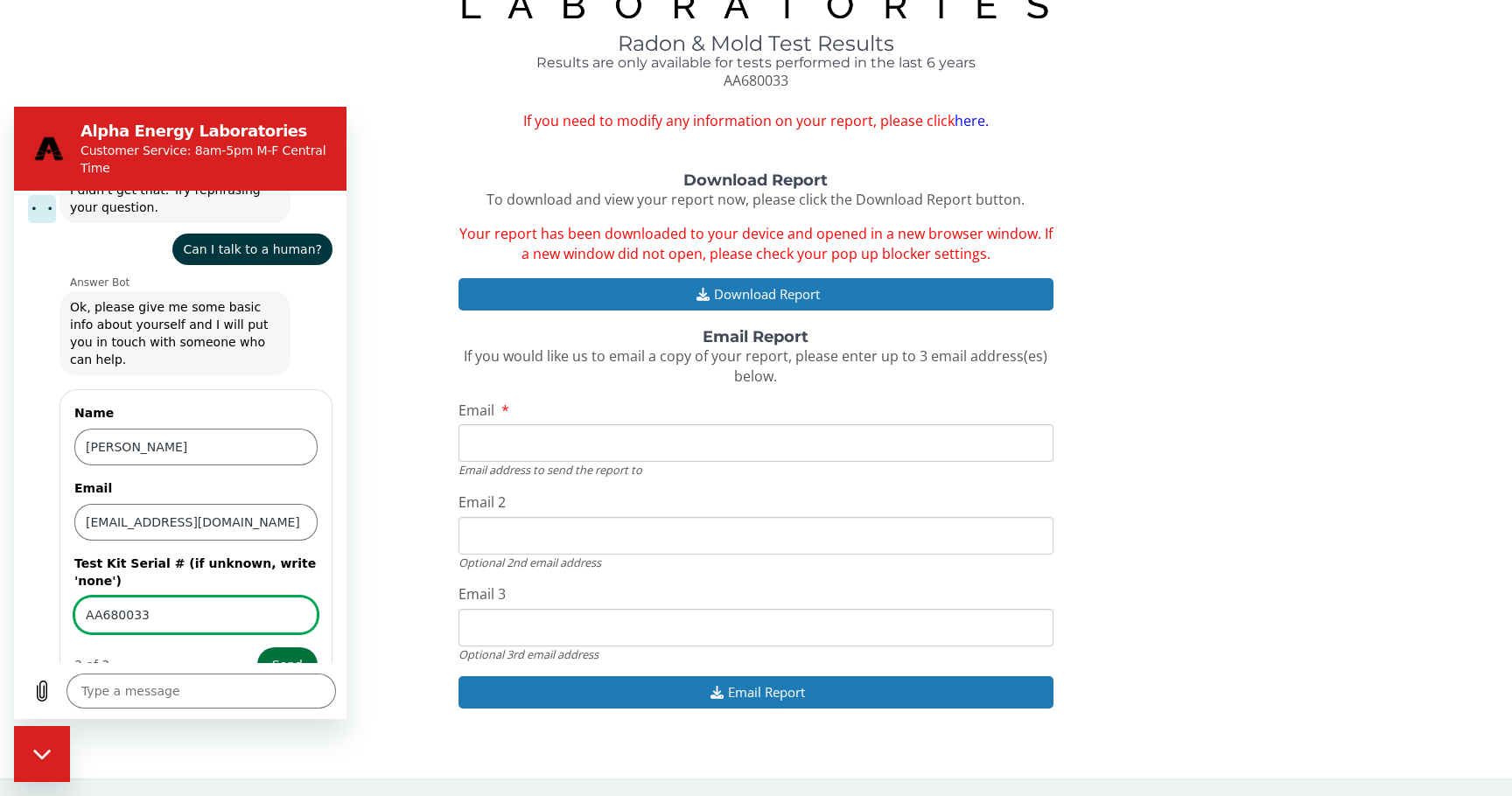
type input "AA680033"
click at [285, 654] on span "Send" at bounding box center [287, 665] width 31 height 21
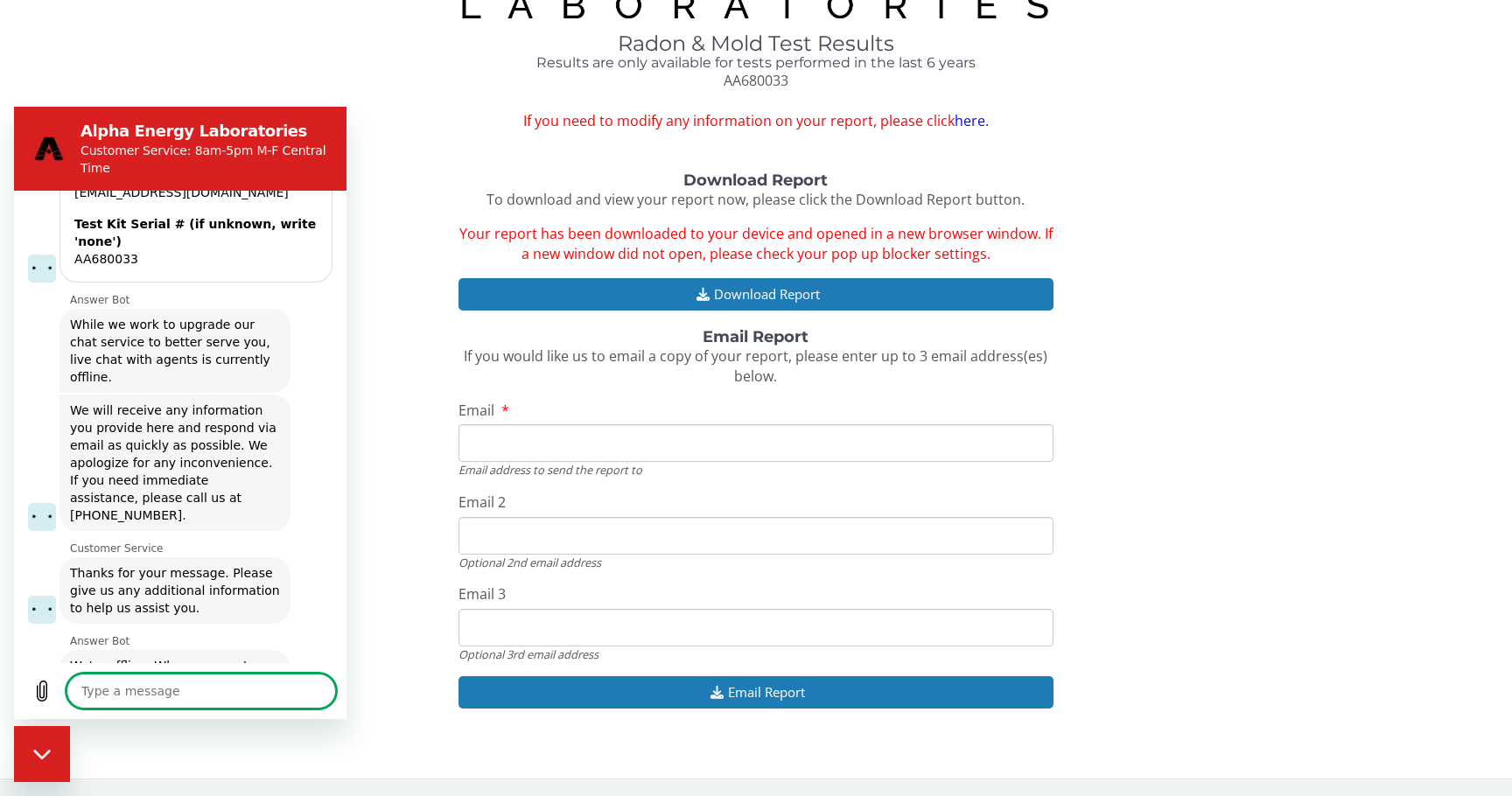
scroll to position [792, 0]
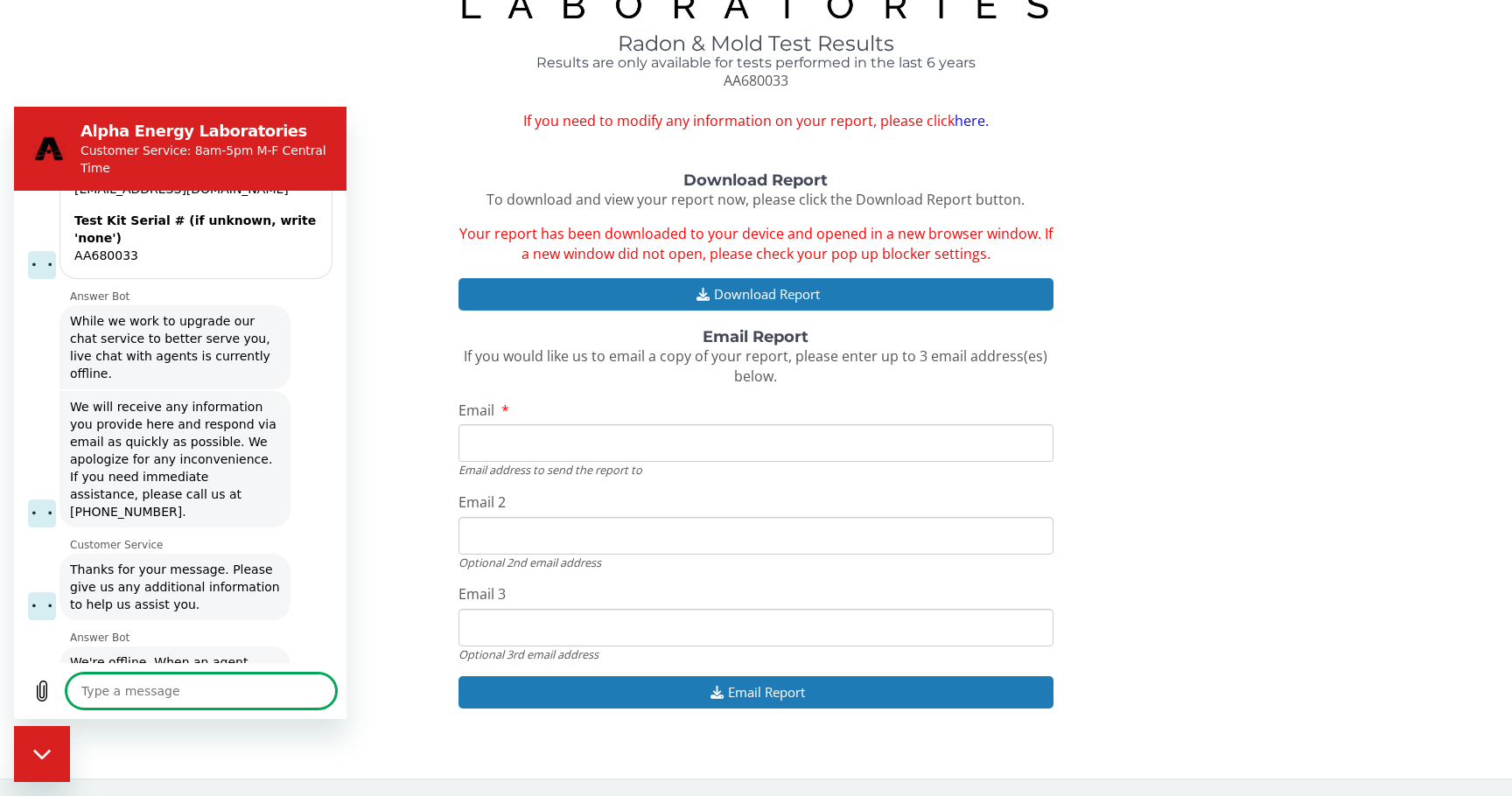
click at [774, 133] on div "Radon & Mold Test Results Results are only available for tests performed in the…" at bounding box center [756, 344] width 1486 height 815
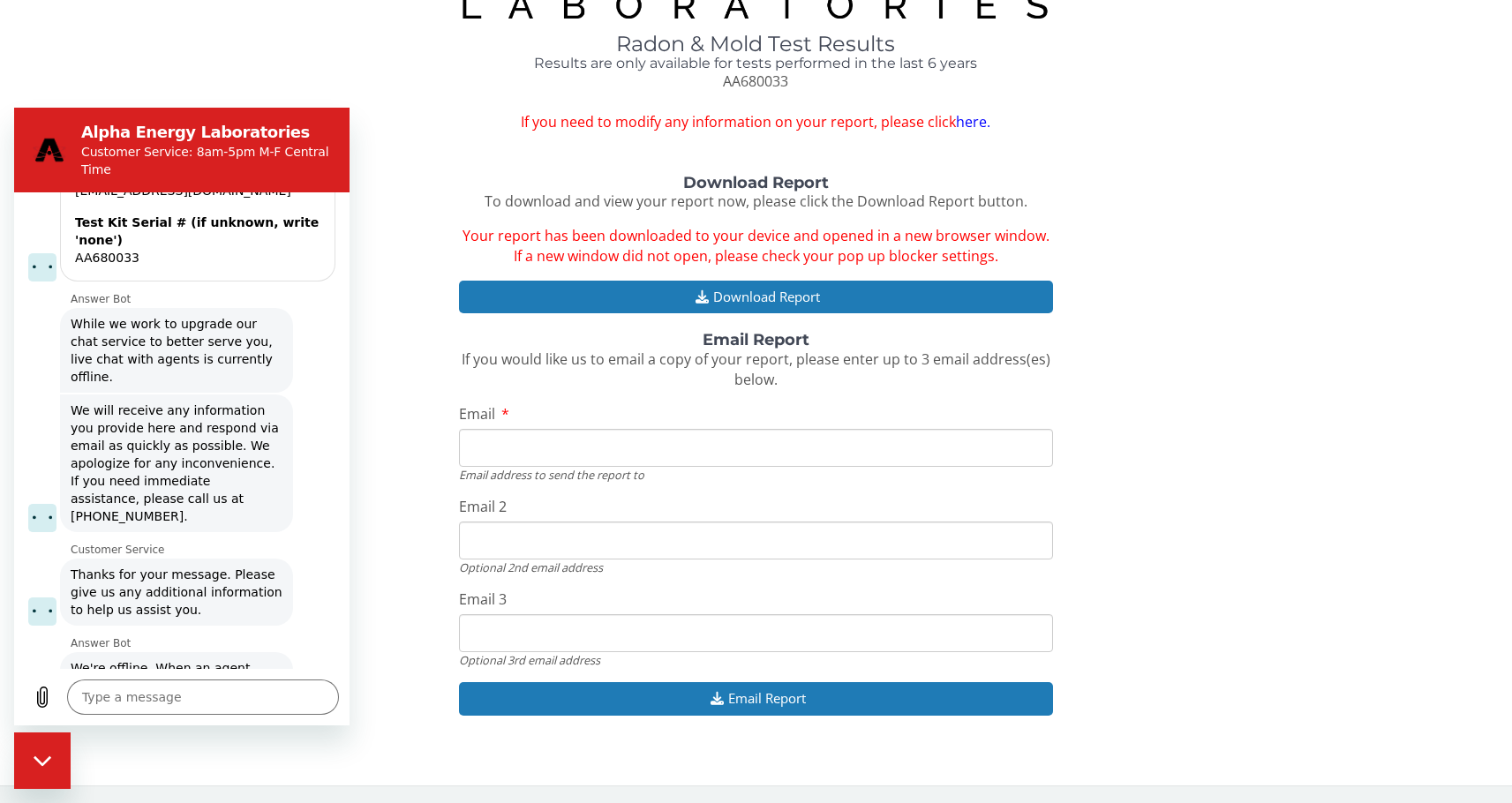
scroll to position [852, 0]
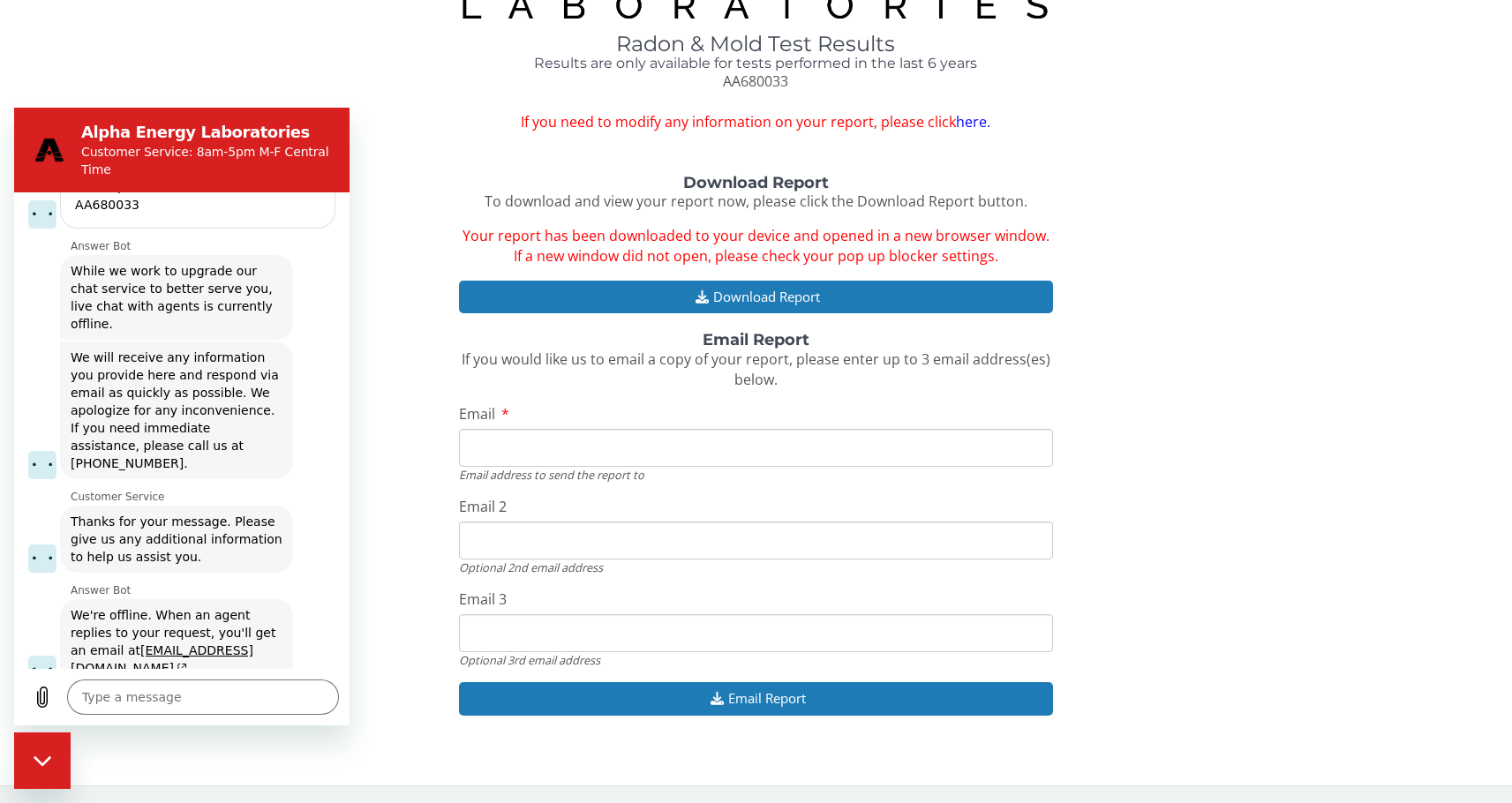
type textarea "x"
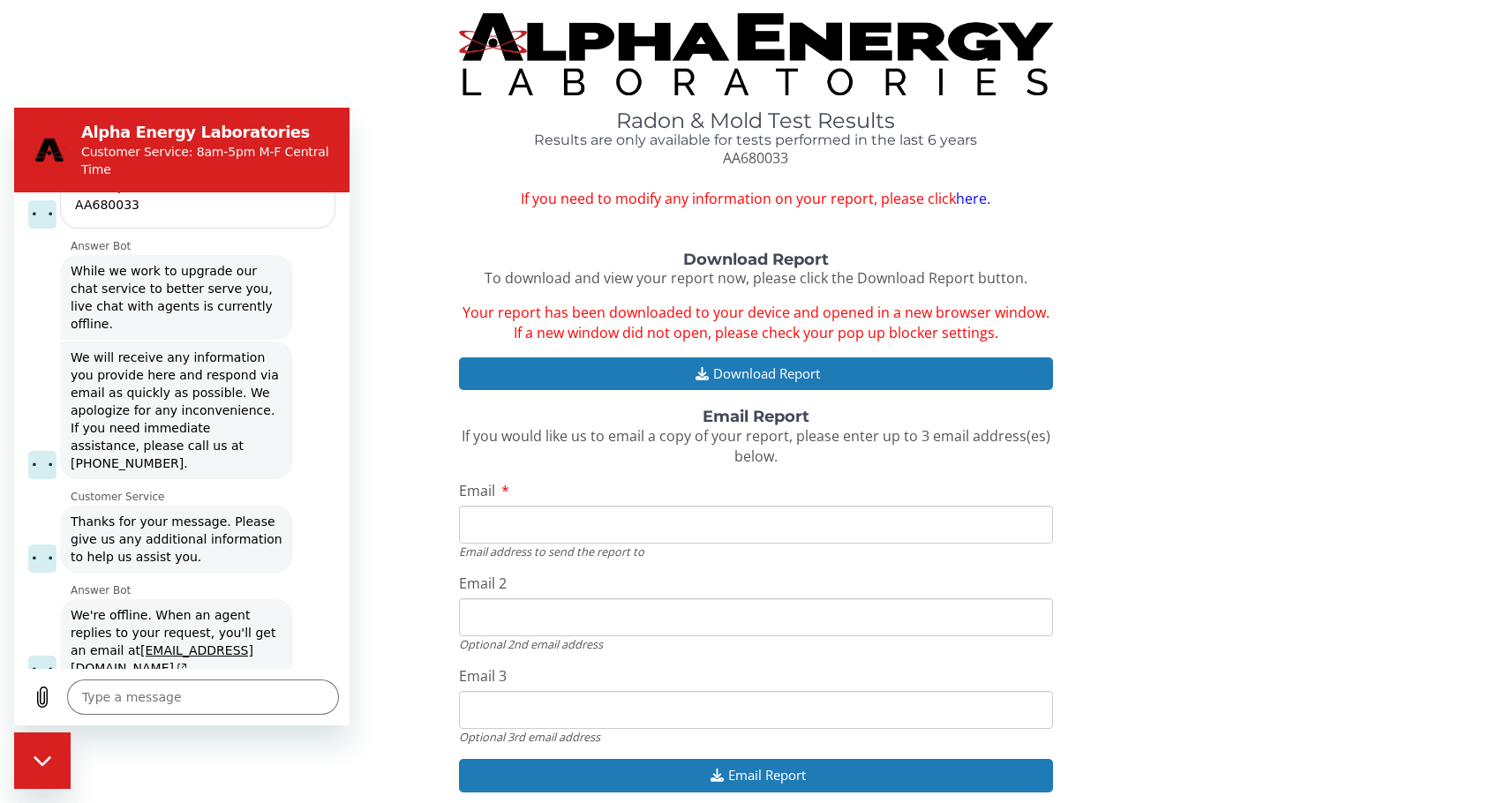
click at [468, 134] on h4 "Results are only available for tests performed in the last 6 years" at bounding box center [756, 140] width 594 height 16
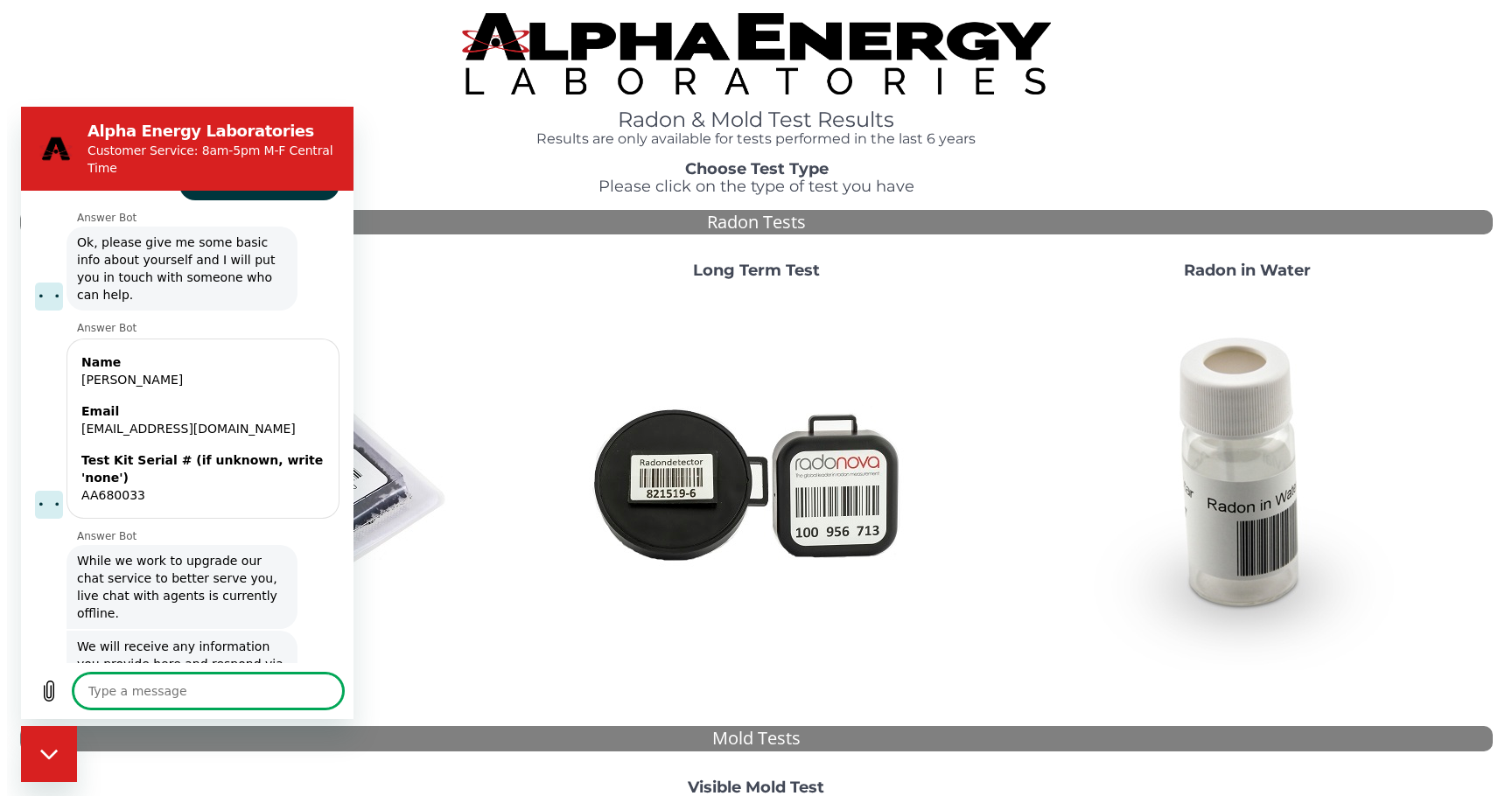
scroll to position [541, 0]
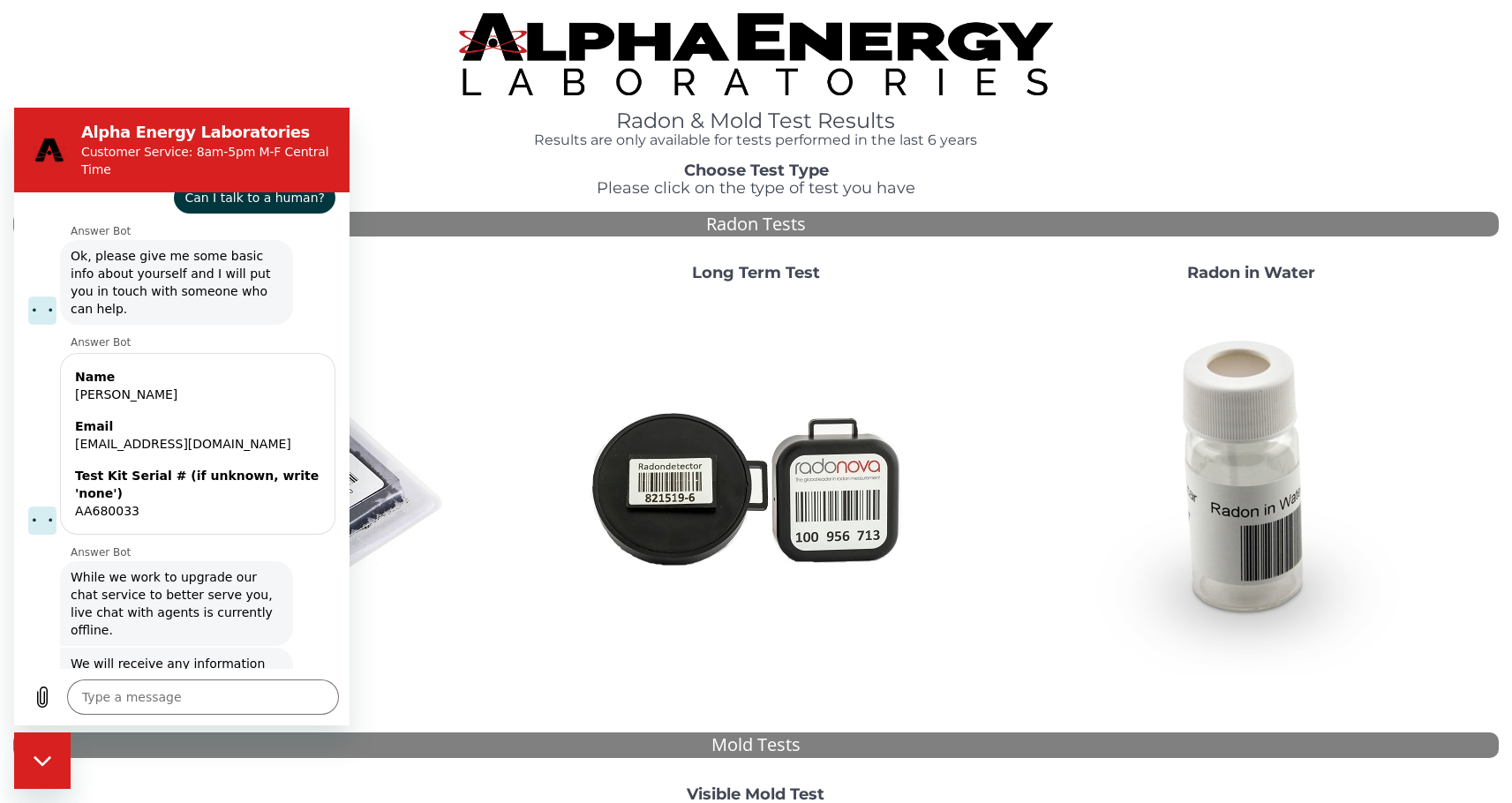
click at [107, 503] on div "AA680033" at bounding box center [197, 511] width 245 height 17
copy div "AA680033"
click at [498, 255] on div "Short Term Test" at bounding box center [261, 464] width 495 height 426
click at [47, 765] on icon "Close messaging window" at bounding box center [43, 761] width 18 height 12
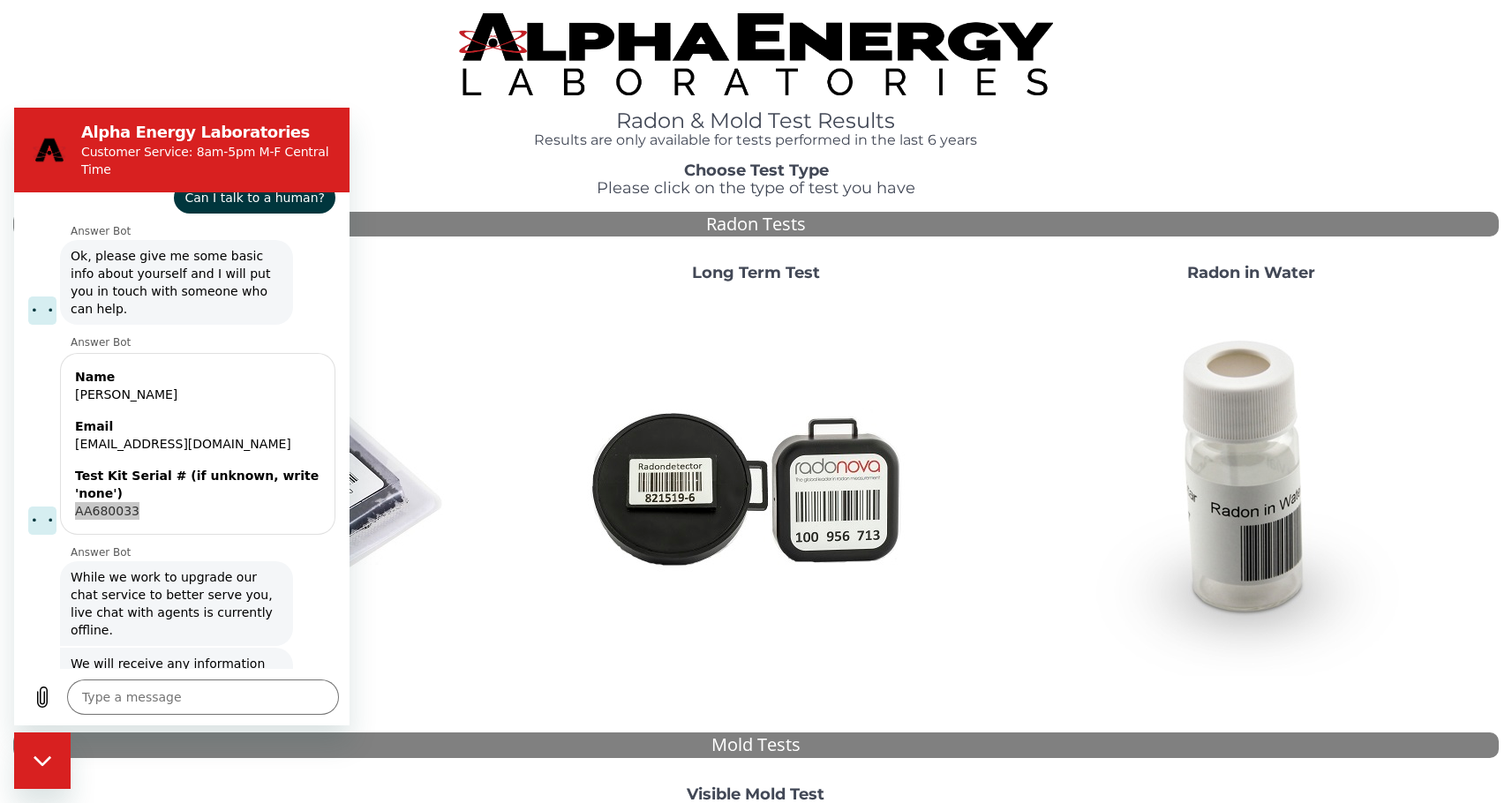
type textarea "x"
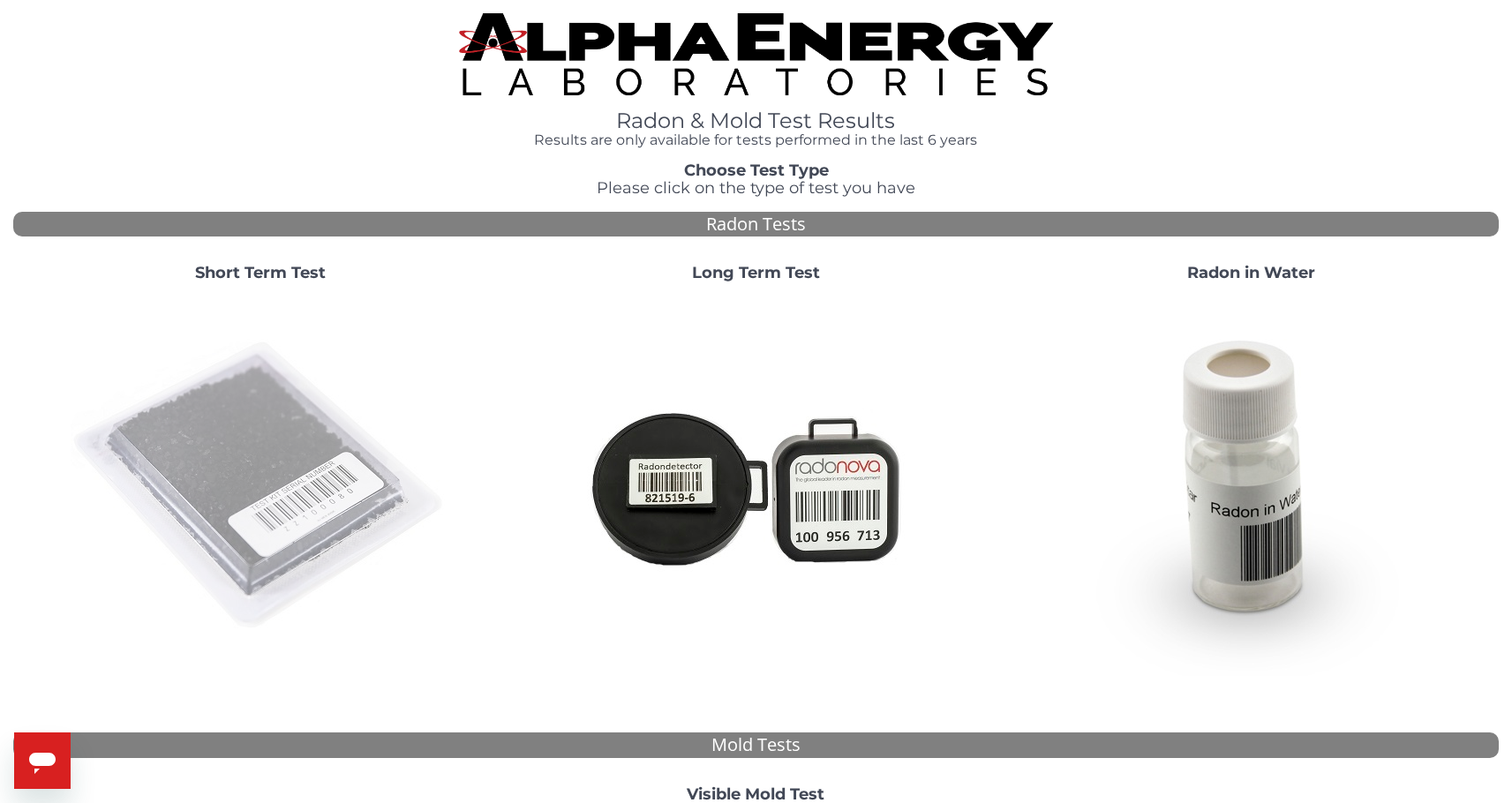
click at [271, 423] on img at bounding box center [261, 486] width 379 height 379
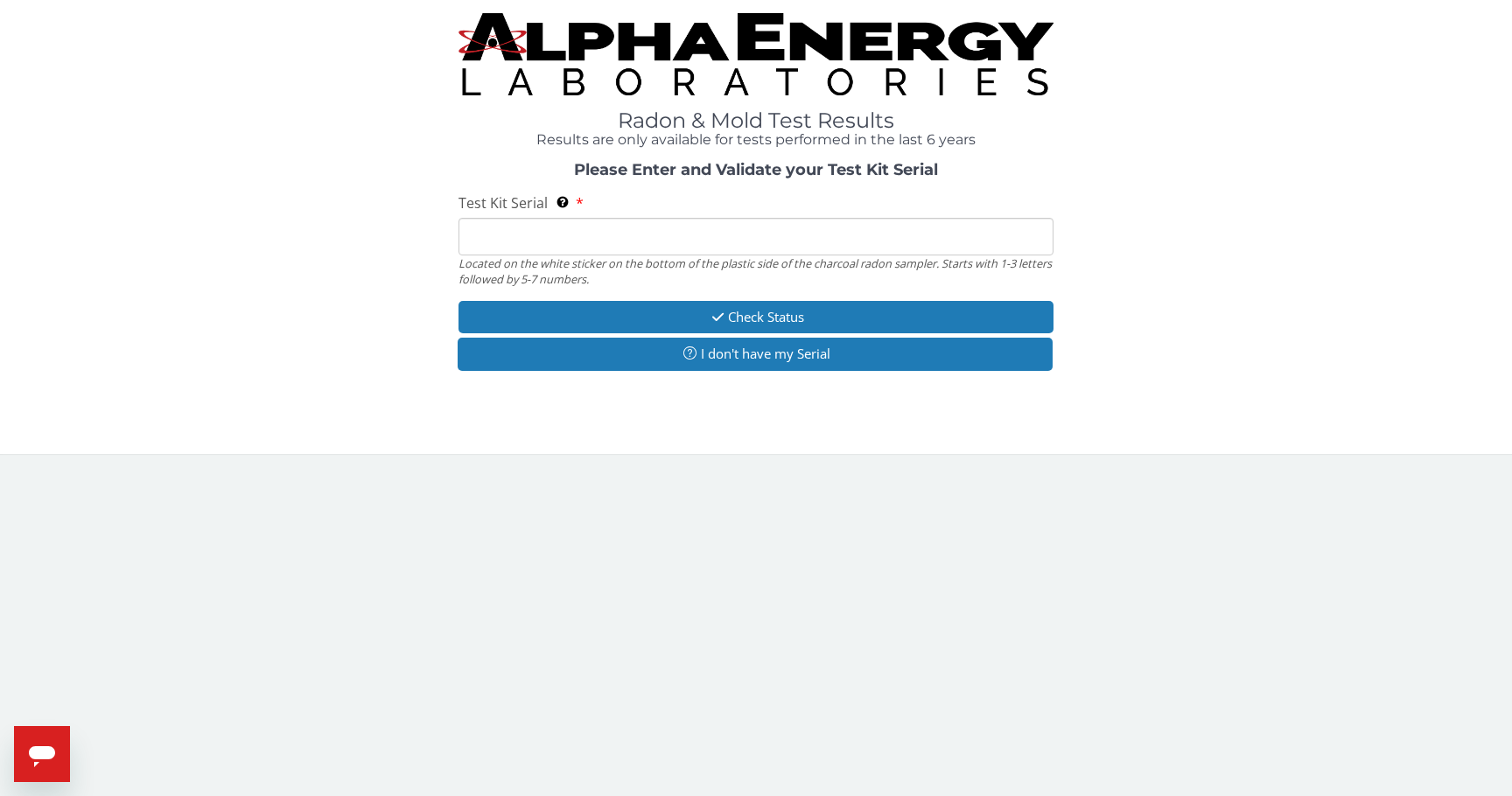
click at [705, 219] on input "Test Kit Serial Located on the white sticker on the bottom of the plastic side …" at bounding box center [756, 236] width 595 height 38
paste input "AA680033"
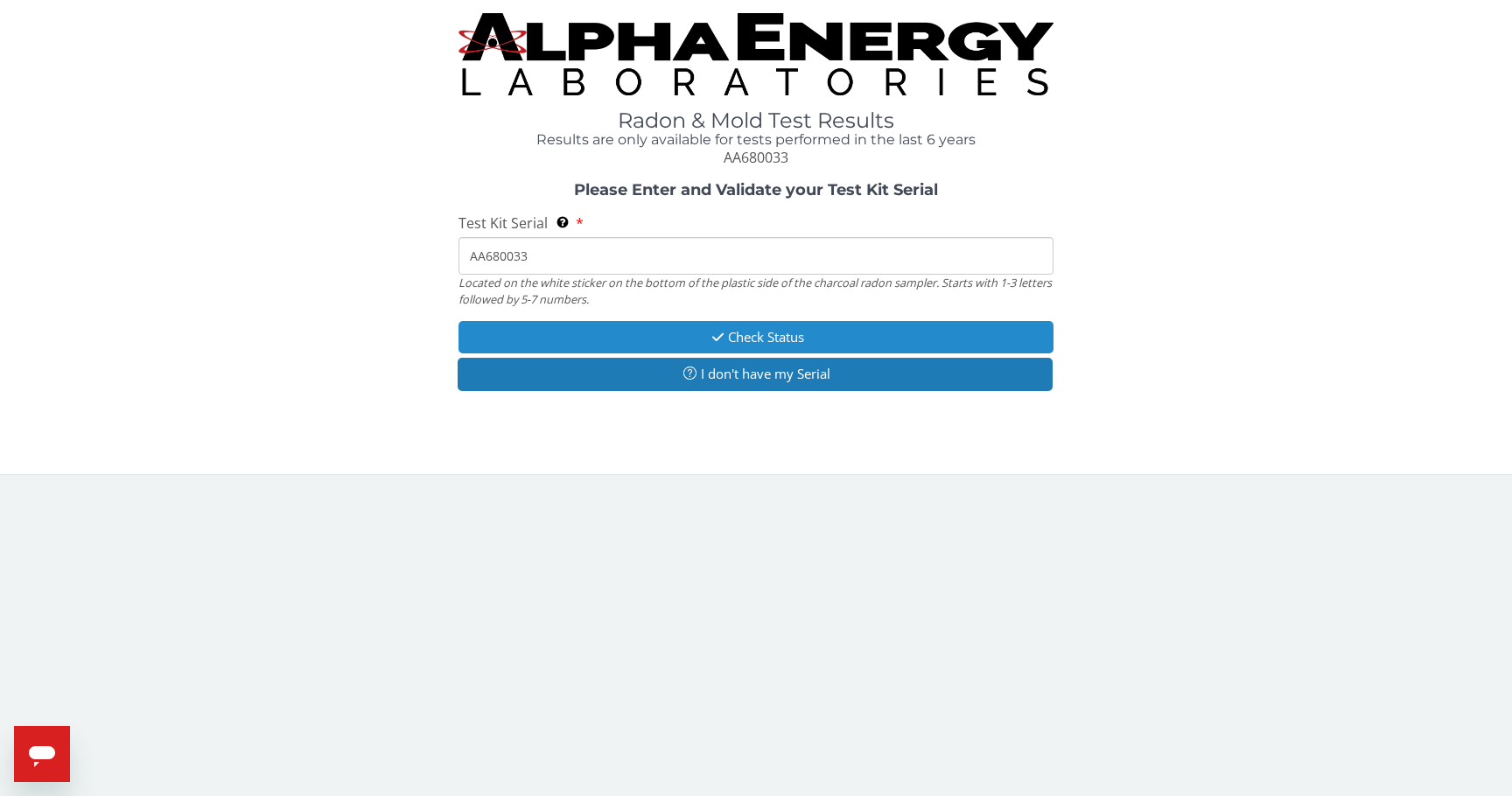
type input "AA680033"
click at [693, 334] on button "Check Status" at bounding box center [756, 337] width 595 height 33
click at [751, 336] on button "Check Status" at bounding box center [756, 337] width 595 height 33
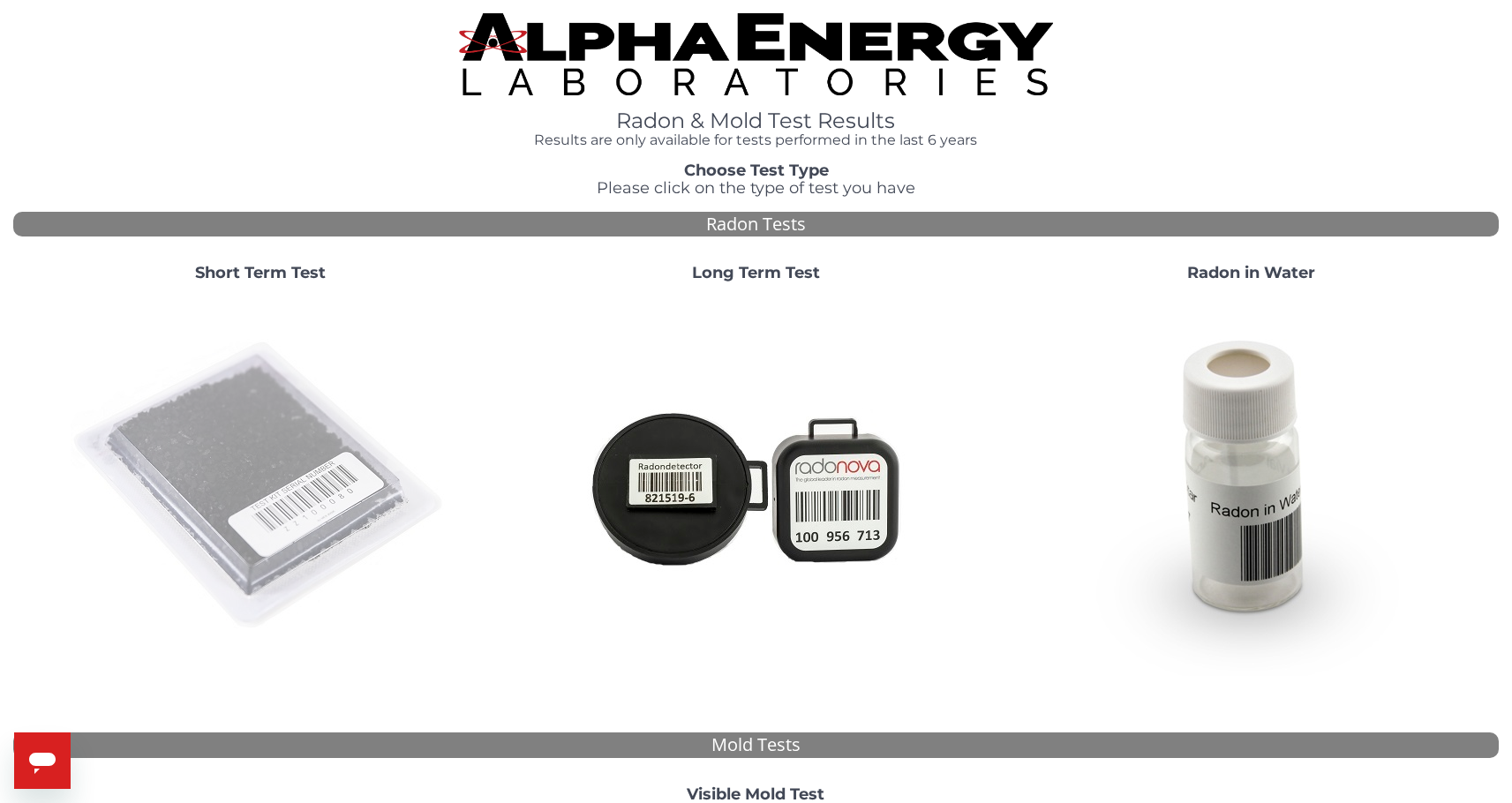
click at [289, 439] on img at bounding box center [261, 486] width 379 height 379
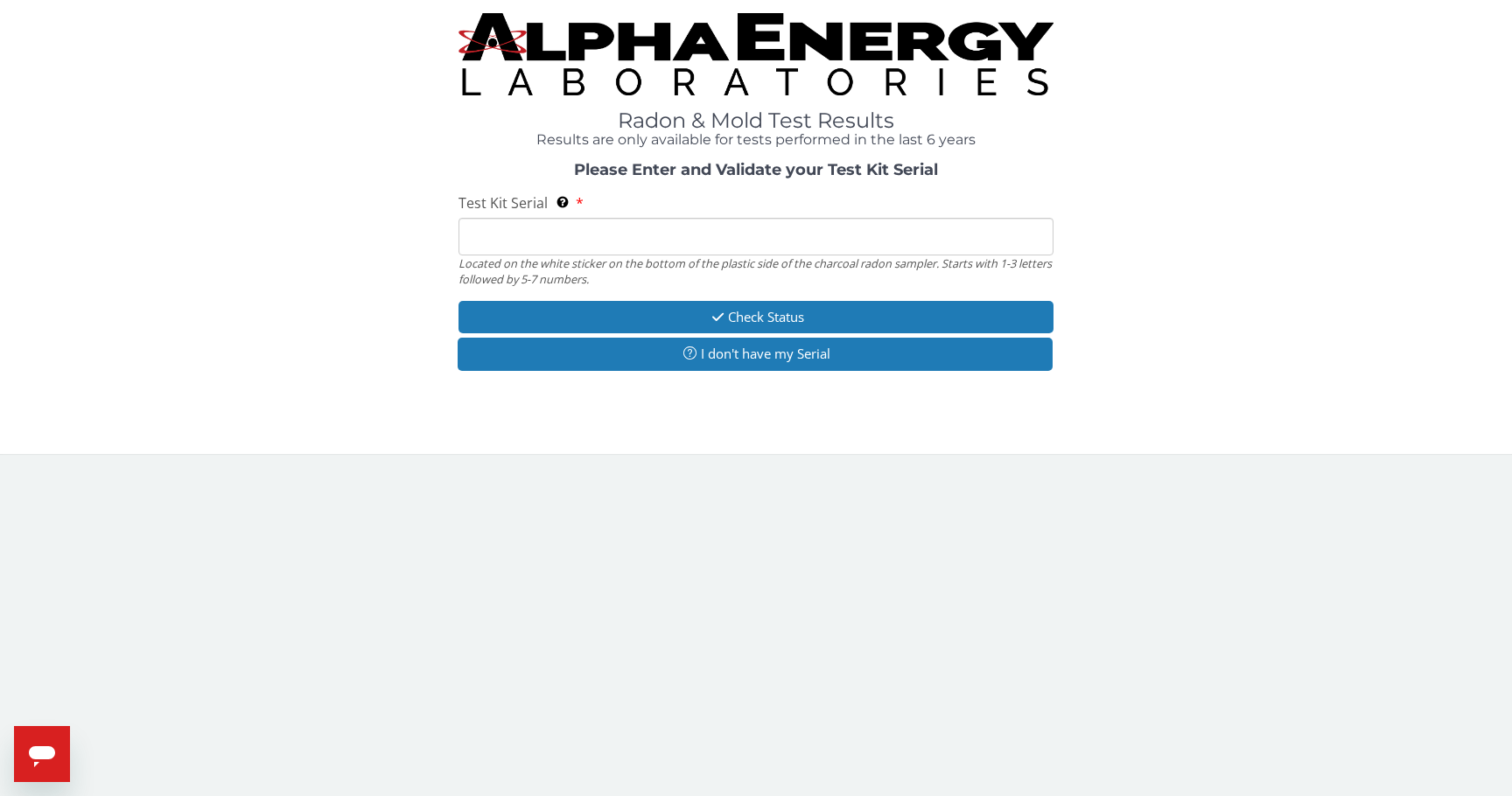
click at [739, 235] on input "Test Kit Serial Located on the white sticker on the bottom of the plastic side …" at bounding box center [756, 236] width 595 height 38
paste input "AA680033"
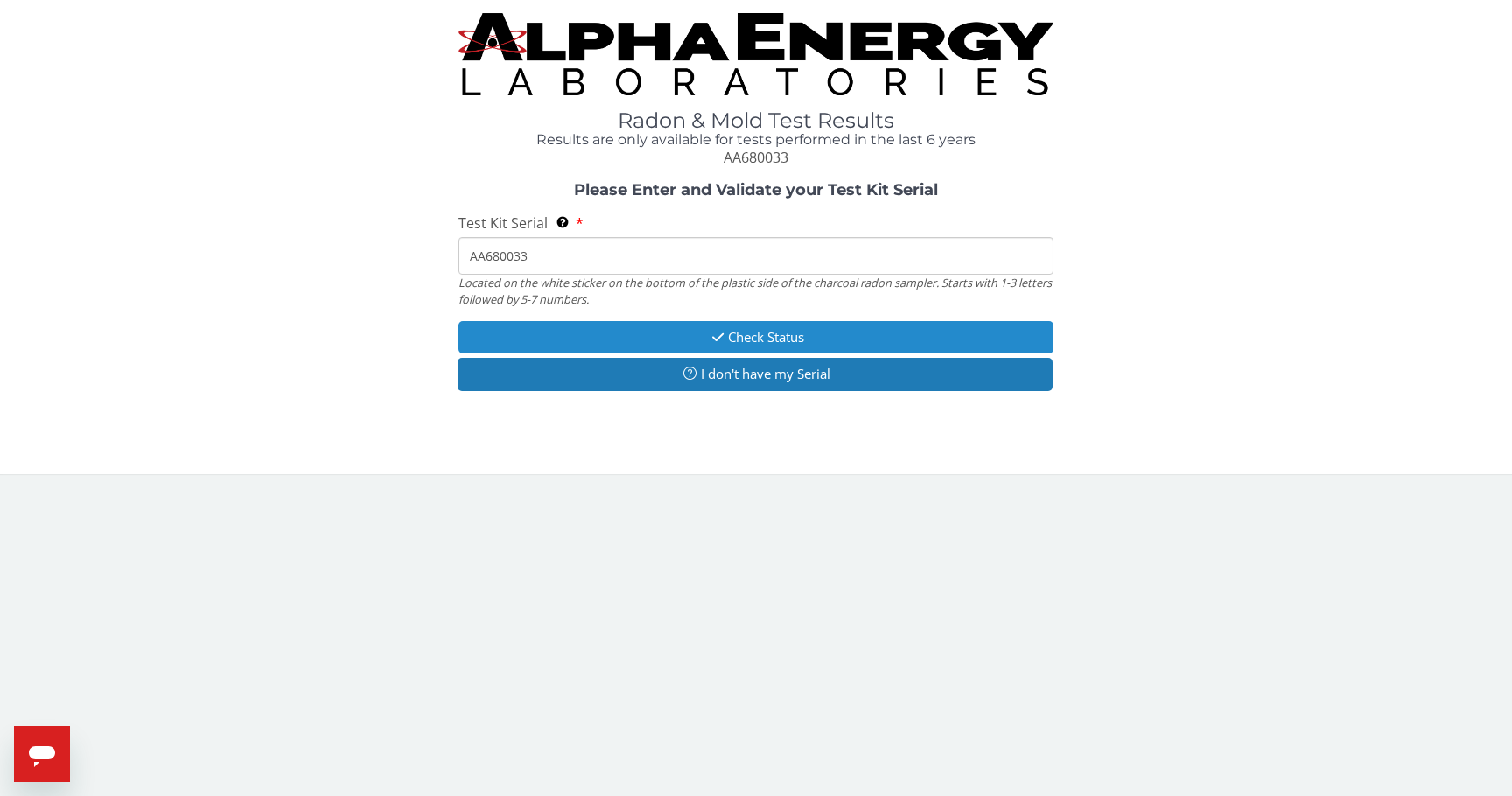
type input "AA680033"
click at [676, 330] on button "Check Status" at bounding box center [756, 337] width 595 height 33
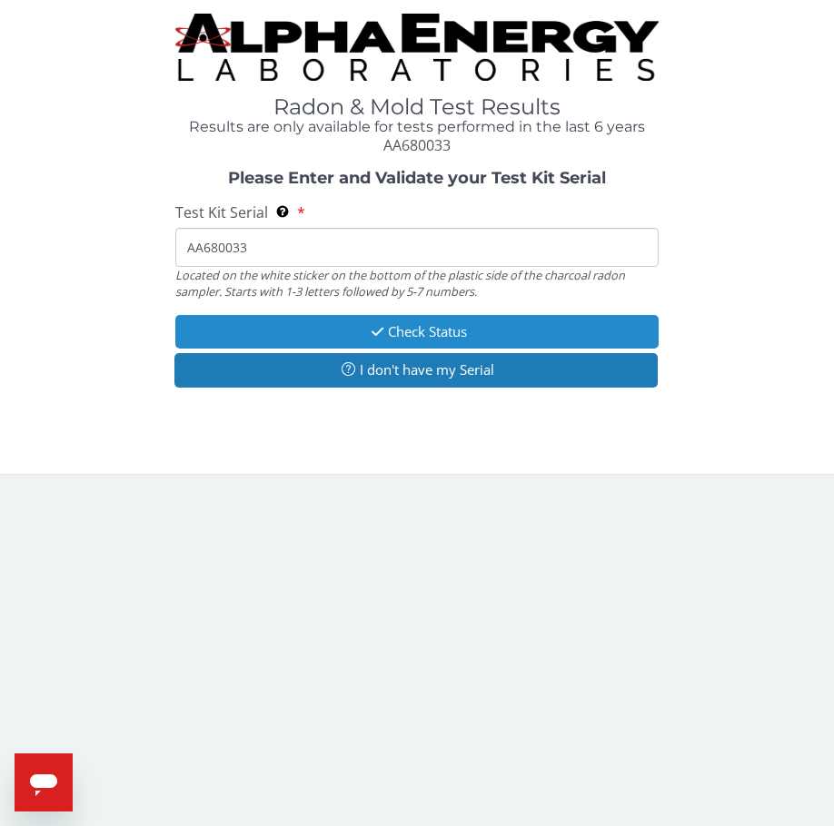
click at [321, 331] on button "Check Status" at bounding box center [417, 332] width 484 height 34
